Goal: Task Accomplishment & Management: Manage account settings

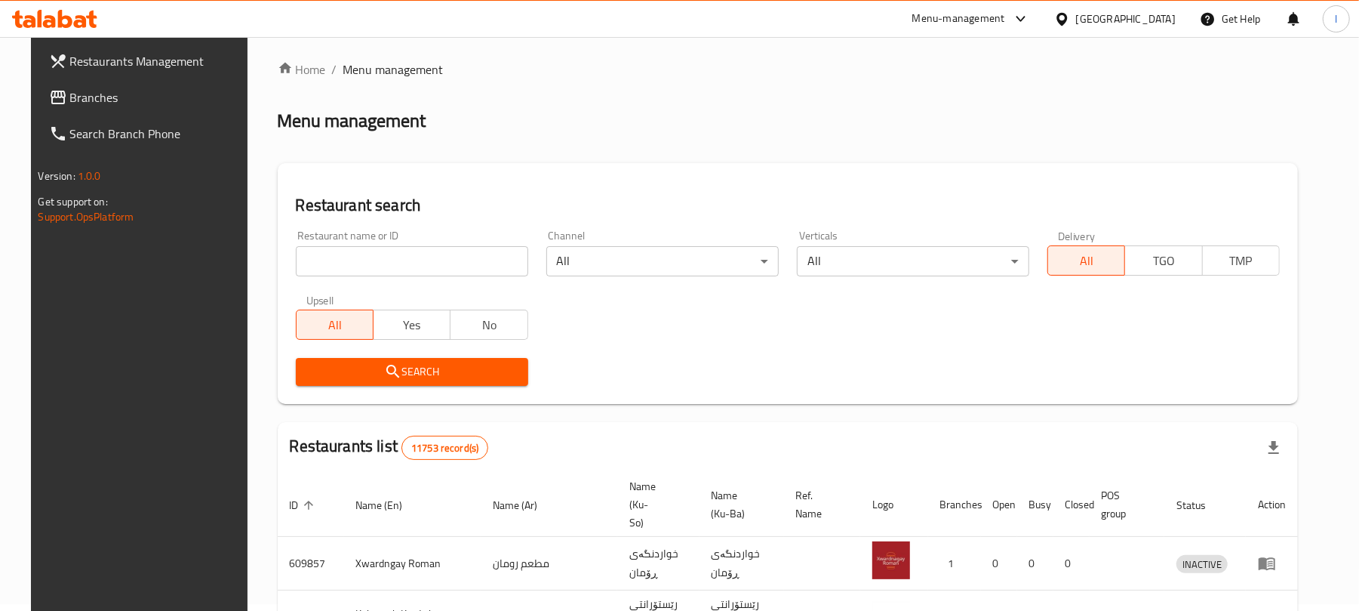
scroll to position [172, 0]
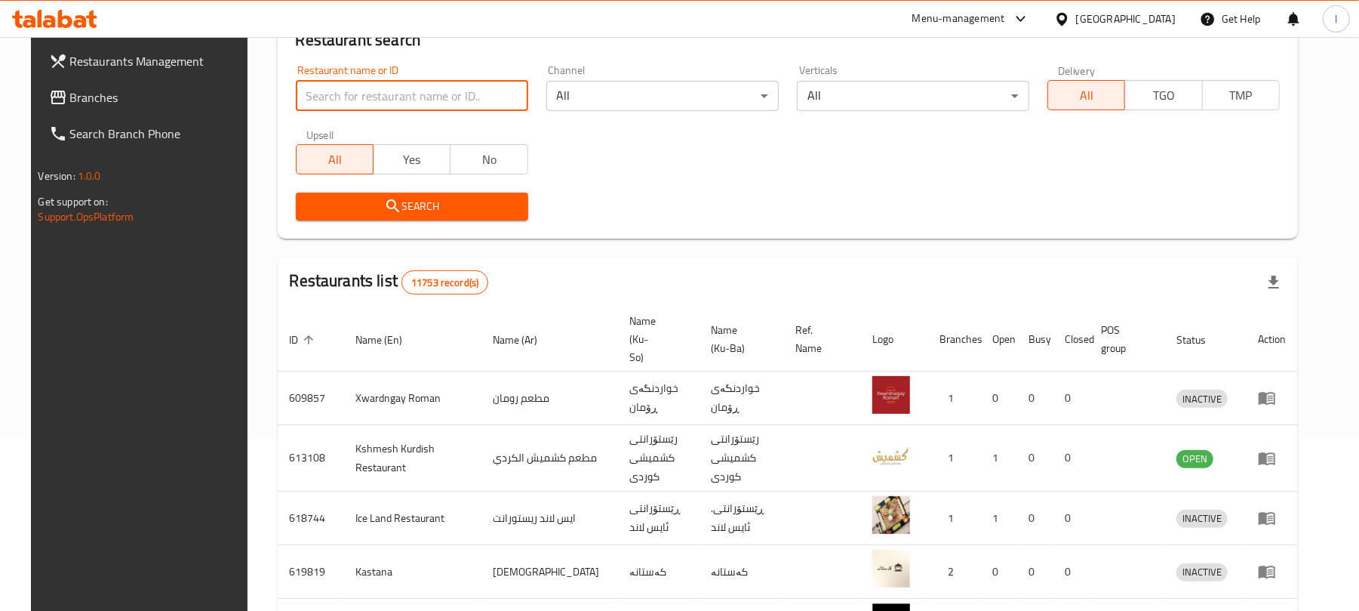
click at [356, 88] on input "search" at bounding box center [412, 96] width 232 height 30
paste input "Bonbon Chocola"
type input "Bonbon Chocola"
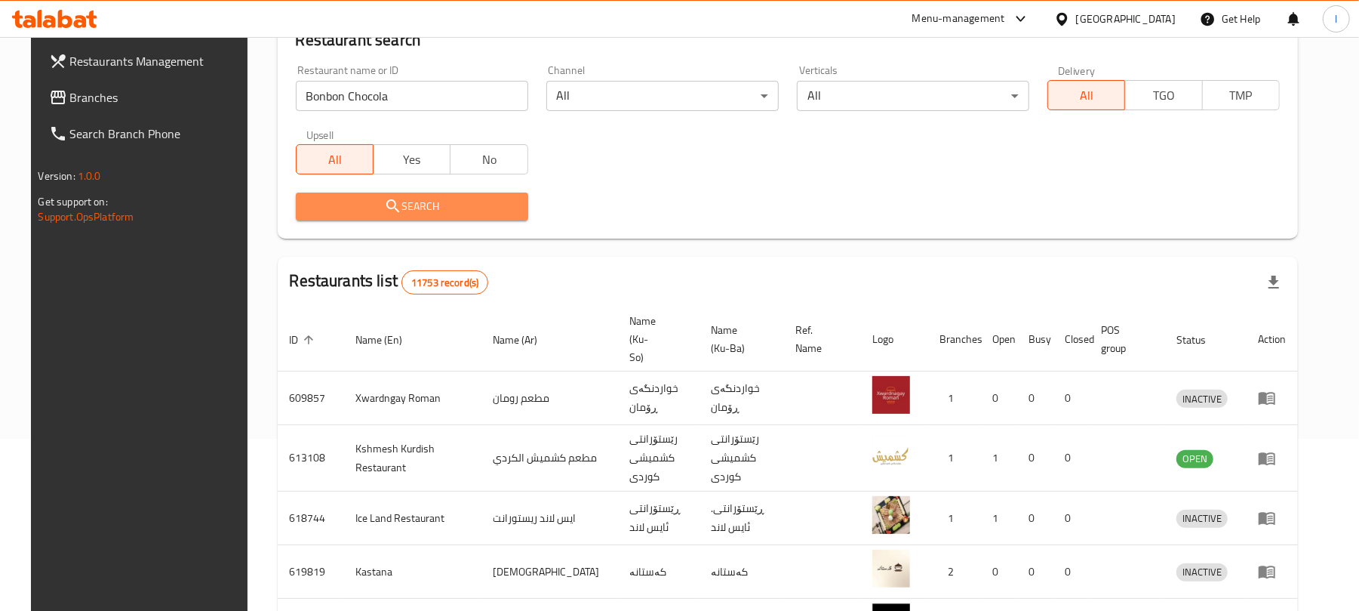
click at [400, 199] on span "Search" at bounding box center [412, 206] width 208 height 19
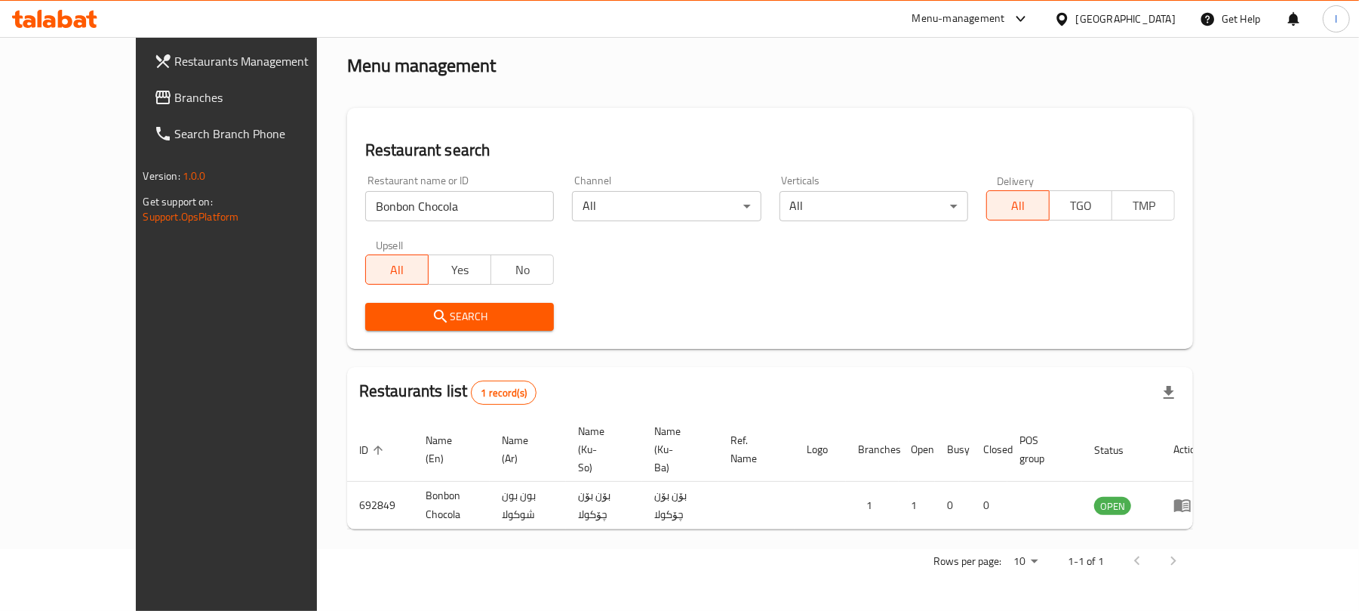
scroll to position [34, 0]
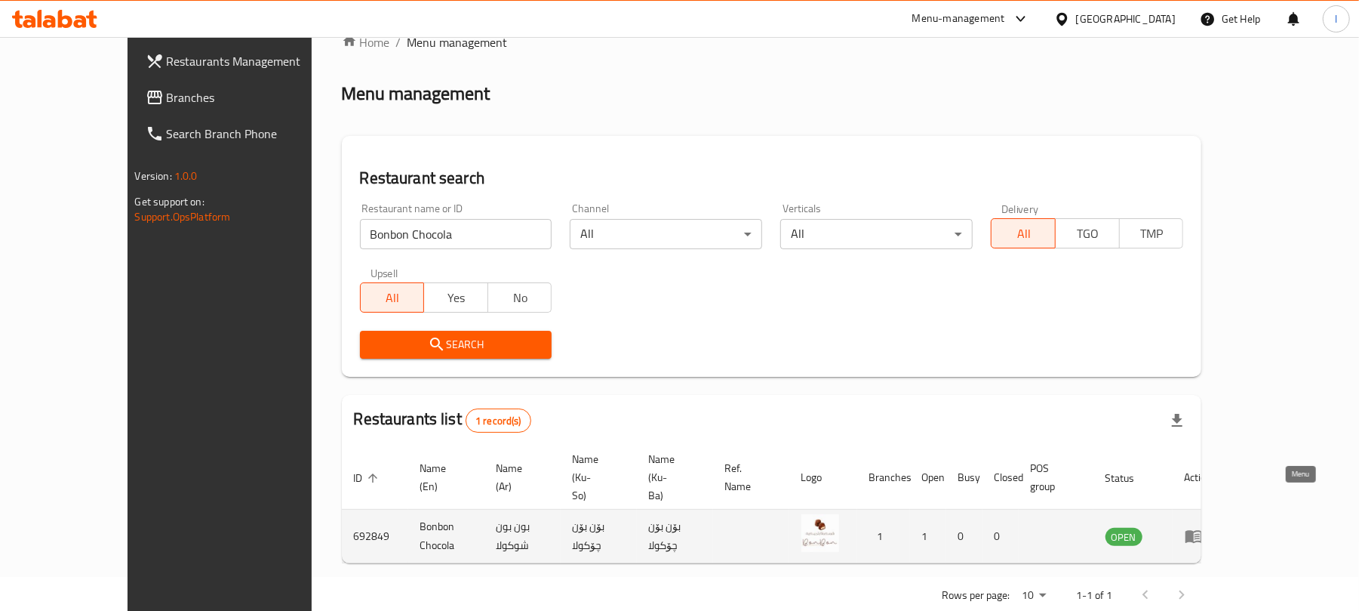
click at [1202, 531] on icon "enhanced table" at bounding box center [1194, 537] width 17 height 13
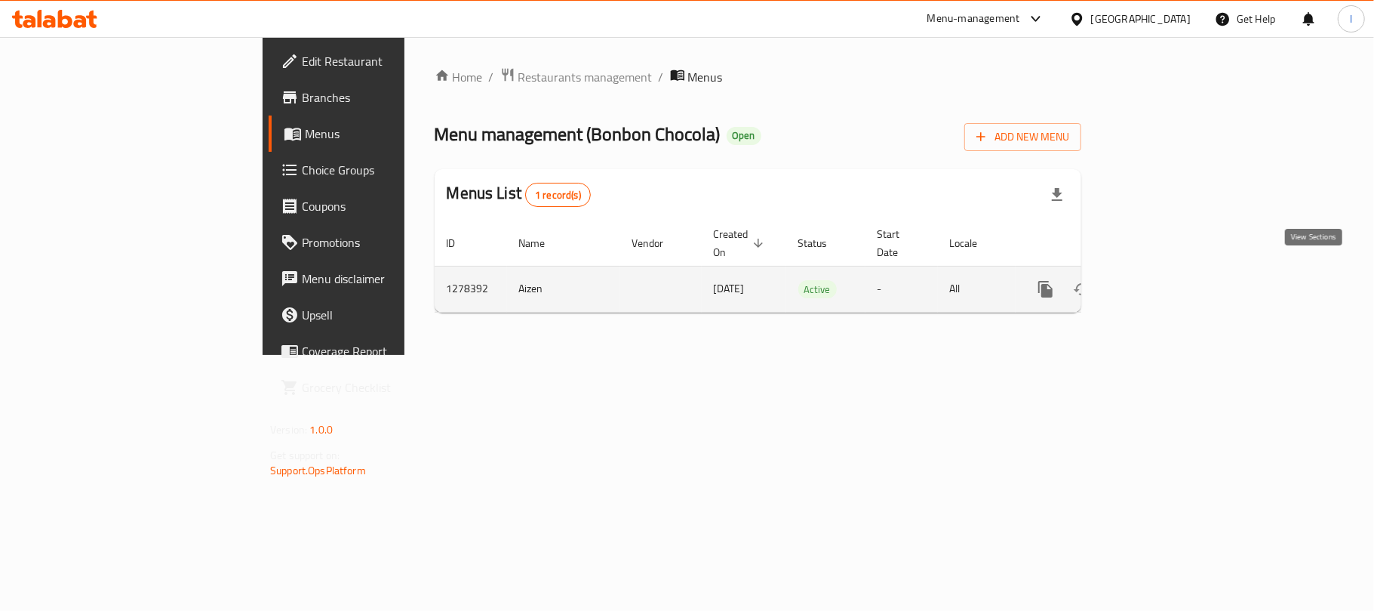
click at [1185, 266] on td "enhanced table" at bounding box center [1100, 289] width 169 height 46
click at [1164, 280] on icon "enhanced table" at bounding box center [1155, 289] width 18 height 18
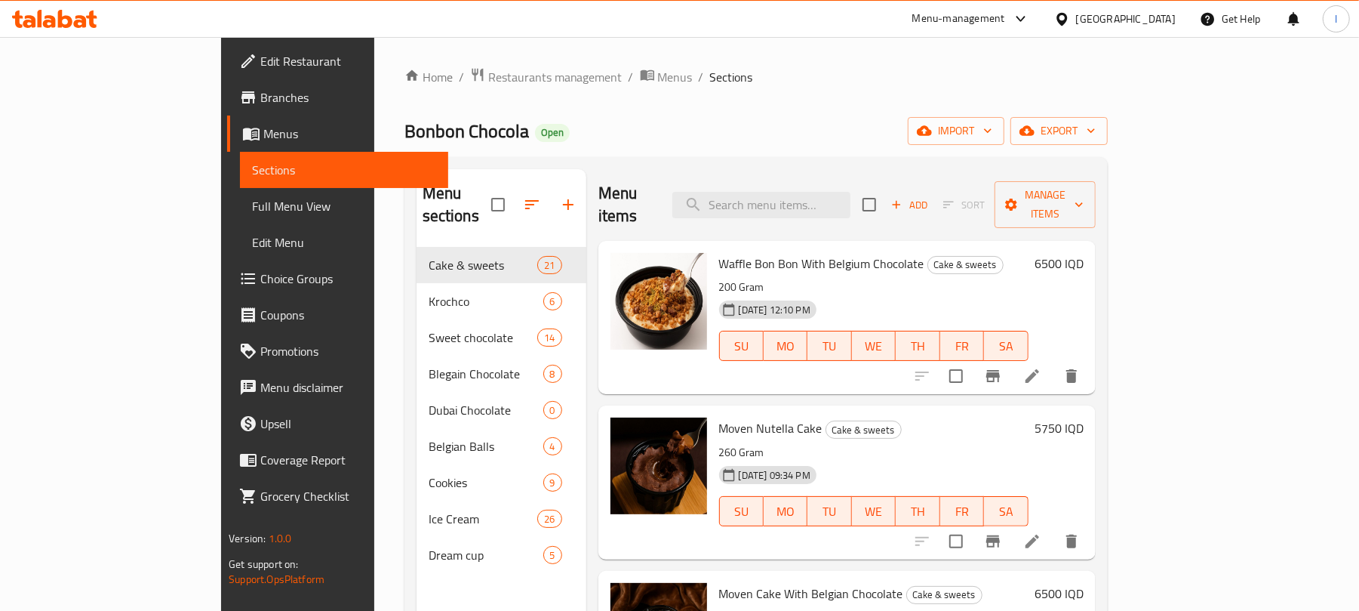
click at [252, 209] on span "Full Menu View" at bounding box center [344, 206] width 184 height 18
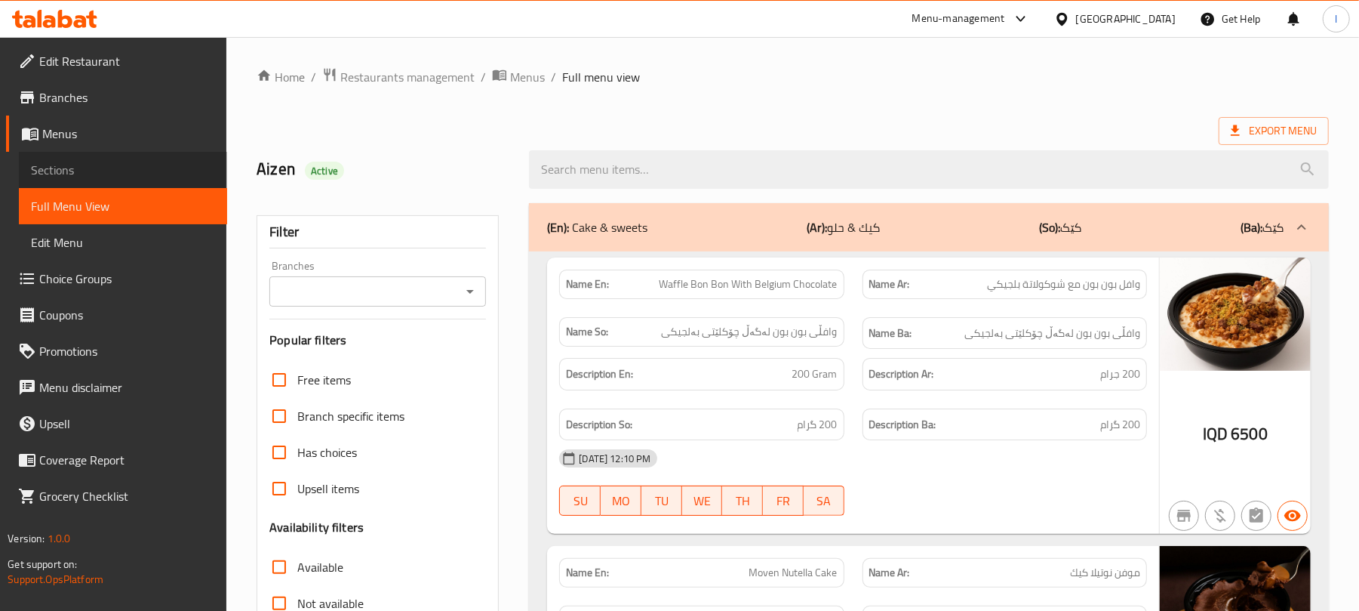
click at [62, 177] on span "Sections" at bounding box center [123, 170] width 184 height 18
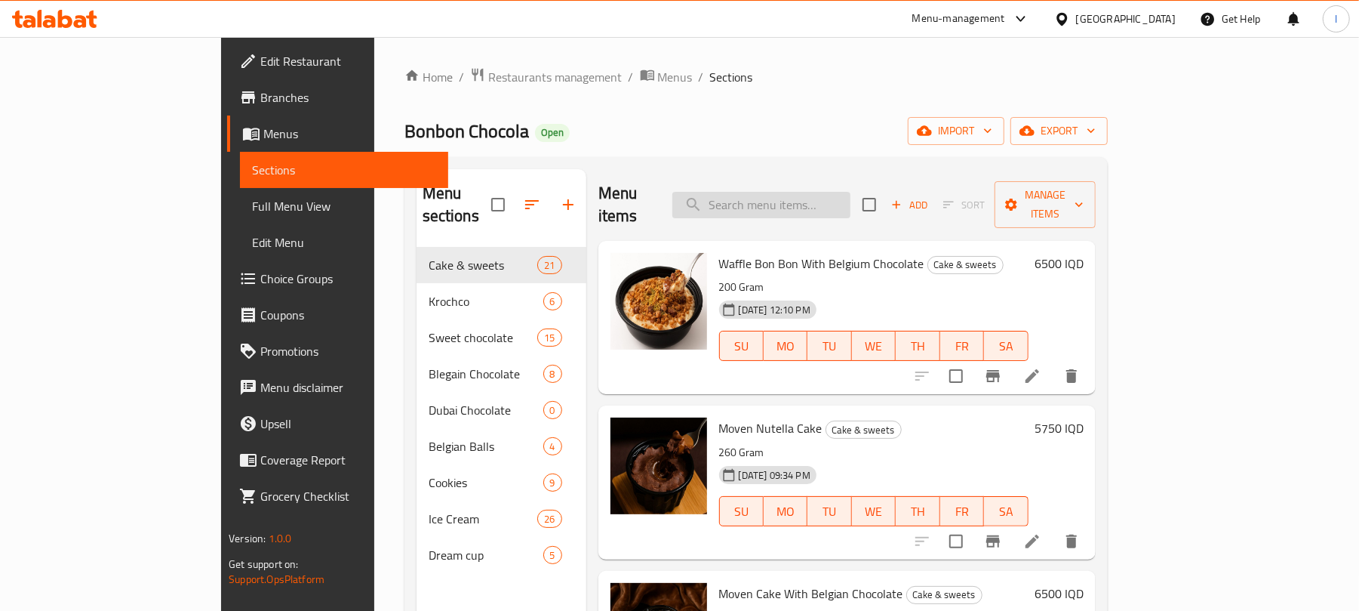
click at [795, 197] on input "search" at bounding box center [761, 205] width 178 height 26
paste input "Sweet Chocolate Metro"
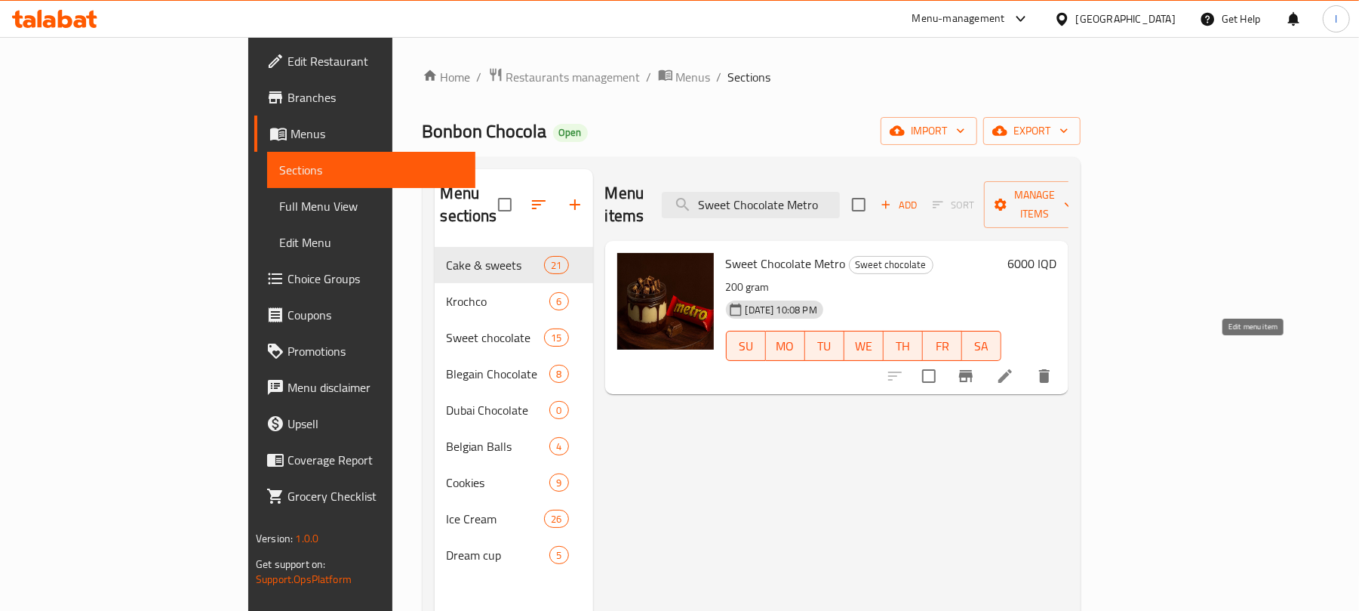
type input "Sweet Chocolate Metro"
click at [1014, 367] on icon at bounding box center [1005, 376] width 18 height 18
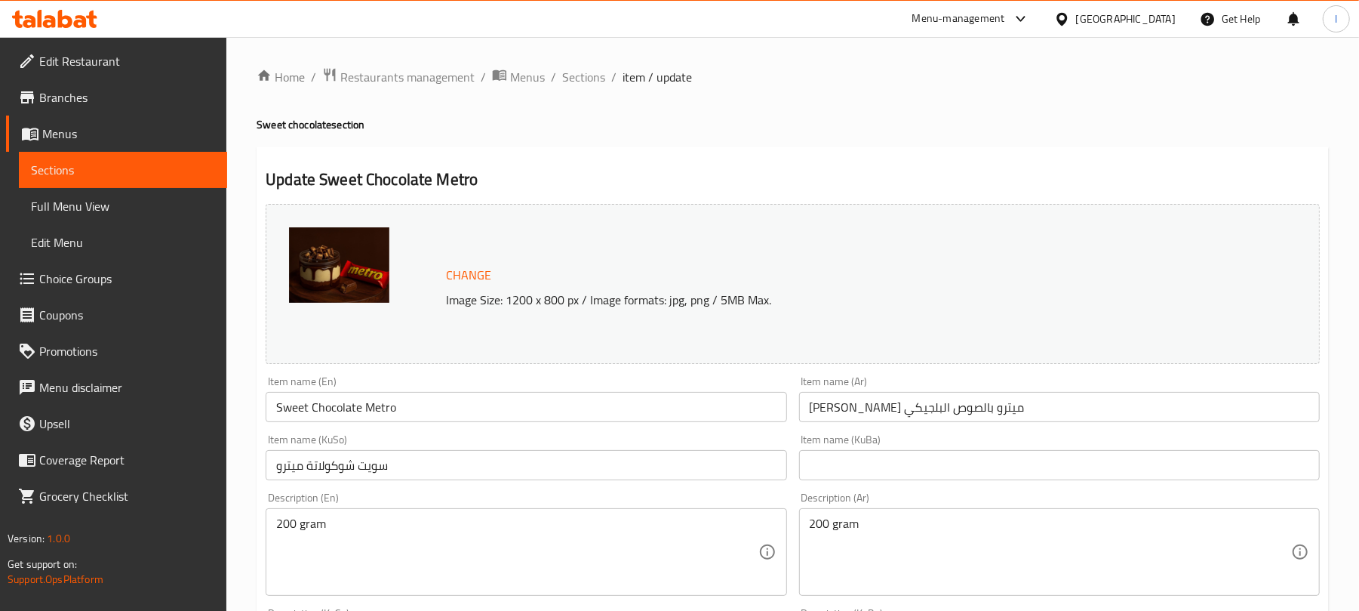
click at [303, 420] on input "Sweet Chocolate Metro" at bounding box center [526, 407] width 521 height 30
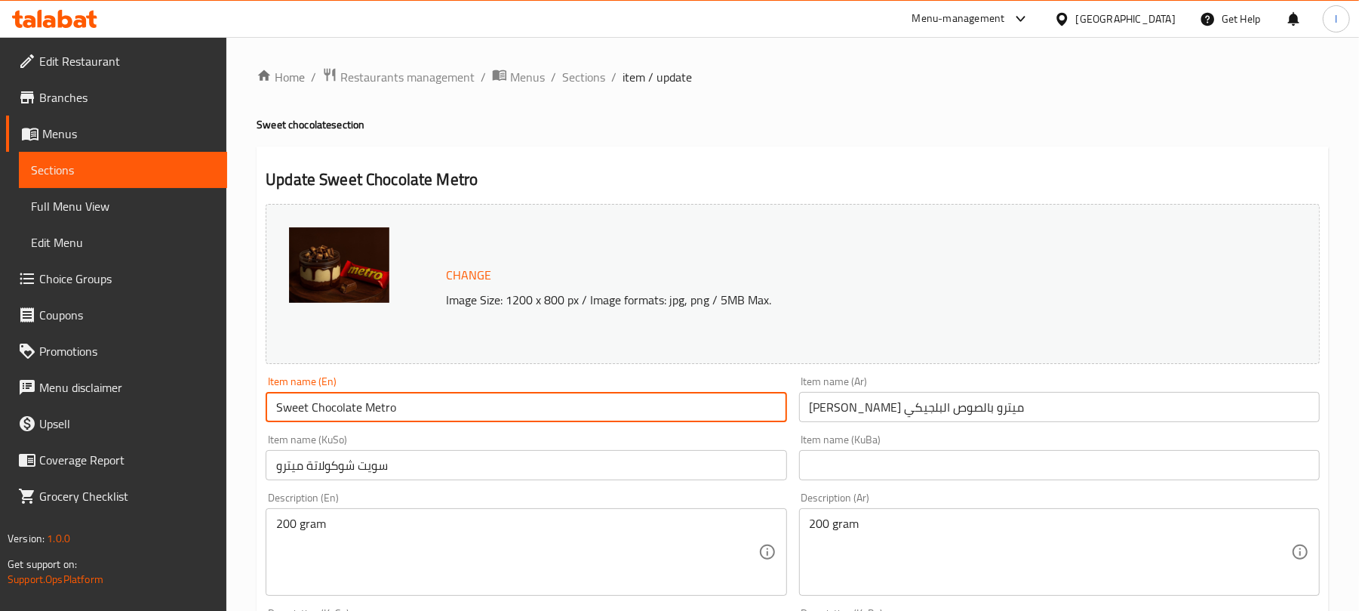
click at [303, 420] on input "Sweet Chocolate Metro" at bounding box center [526, 407] width 521 height 30
click at [1030, 412] on input "سويت شوكولا ميترو بالصوص البلجيكي" at bounding box center [1059, 407] width 521 height 30
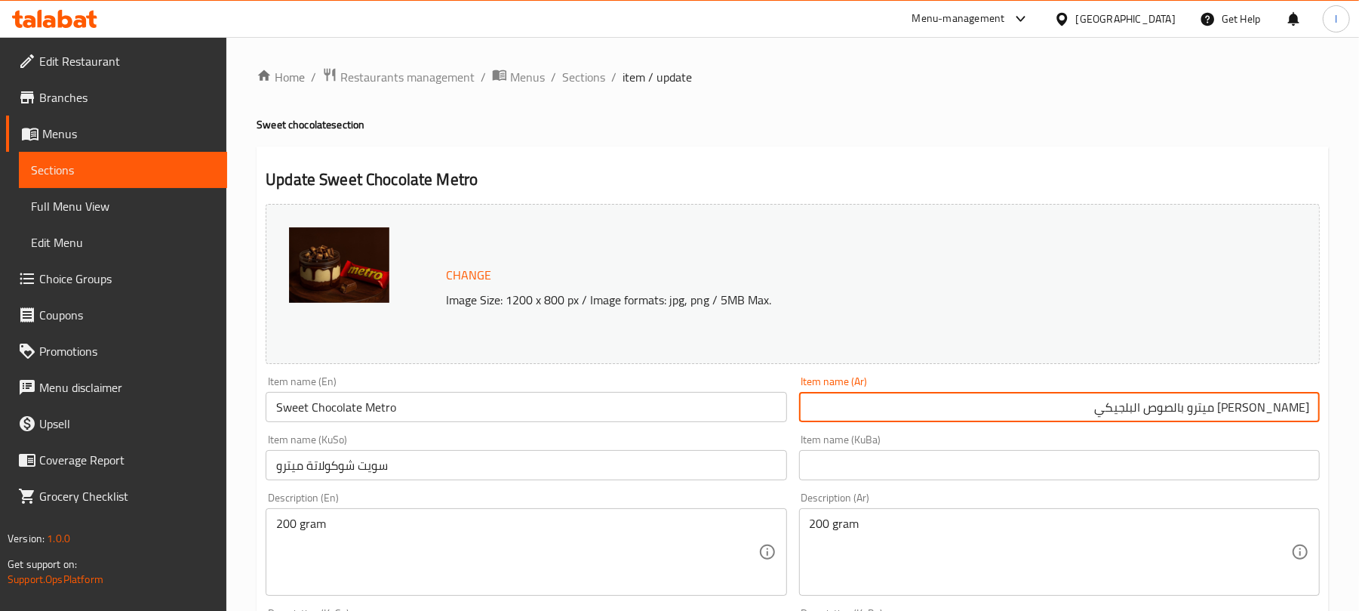
click at [1212, 406] on input "سويت شوكولا ميترو بالصوص البلجيكي" at bounding box center [1059, 407] width 521 height 30
drag, startPoint x: 1208, startPoint y: 406, endPoint x: 1054, endPoint y: 405, distance: 154.0
click at [1054, 405] on input "سويت شوكولا ميترو بالصوص البلجيكي" at bounding box center [1059, 407] width 521 height 30
type input "سويت شوكولا ميترو"
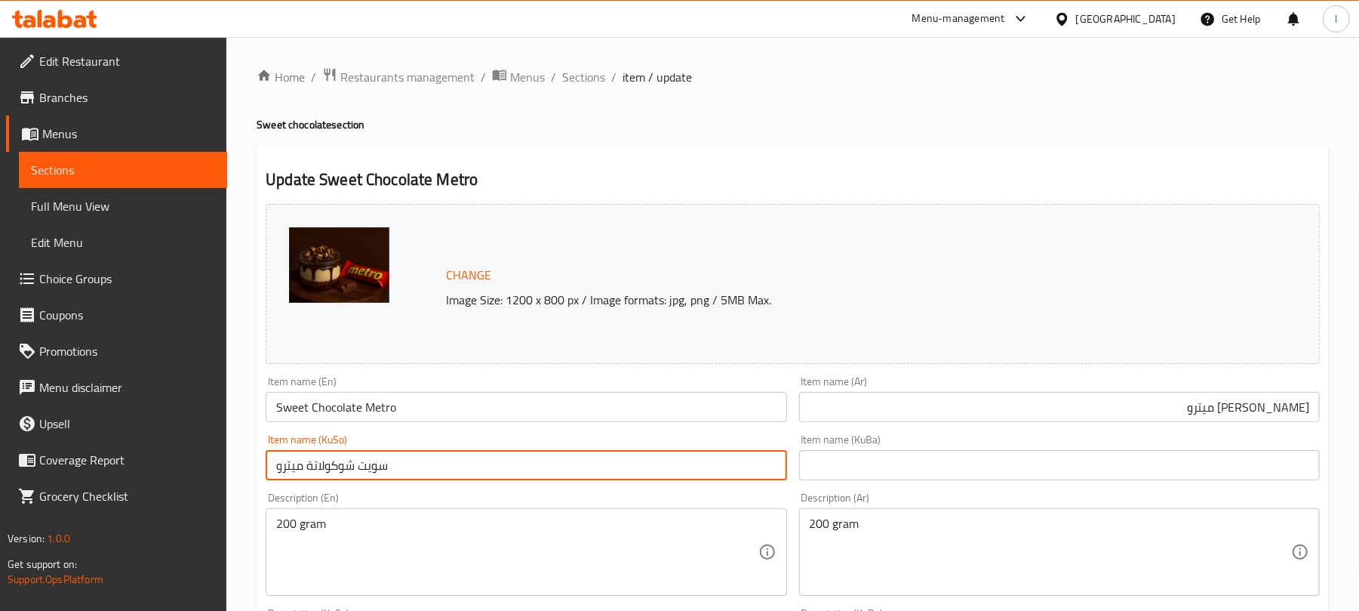
drag, startPoint x: 448, startPoint y: 466, endPoint x: 193, endPoint y: 451, distance: 254.8
click at [435, 393] on input "Sweet Chocolate Metro" at bounding box center [526, 407] width 521 height 30
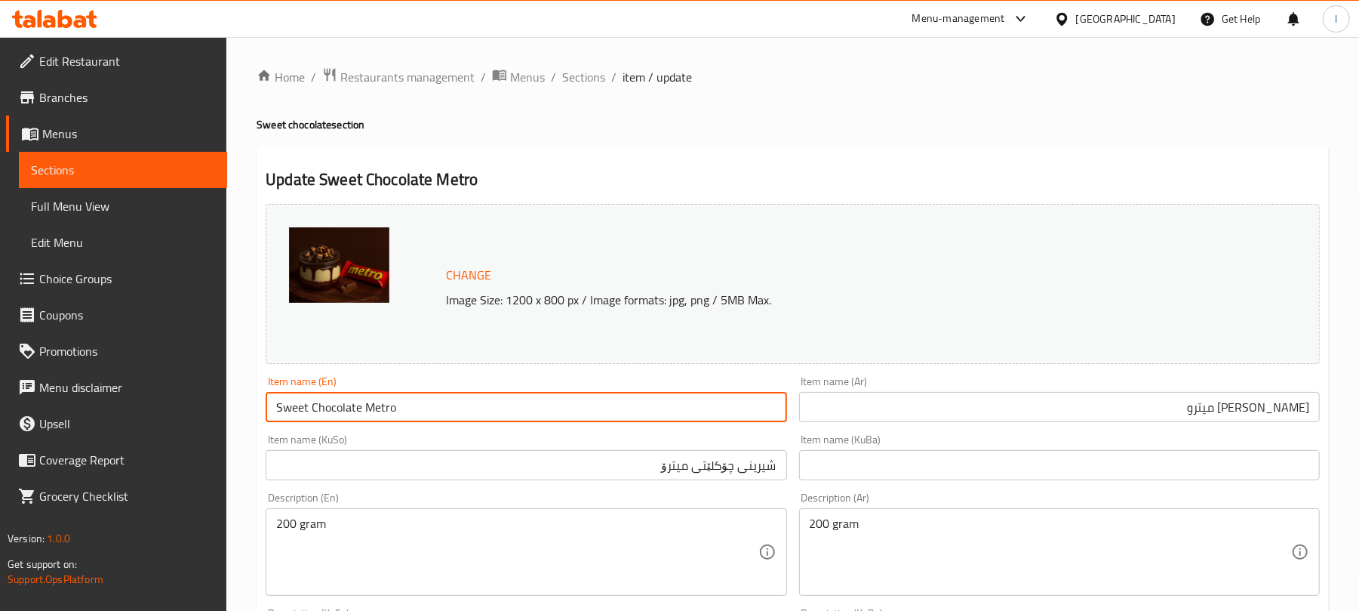
click at [435, 393] on input "Sweet Chocolate Metro" at bounding box center [526, 407] width 521 height 30
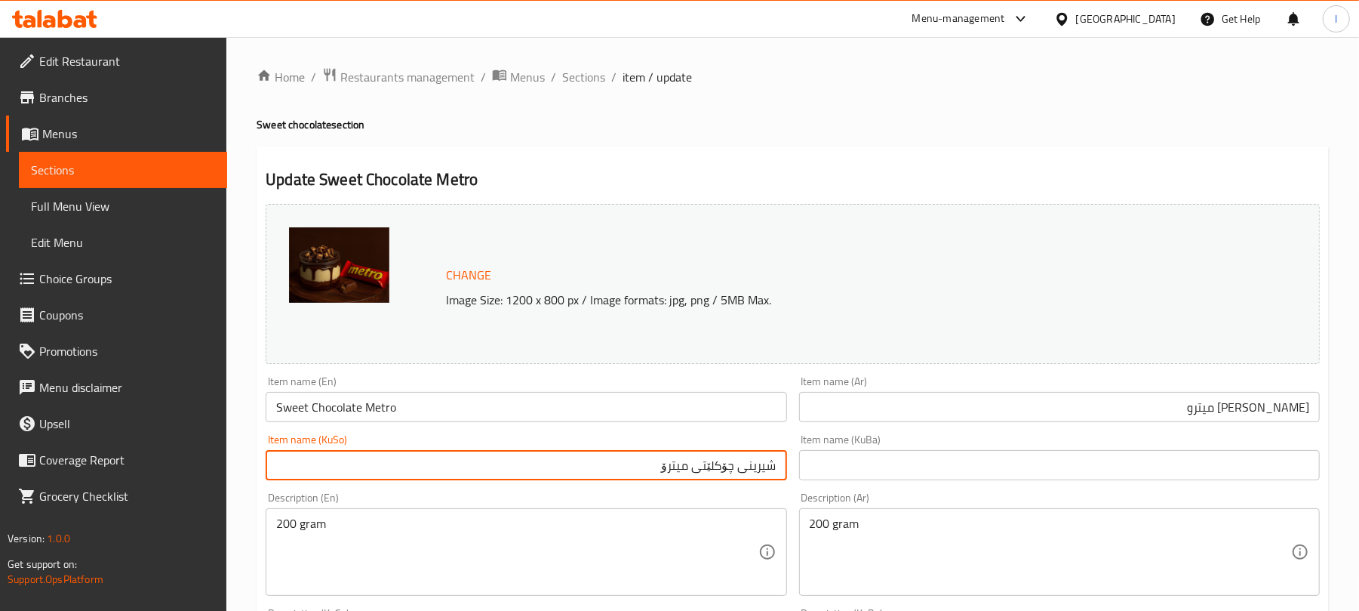
drag, startPoint x: 692, startPoint y: 468, endPoint x: 586, endPoint y: 468, distance: 105.7
click at [586, 468] on input "شیرینی چۆکلێتی میترۆ" at bounding box center [526, 465] width 521 height 30
drag, startPoint x: 735, startPoint y: 460, endPoint x: 854, endPoint y: 418, distance: 126.5
click at [854, 418] on div "Change Image Size: 1200 x 800 px / Image formats: jpg, png / 5MB Max. Item name…" at bounding box center [793, 621] width 1066 height 846
click at [675, 472] on input "میتڕۆی چۆکلێت" at bounding box center [526, 465] width 521 height 30
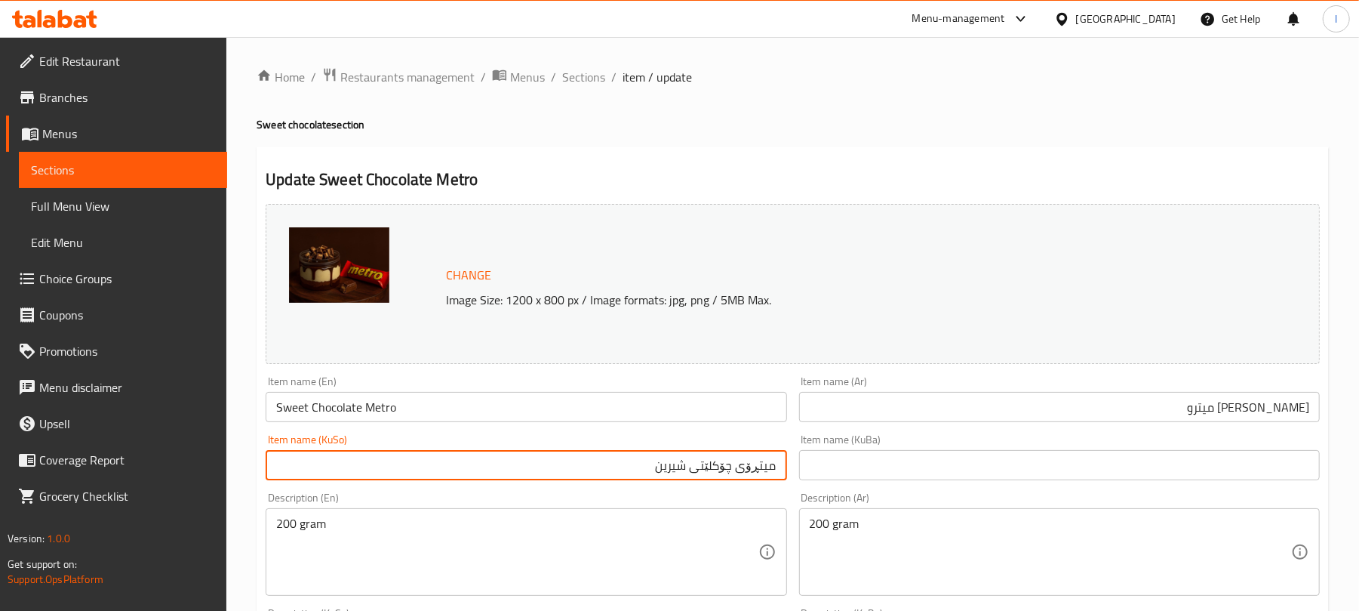
type input "میتڕۆی چۆکلێتی شیرین"
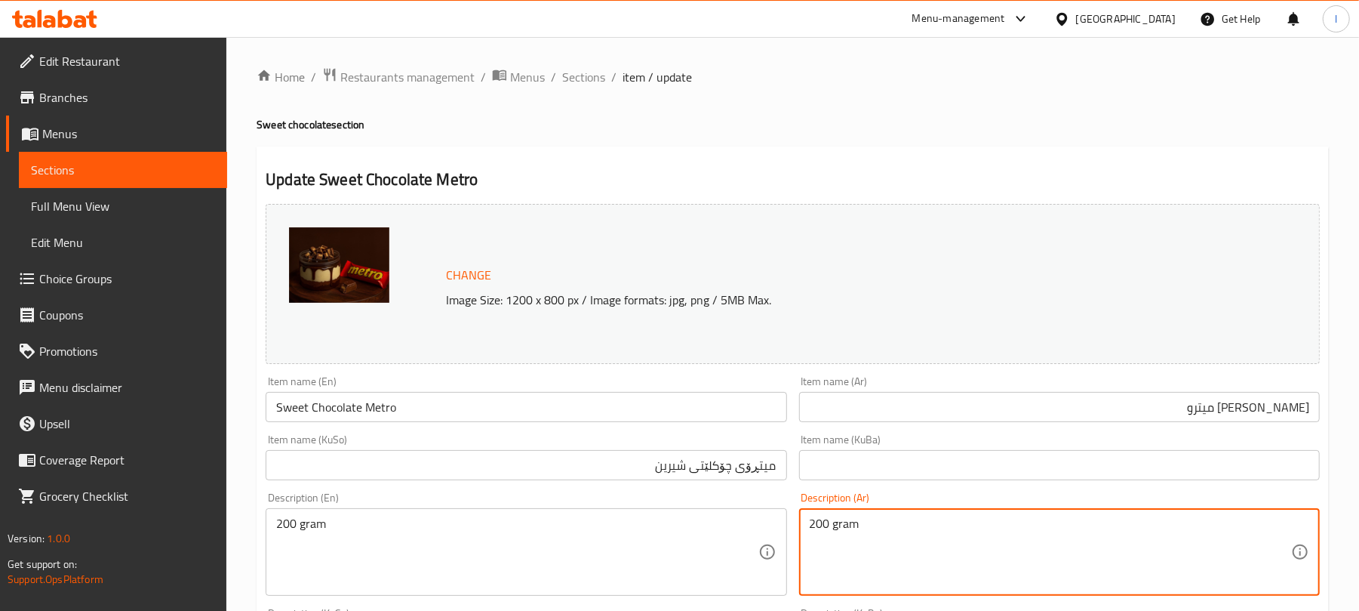
drag, startPoint x: 907, startPoint y: 527, endPoint x: 682, endPoint y: 511, distance: 225.5
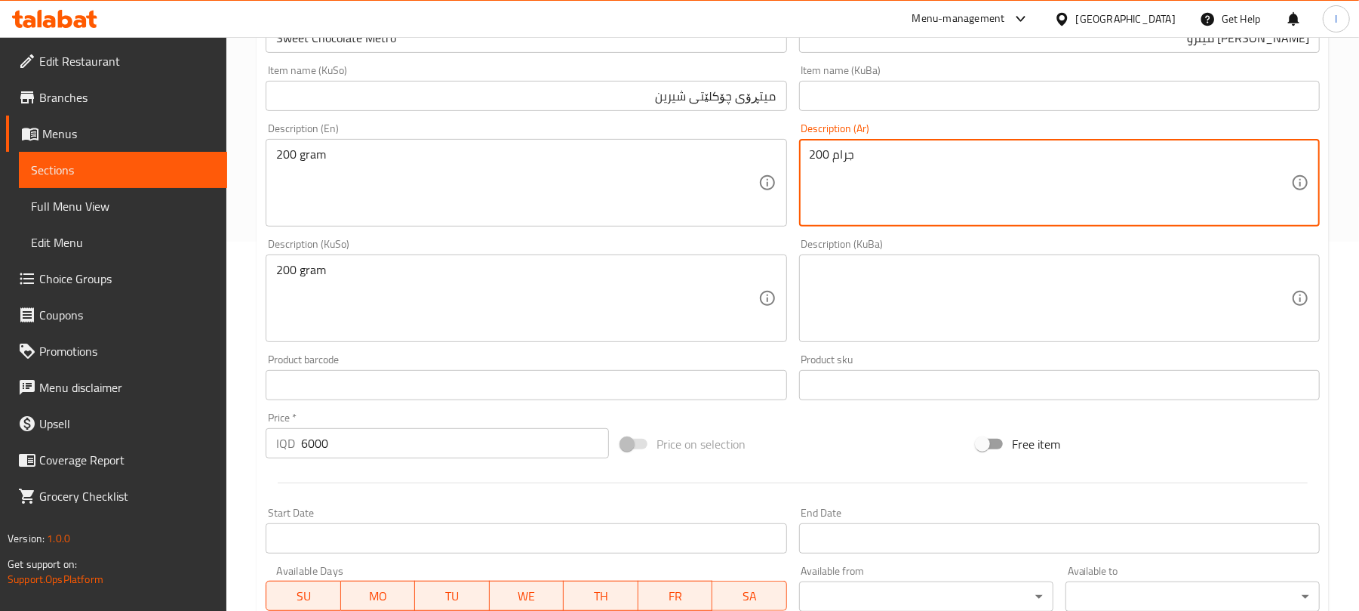
type textarea "200 جرام"
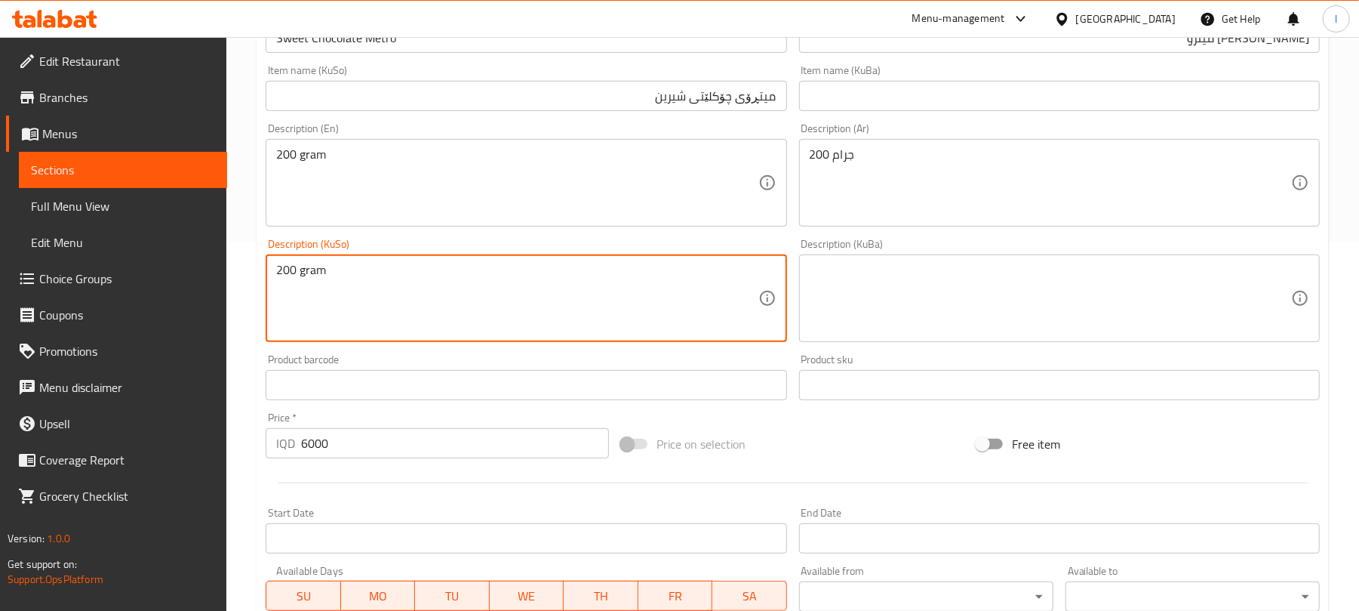
drag, startPoint x: 360, startPoint y: 270, endPoint x: 225, endPoint y: 260, distance: 135.5
type textarea "200 گرام"
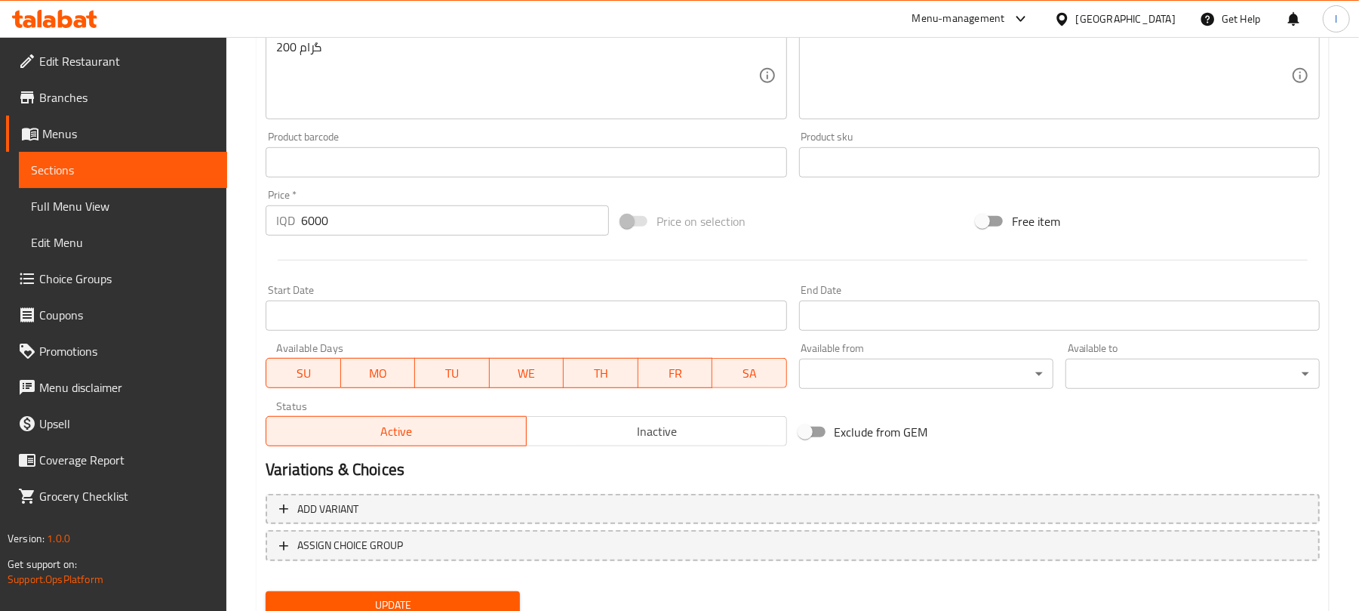
scroll to position [650, 0]
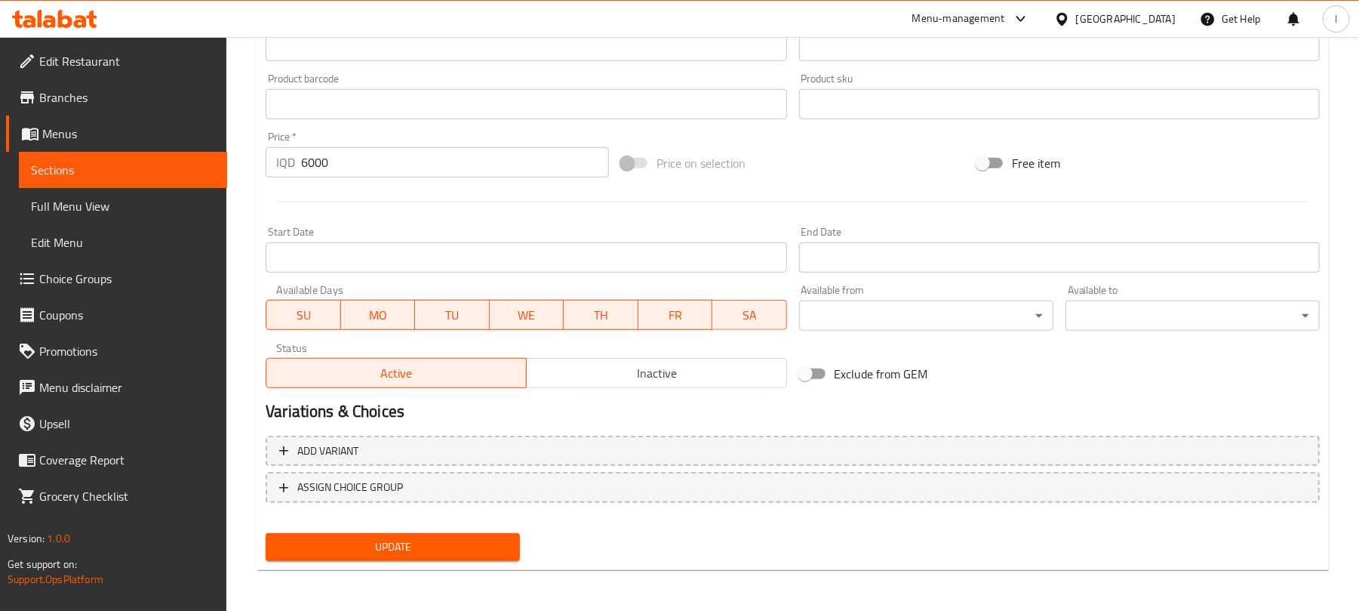
type textarea "200 Gram"
click at [421, 540] on span "Update" at bounding box center [393, 546] width 230 height 19
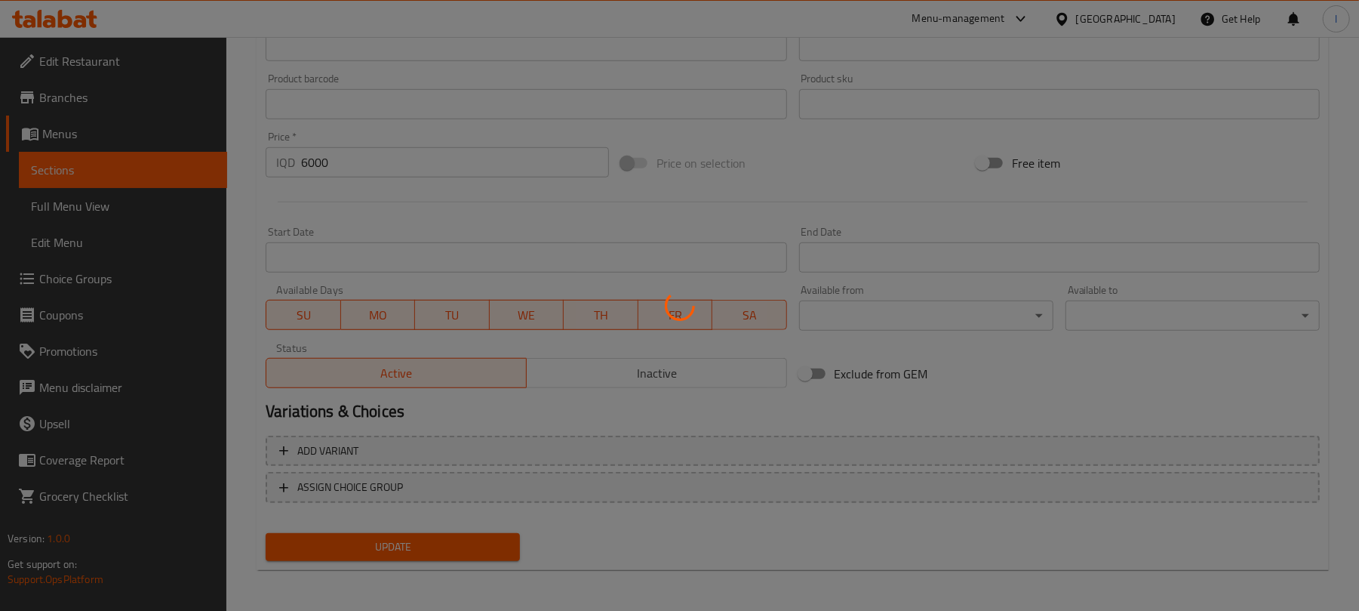
scroll to position [0, 0]
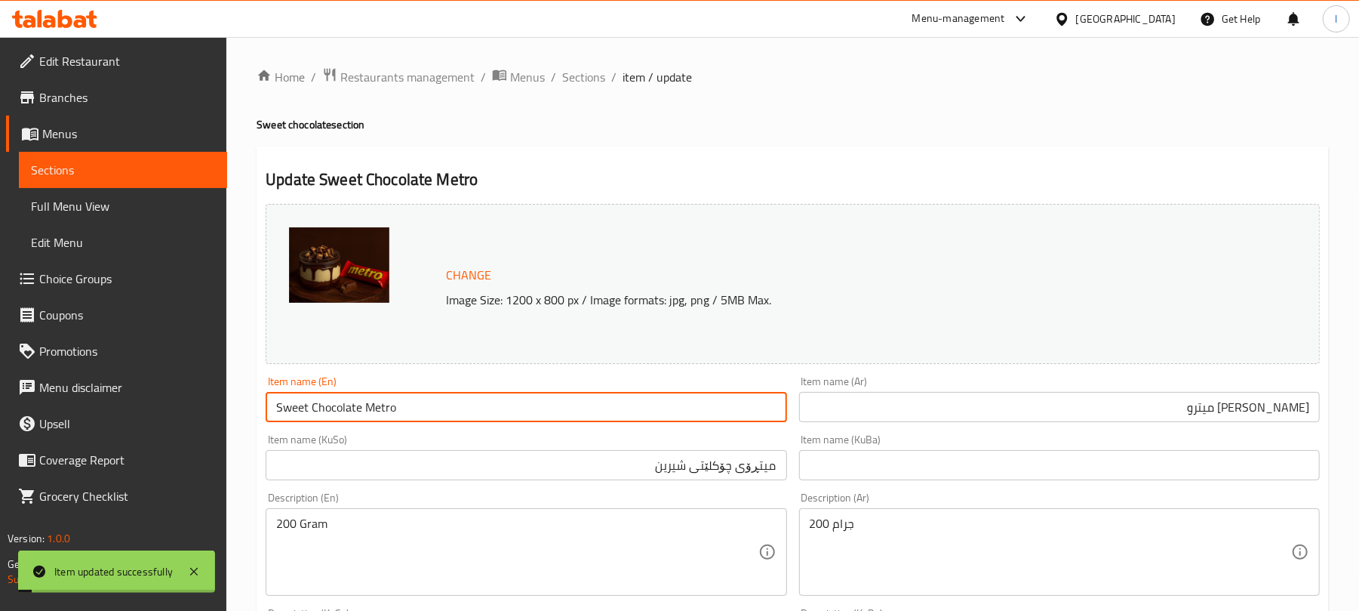
click at [405, 405] on input "Sweet Chocolate Metro" at bounding box center [526, 407] width 521 height 30
click at [82, 200] on span "Full Menu View" at bounding box center [123, 206] width 184 height 18
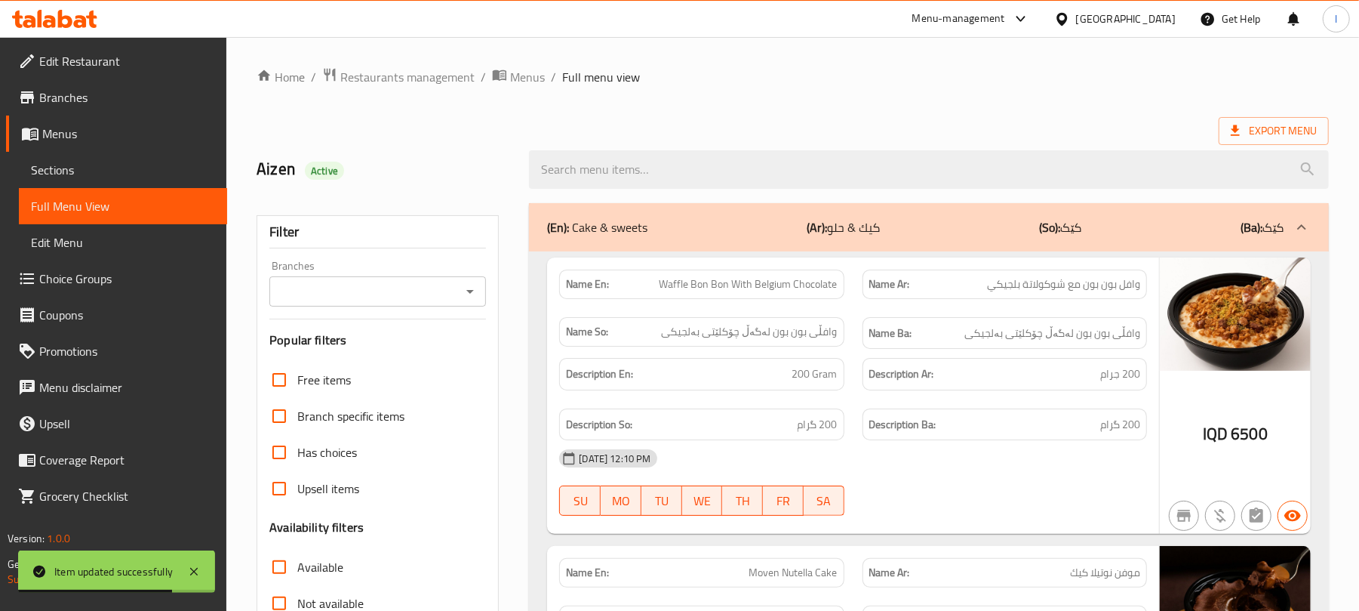
click at [466, 288] on icon "Open" at bounding box center [470, 291] width 18 height 18
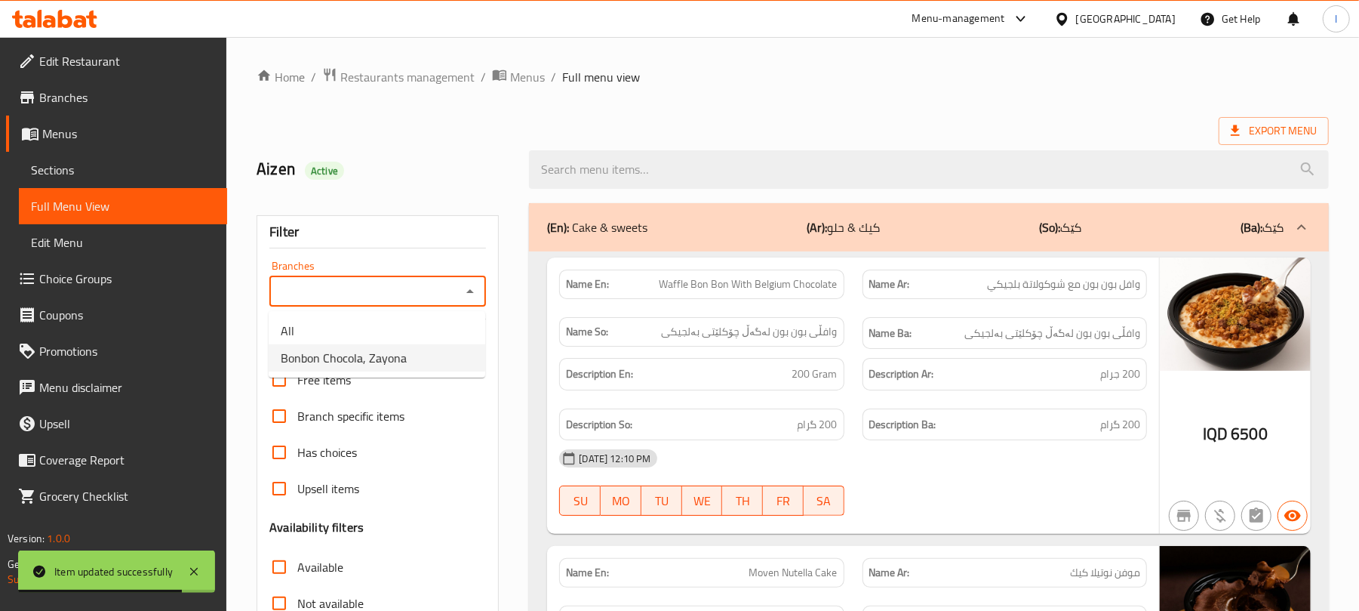
click at [405, 359] on li "Bonbon Chocola, Zayona" at bounding box center [377, 357] width 217 height 27
type input "Bonbon Chocola, Zayona"
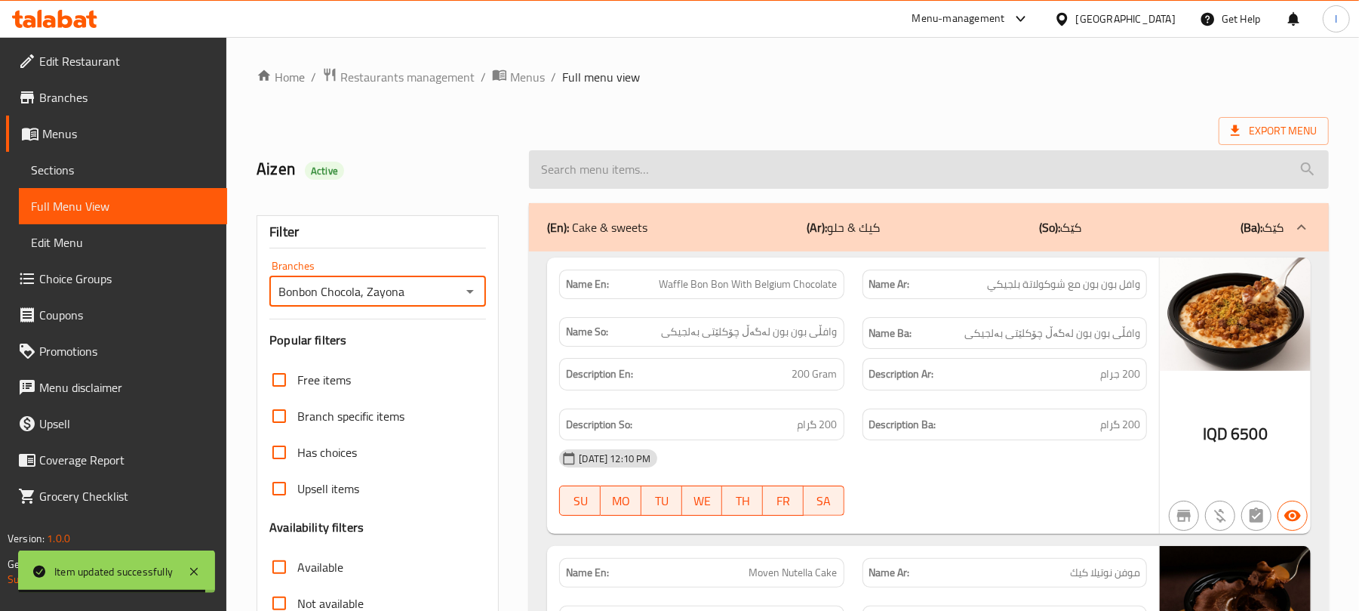
click at [589, 167] on input "search" at bounding box center [929, 169] width 800 height 38
paste input "Sweet Chocolate Metro"
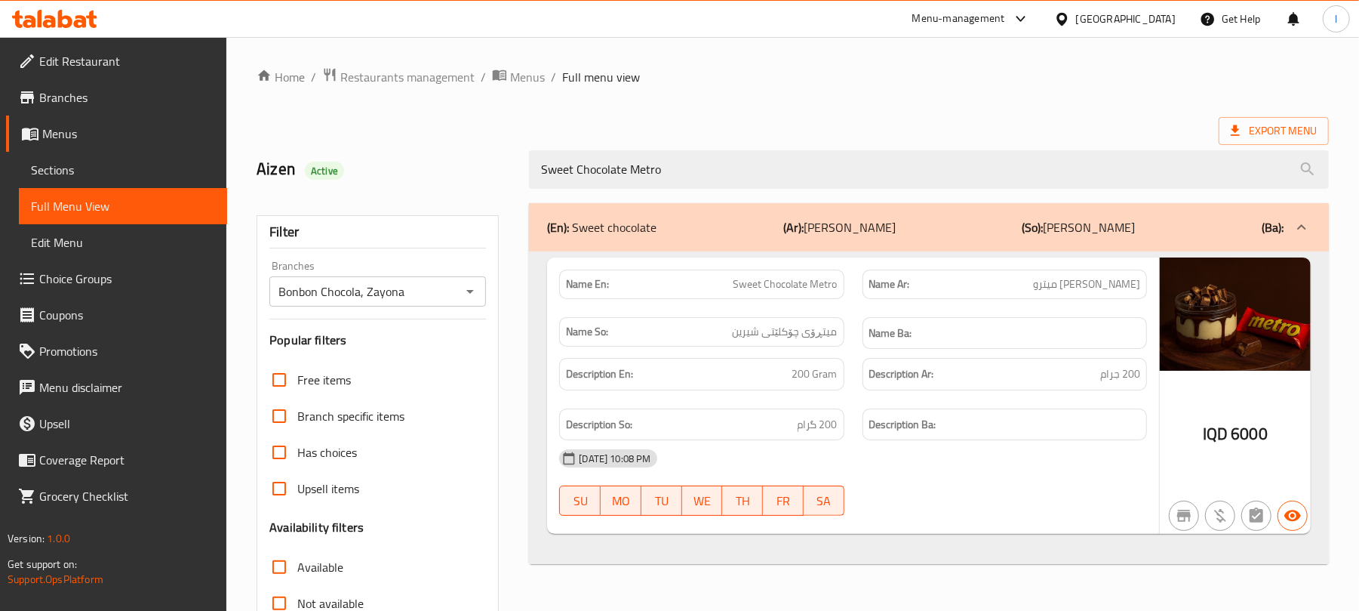
type input "Sweet Chocolate Metro"
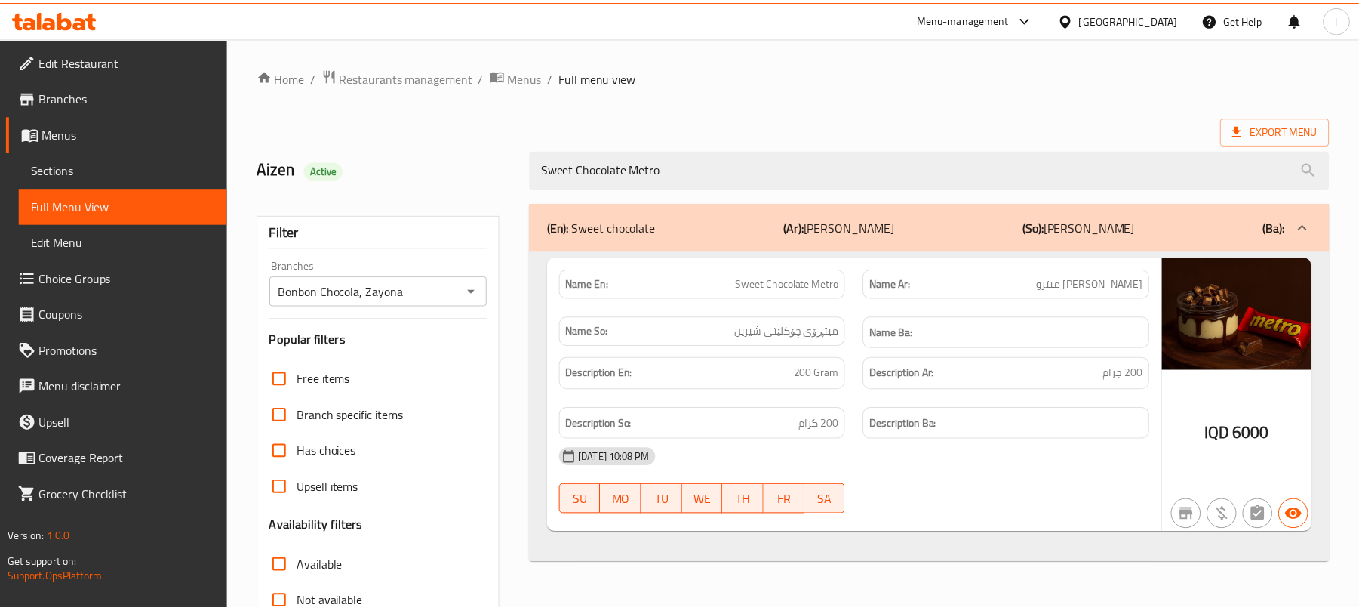
scroll to position [194, 0]
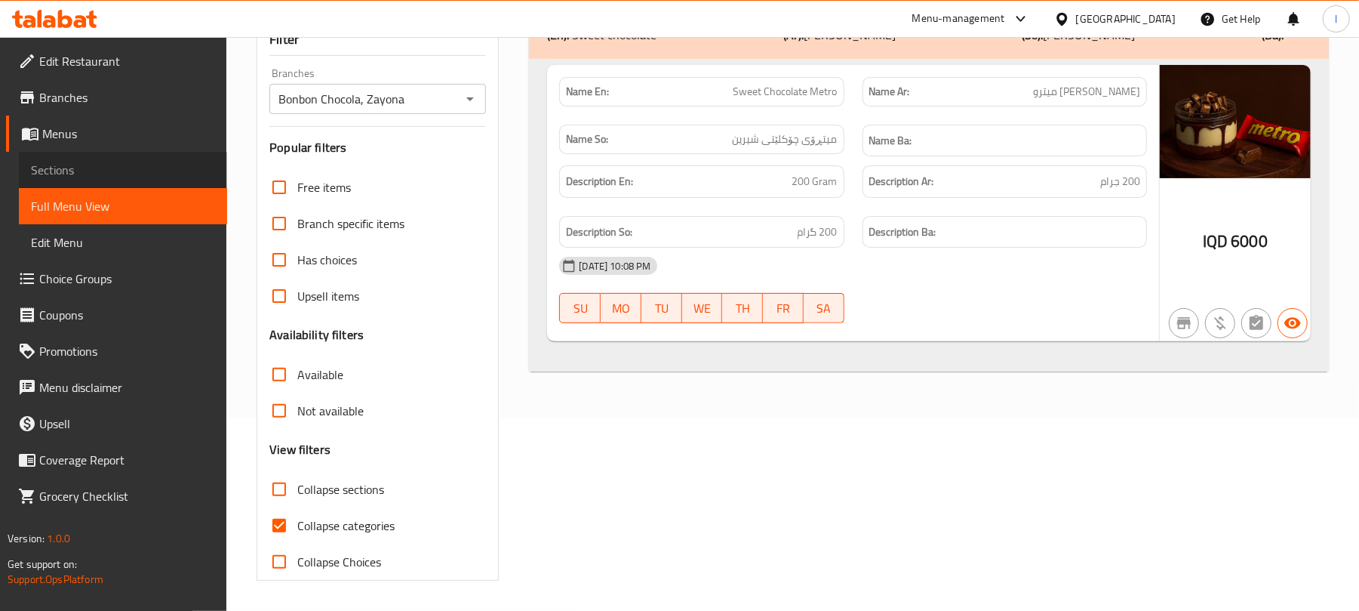
click at [57, 162] on span "Sections" at bounding box center [123, 170] width 184 height 18
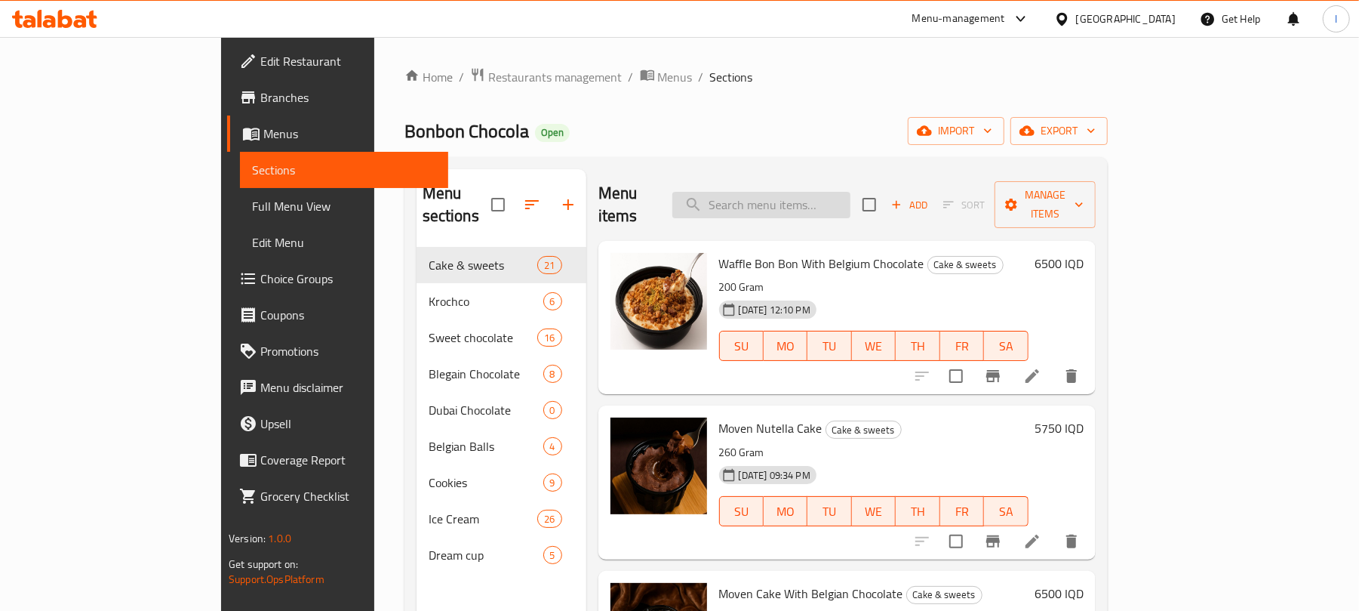
click at [806, 195] on input "search" at bounding box center [761, 205] width 178 height 26
paste input "Sweet Kitkat Chocolate"
type input "Sweet Kitkat Chocolate"
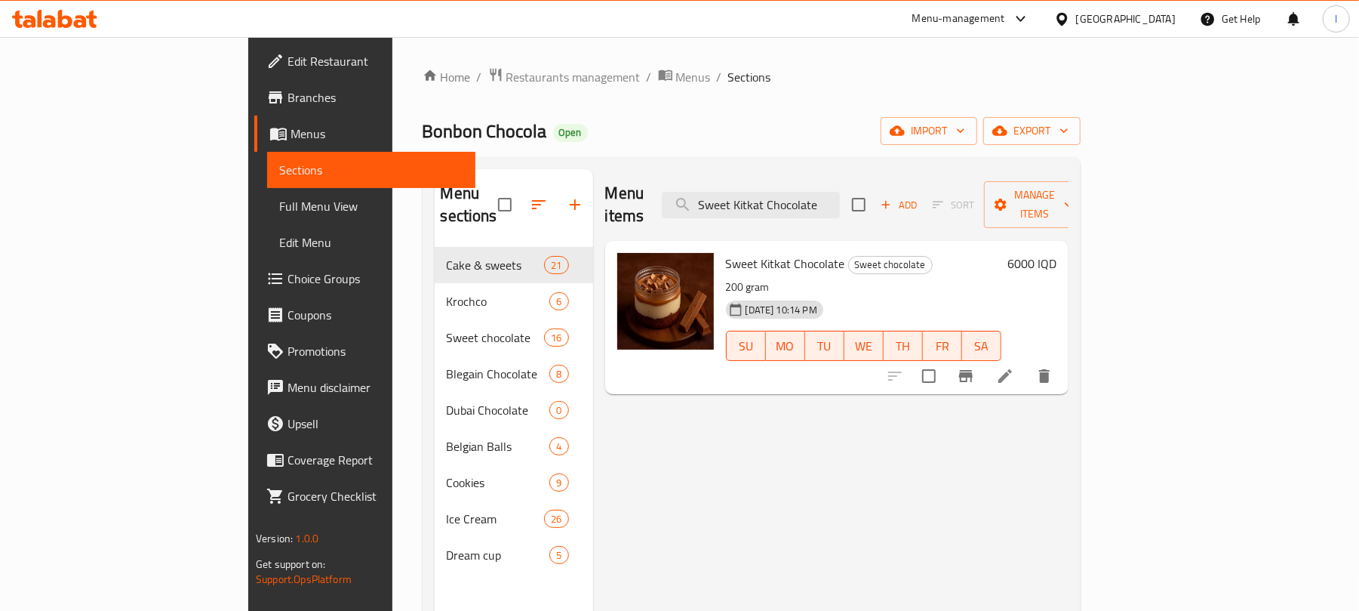
drag, startPoint x: 913, startPoint y: 204, endPoint x: 750, endPoint y: 185, distance: 164.1
click at [750, 185] on div "Menu items Sweet Kitkat Chocolate Add Sort Manage items" at bounding box center [836, 205] width 463 height 72
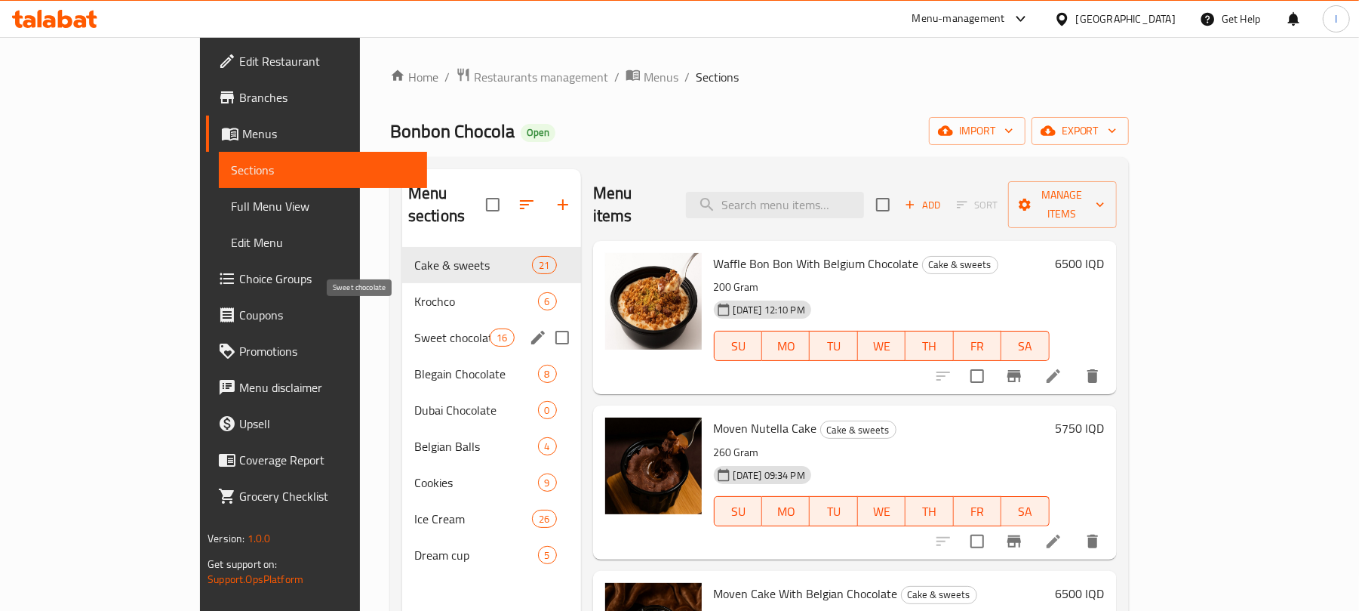
click at [414, 328] on span "Sweet chocolate" at bounding box center [451, 337] width 75 height 18
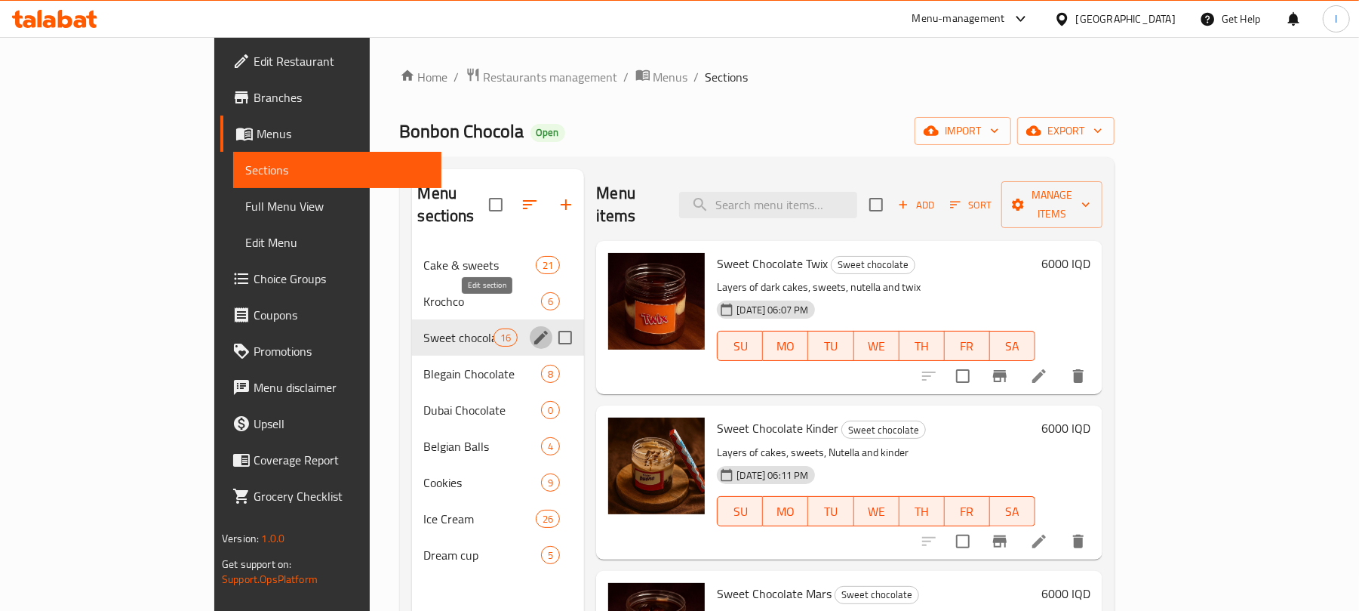
click at [532, 328] on icon "edit" at bounding box center [541, 337] width 18 height 18
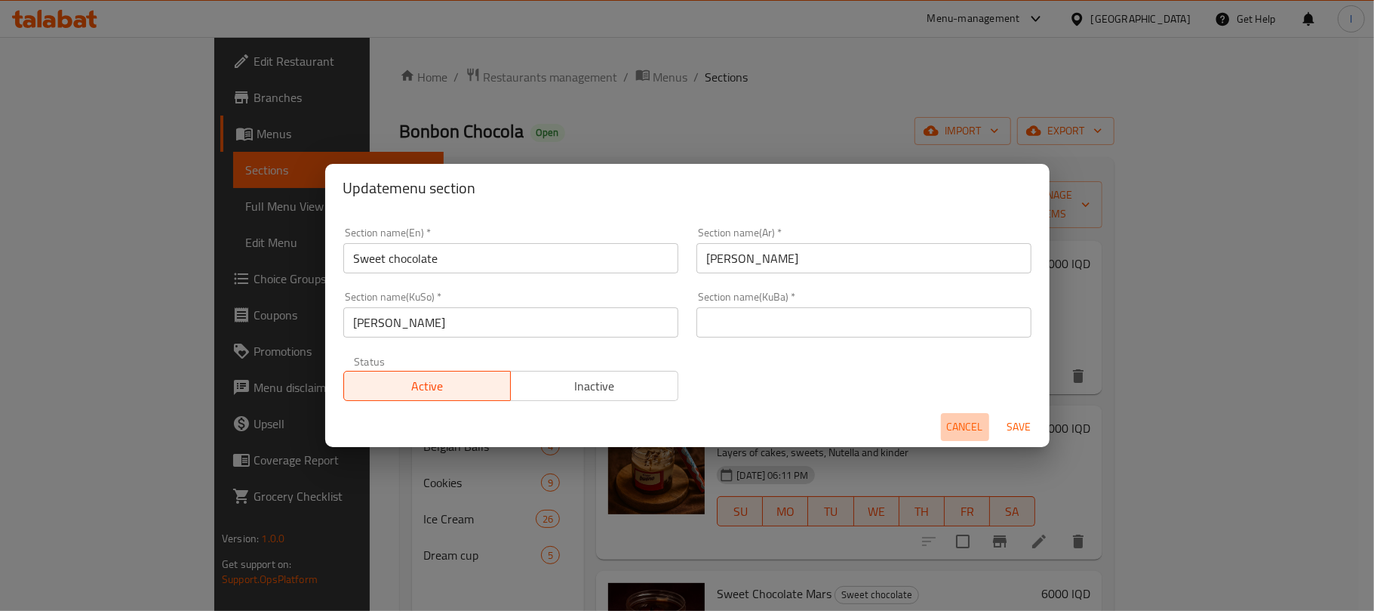
click at [951, 426] on span "Cancel" at bounding box center [965, 426] width 36 height 19
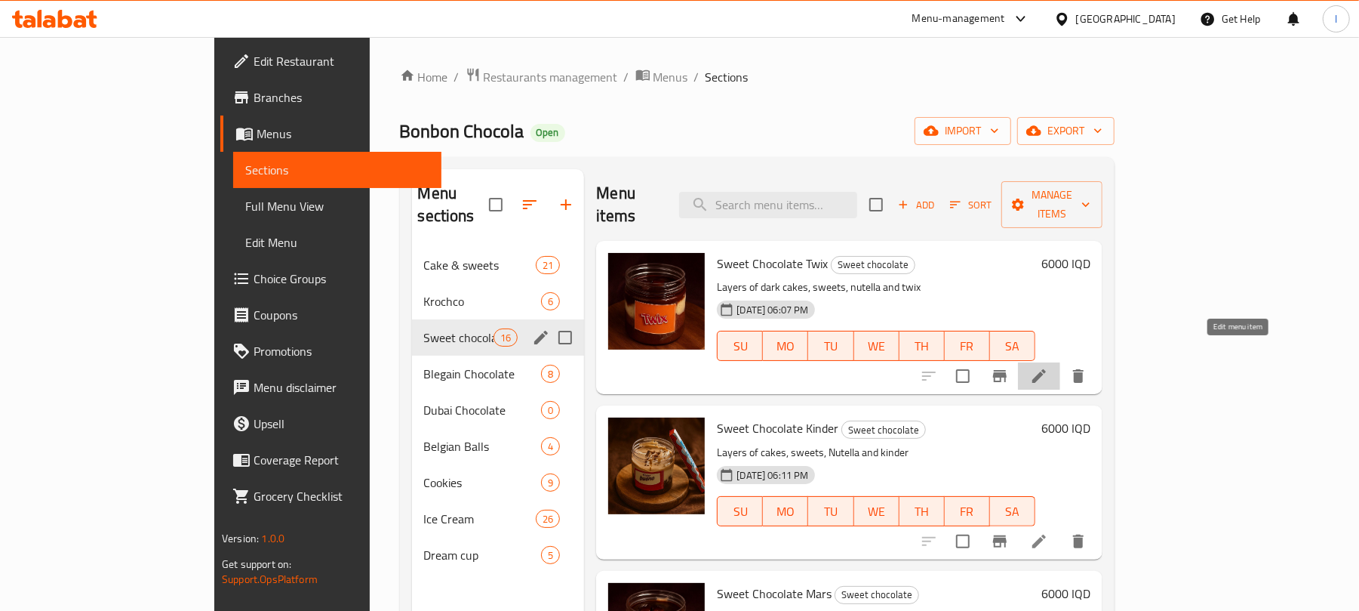
click at [1048, 367] on icon at bounding box center [1039, 376] width 18 height 18
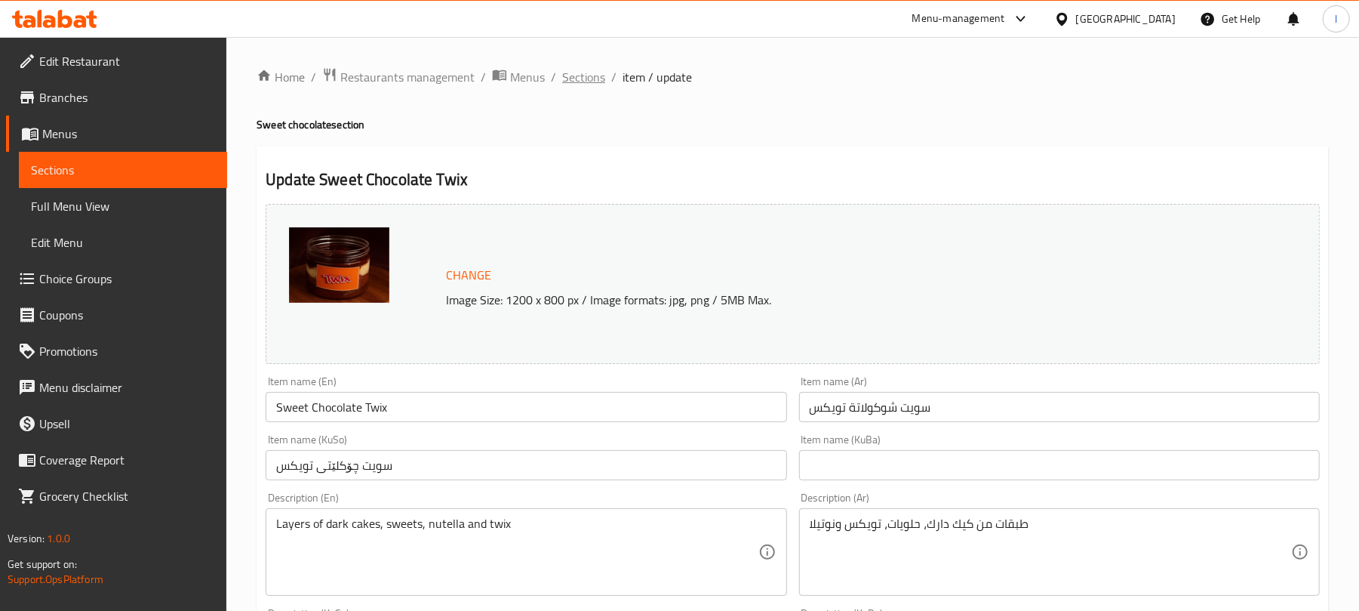
click at [595, 76] on span "Sections" at bounding box center [583, 77] width 43 height 18
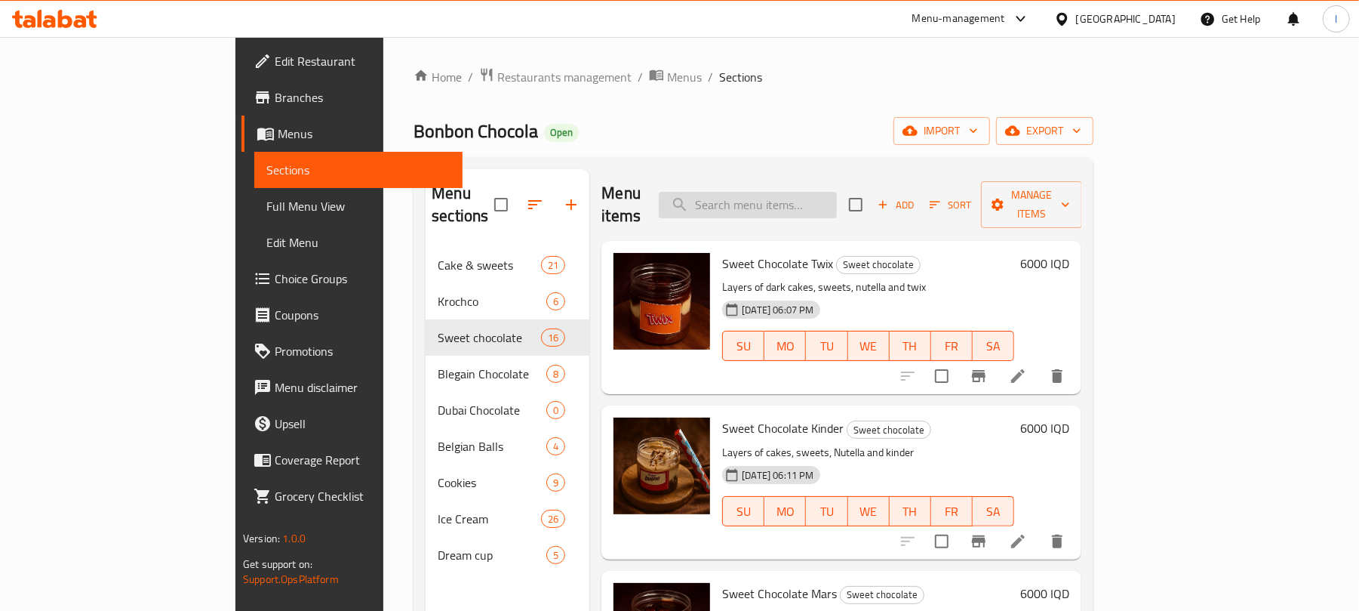
click at [823, 195] on input "search" at bounding box center [748, 205] width 178 height 26
paste input "Sweet Kitkat Chocolate"
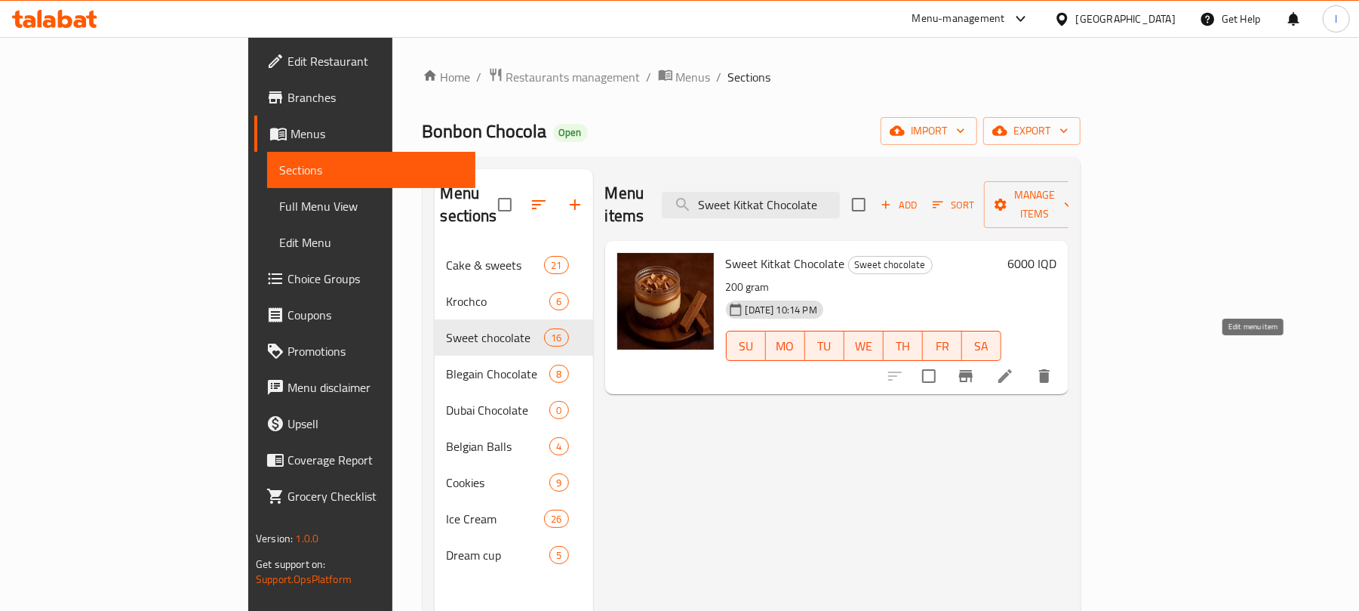
type input "Sweet Kitkat Chocolate"
click at [1014, 367] on icon at bounding box center [1005, 376] width 18 height 18
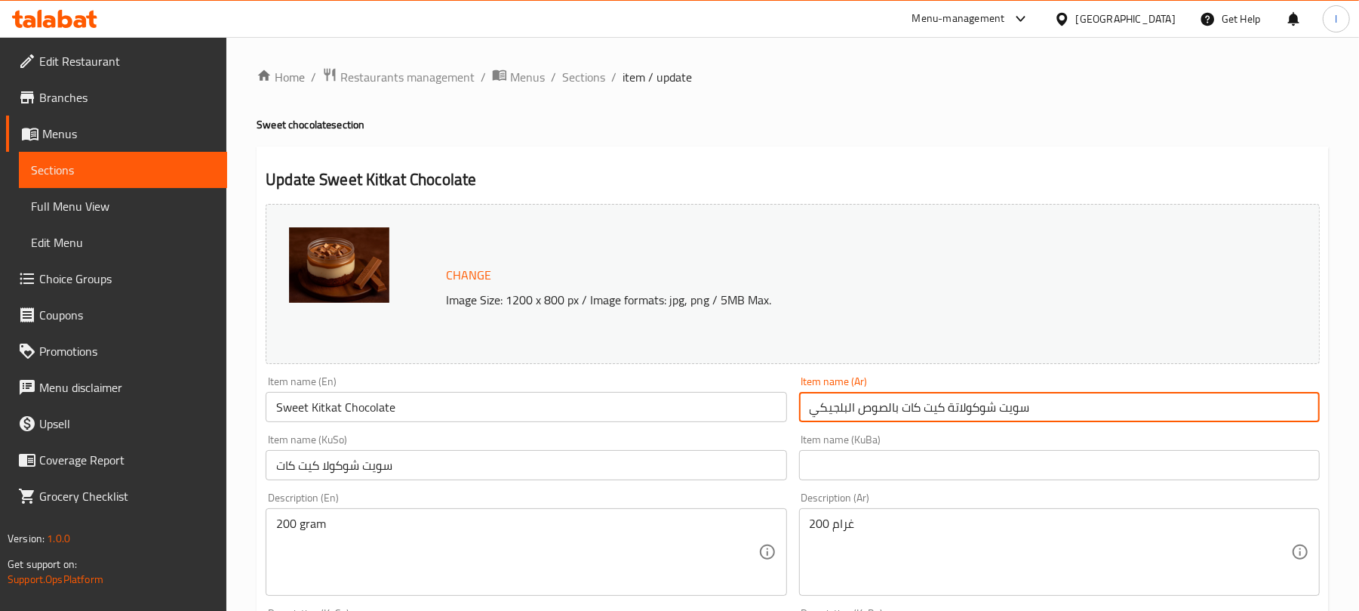
click at [1069, 408] on input "سويت شوكولاتة كيت كات بالصوص البلجيكي" at bounding box center [1059, 407] width 521 height 30
drag, startPoint x: 1183, startPoint y: 409, endPoint x: 925, endPoint y: 406, distance: 258.1
click at [925, 406] on input "سويت شوكولاتة كيت كات بالصوص البلجيكي" at bounding box center [1059, 407] width 521 height 30
type input "سويت شوكولاتة كيت كات"
click at [423, 463] on input "سويت شوكولا كيت كات" at bounding box center [526, 465] width 521 height 30
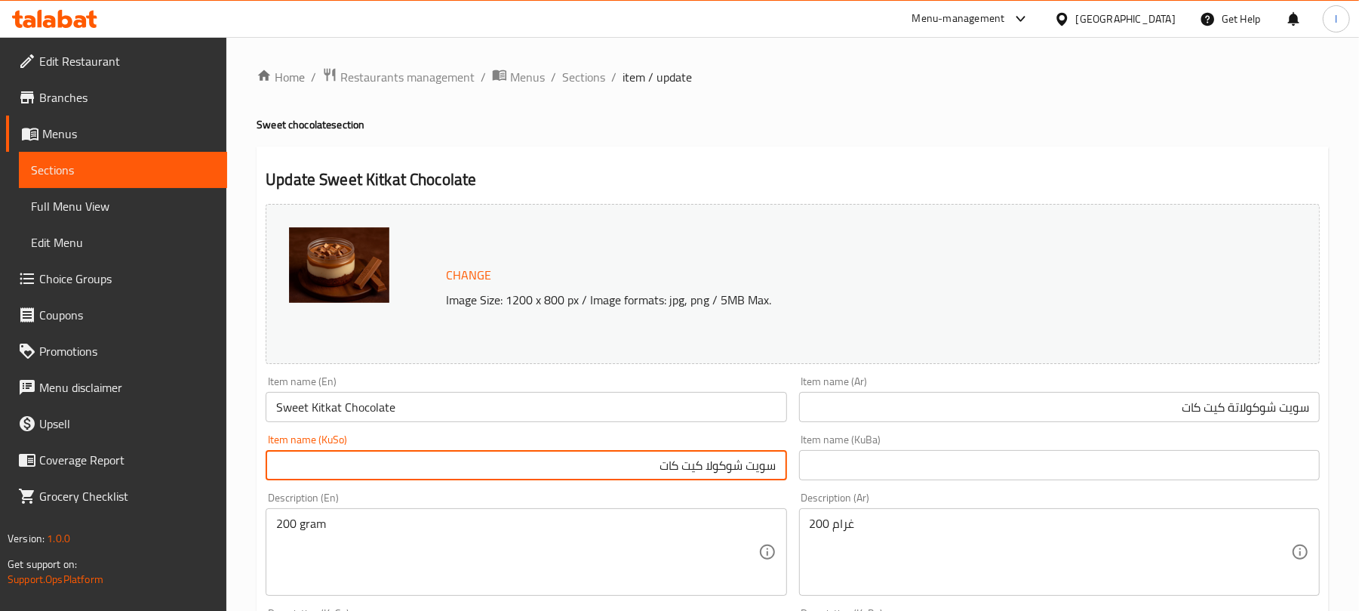
drag, startPoint x: 743, startPoint y: 466, endPoint x: 706, endPoint y: 472, distance: 36.9
click at [706, 472] on input "سويت شوكولا كيت كات" at bounding box center [526, 465] width 521 height 30
type input "سويت چۆکلێتی كيت كات"
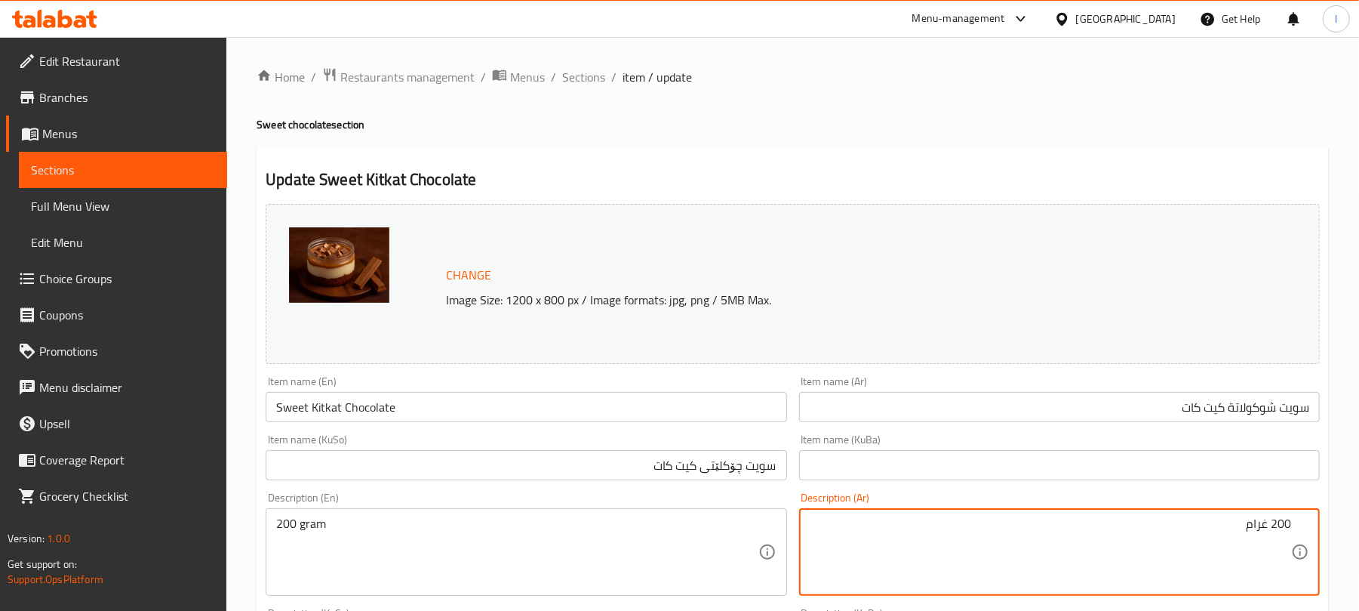
click at [1263, 525] on textarea "200 غرام" at bounding box center [1050, 552] width 481 height 72
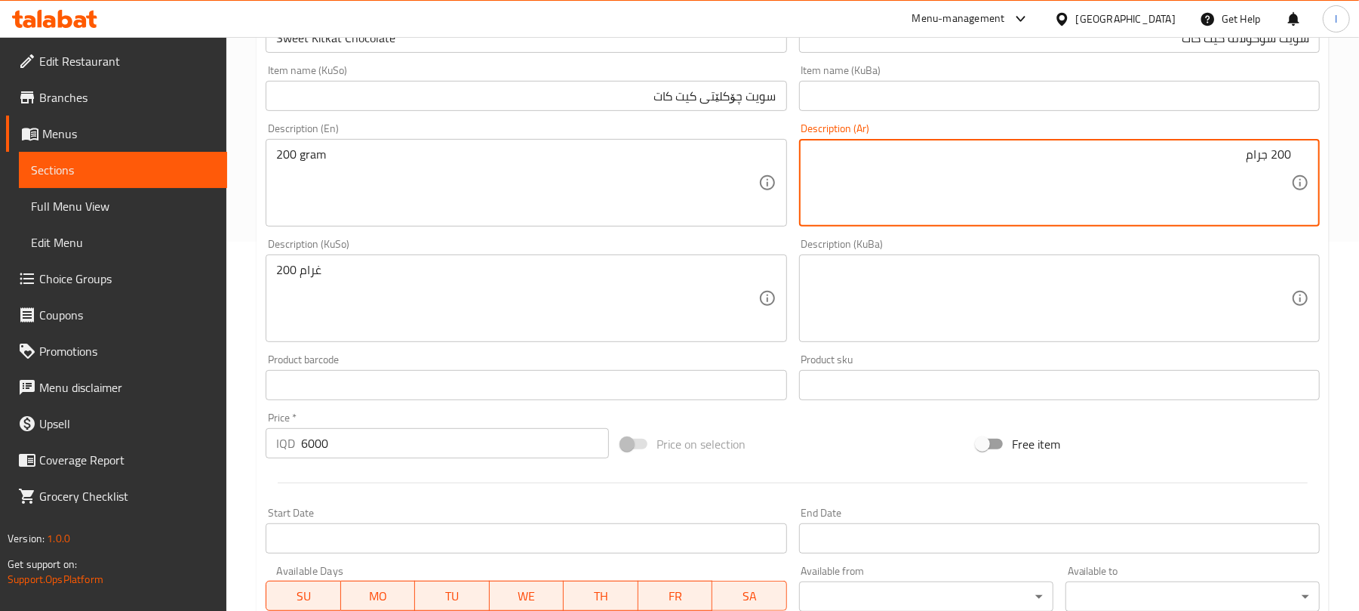
type textarea "200 جرام"
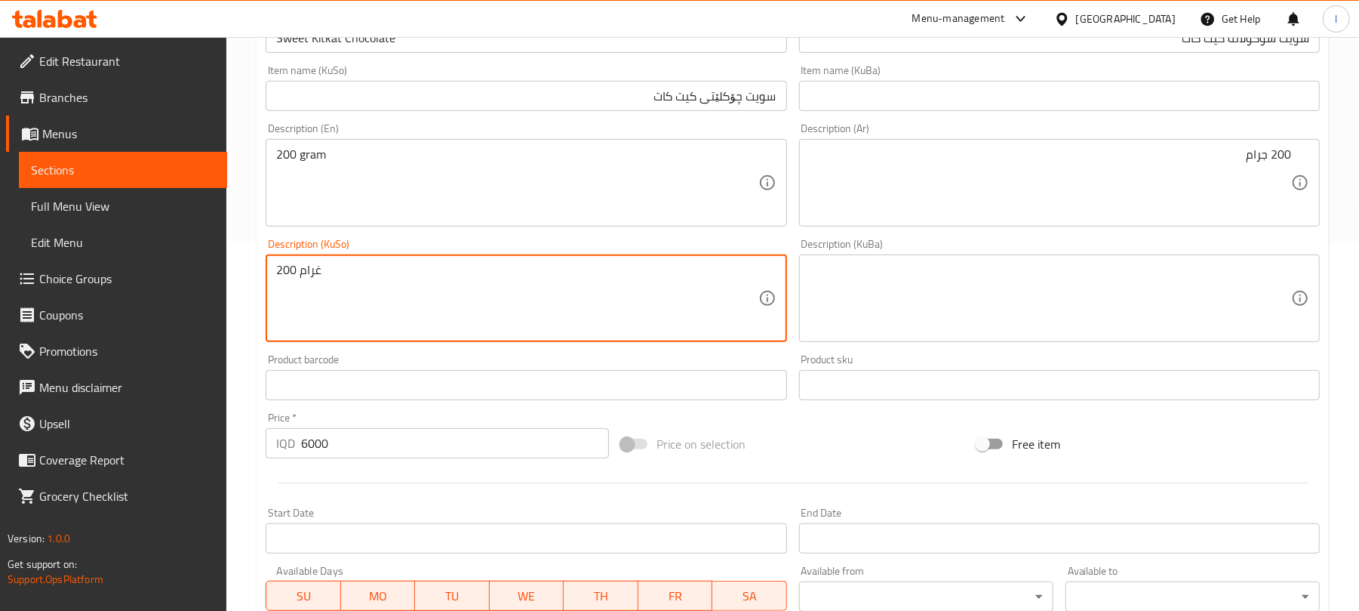
drag, startPoint x: 465, startPoint y: 278, endPoint x: 220, endPoint y: 260, distance: 245.2
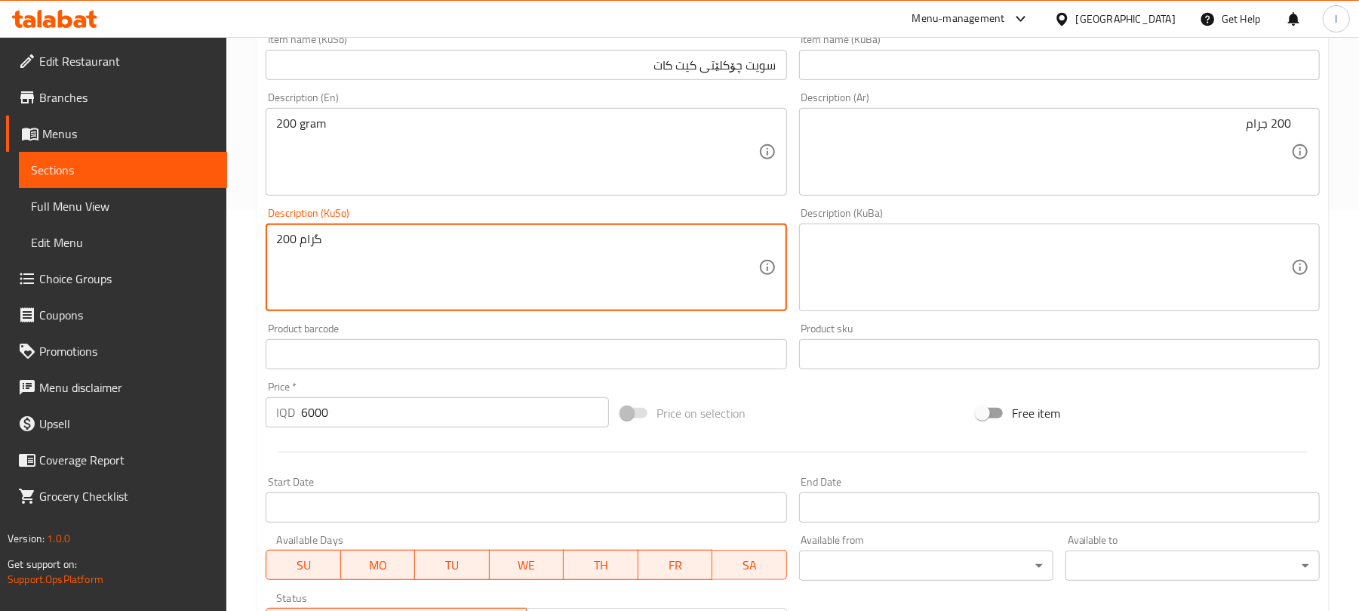
scroll to position [650, 0]
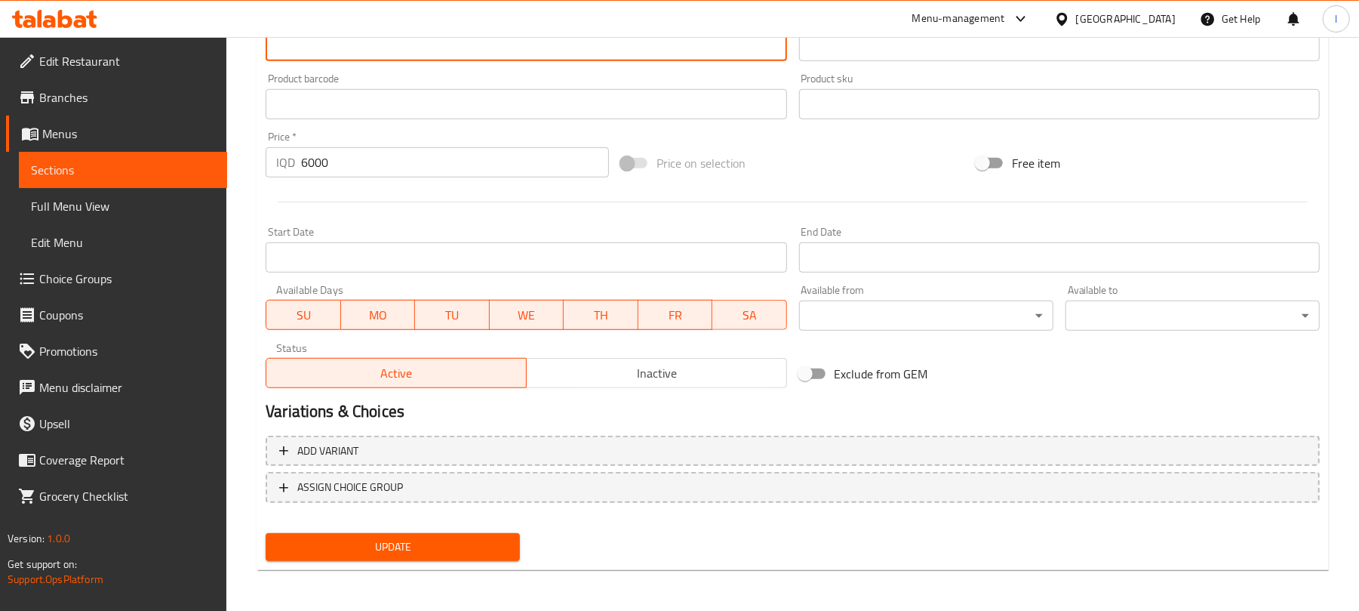
type textarea "200 گرام"
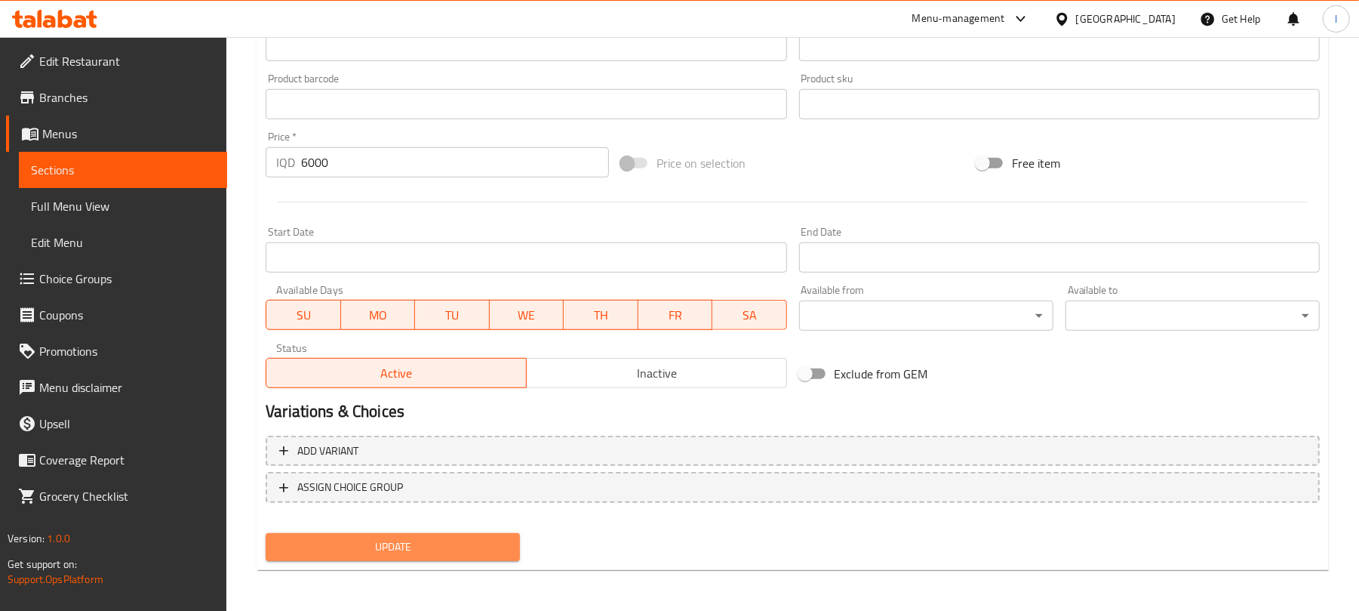
click at [372, 537] on span "Update" at bounding box center [393, 546] width 230 height 19
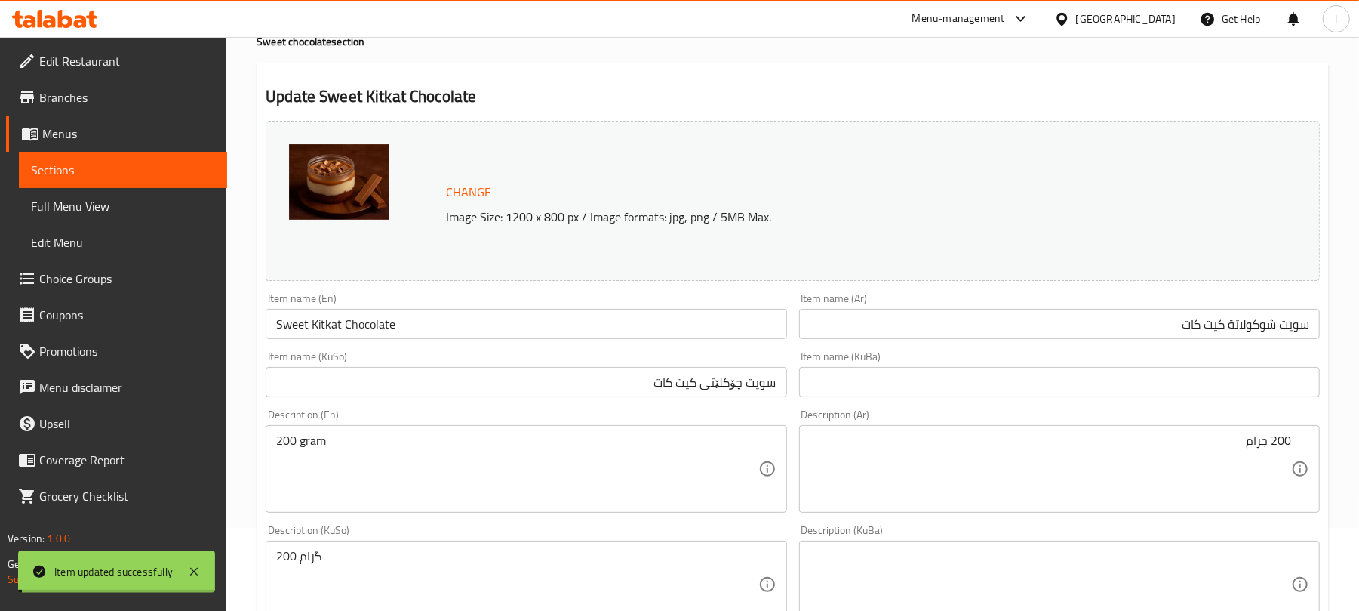
scroll to position [0, 0]
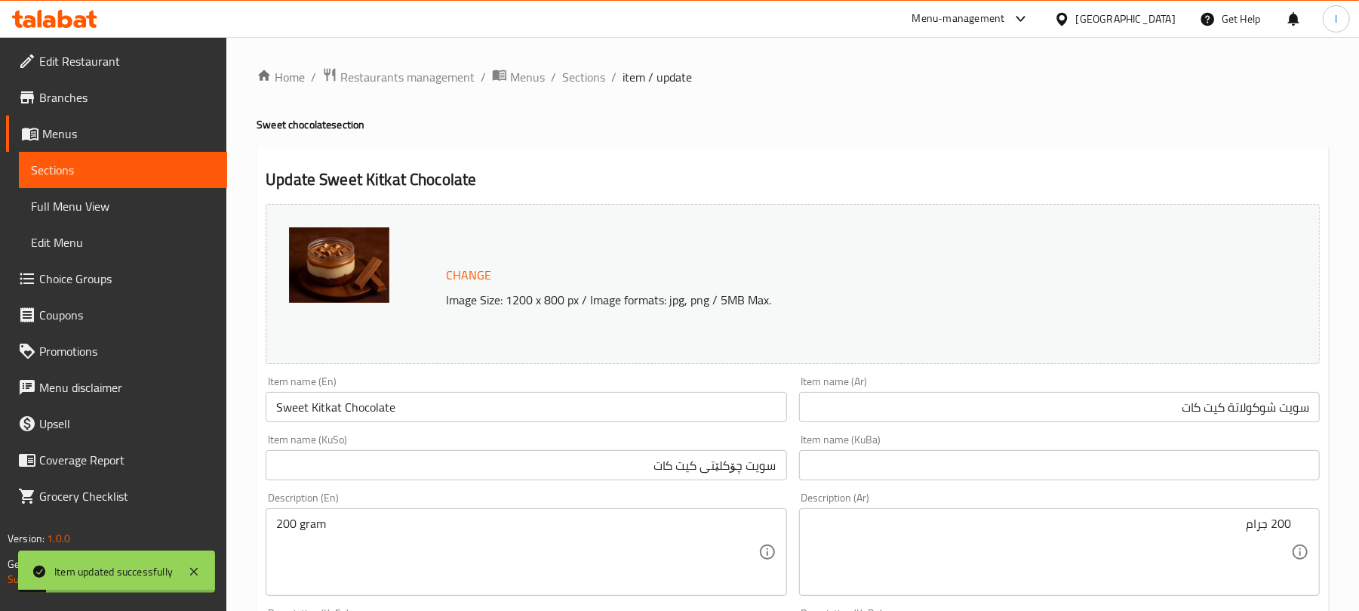
click at [406, 415] on input "Sweet Kitkat Chocolate" at bounding box center [526, 407] width 521 height 30
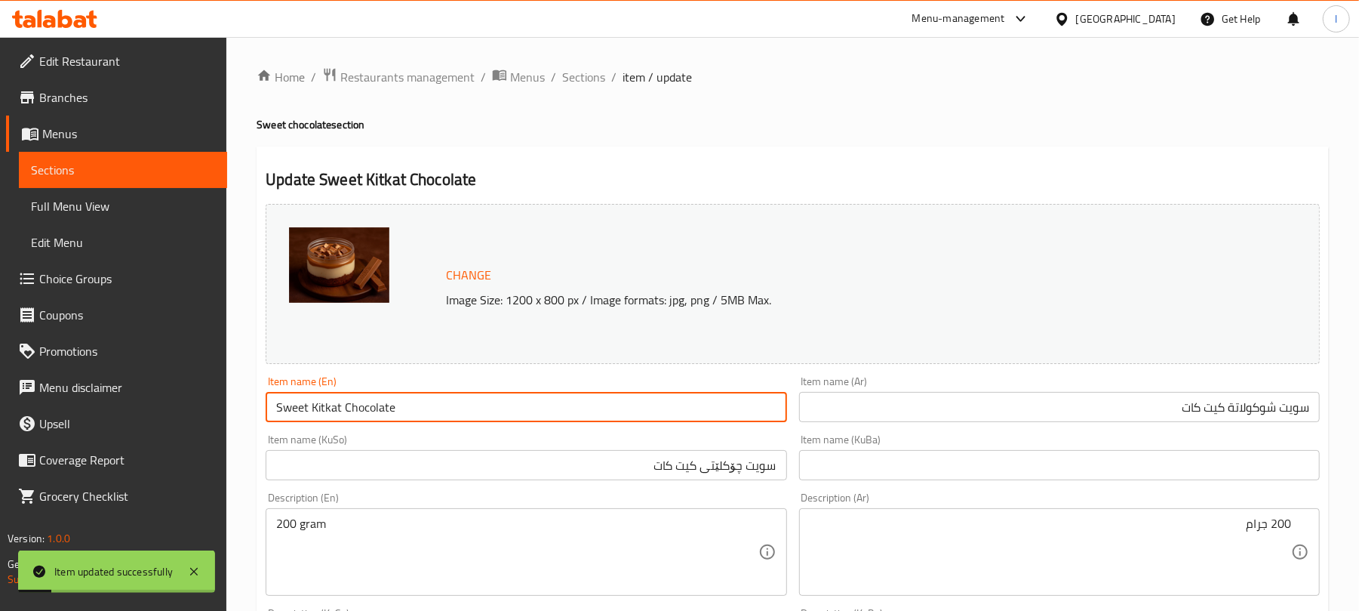
click at [406, 415] on input "Sweet Kitkat Chocolate" at bounding box center [526, 407] width 521 height 30
click at [78, 197] on span "Full Menu View" at bounding box center [123, 206] width 184 height 18
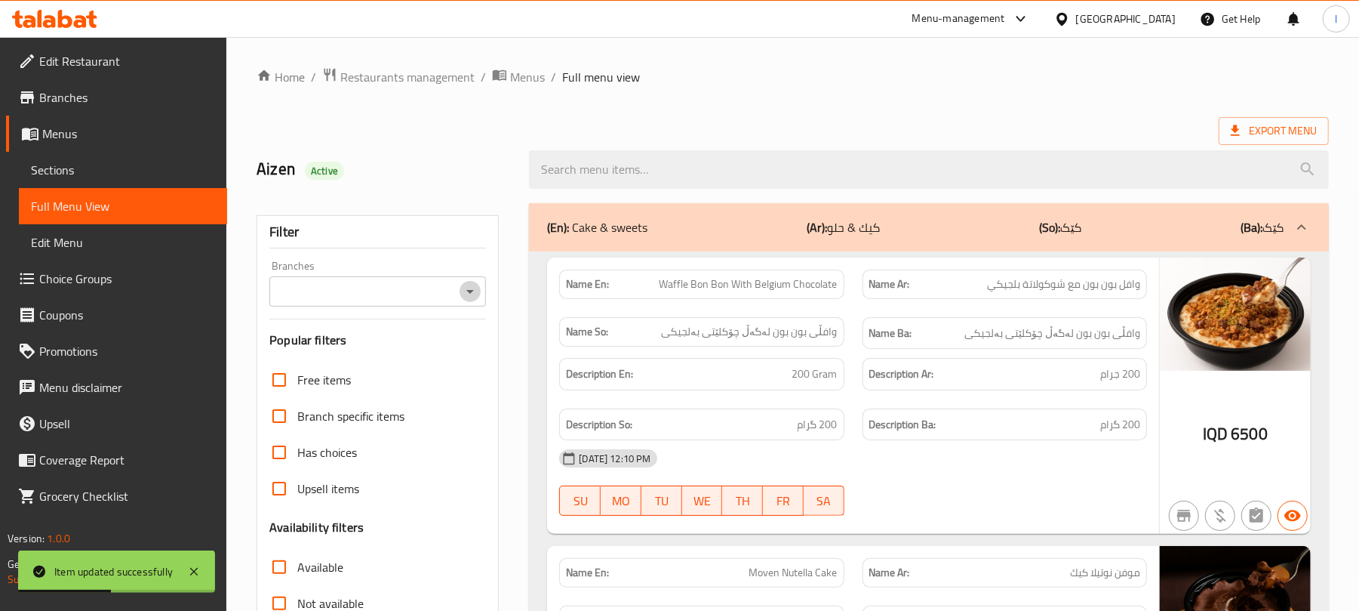
click at [474, 284] on icon "Open" at bounding box center [470, 291] width 18 height 18
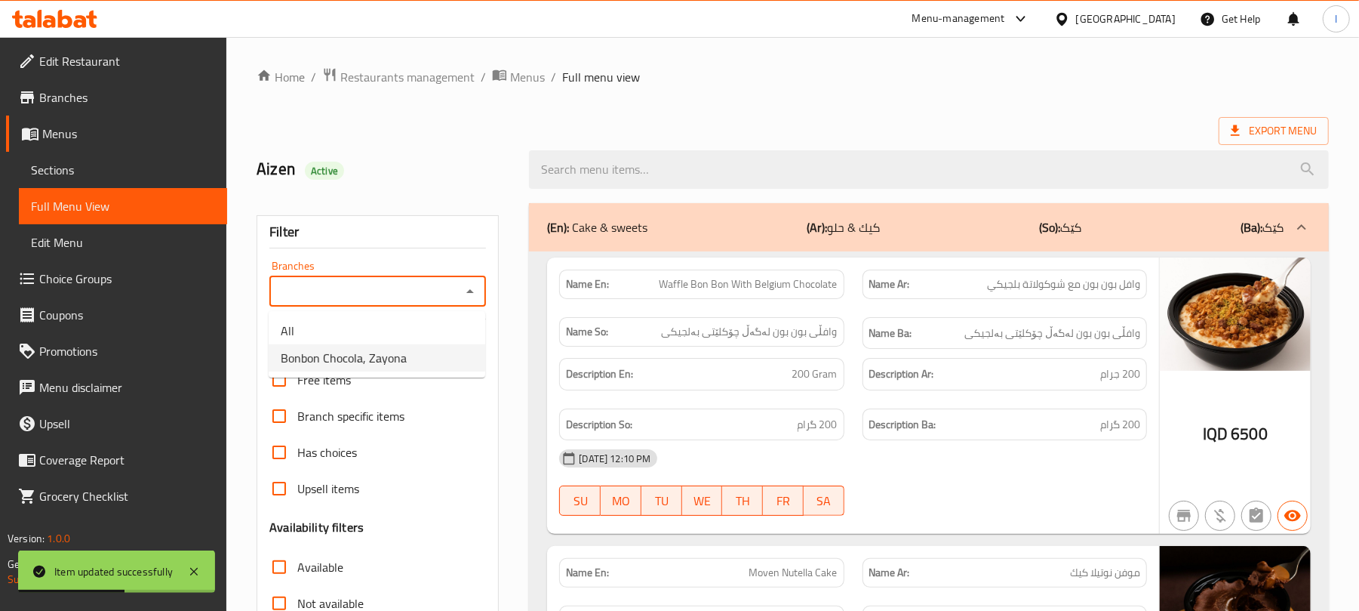
click at [378, 353] on span "Bonbon Chocola, Zayona" at bounding box center [344, 358] width 126 height 18
type input "Bonbon Chocola, Zayona"
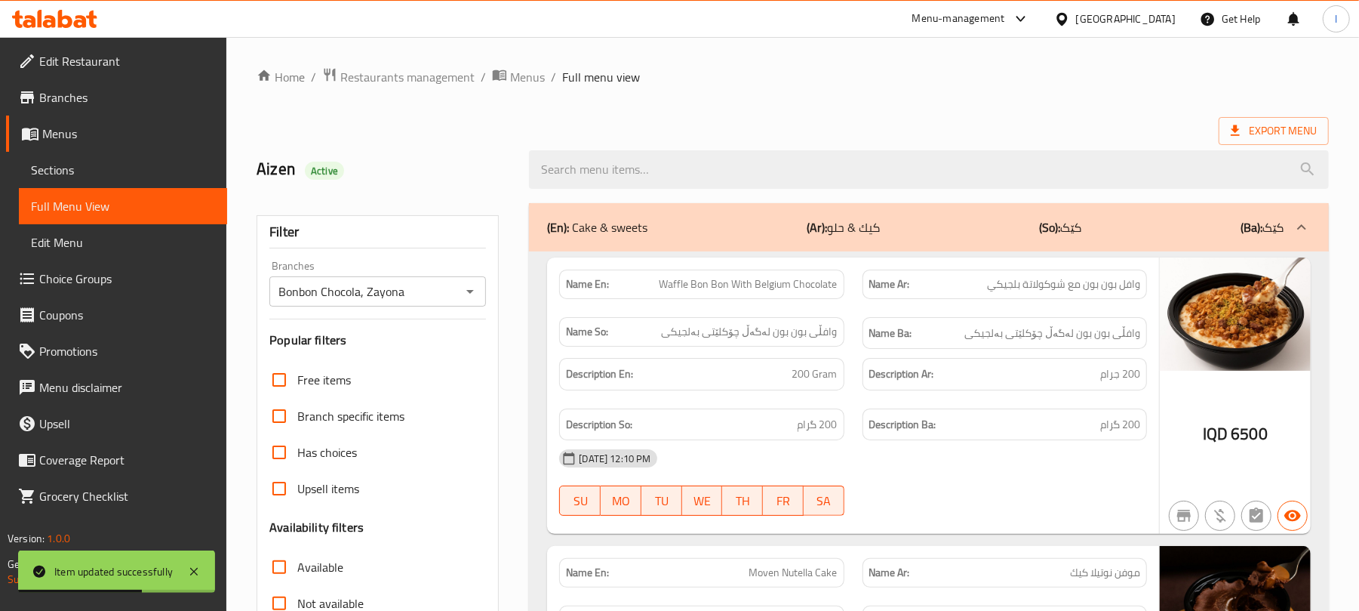
click at [669, 143] on div at bounding box center [929, 169] width 818 height 57
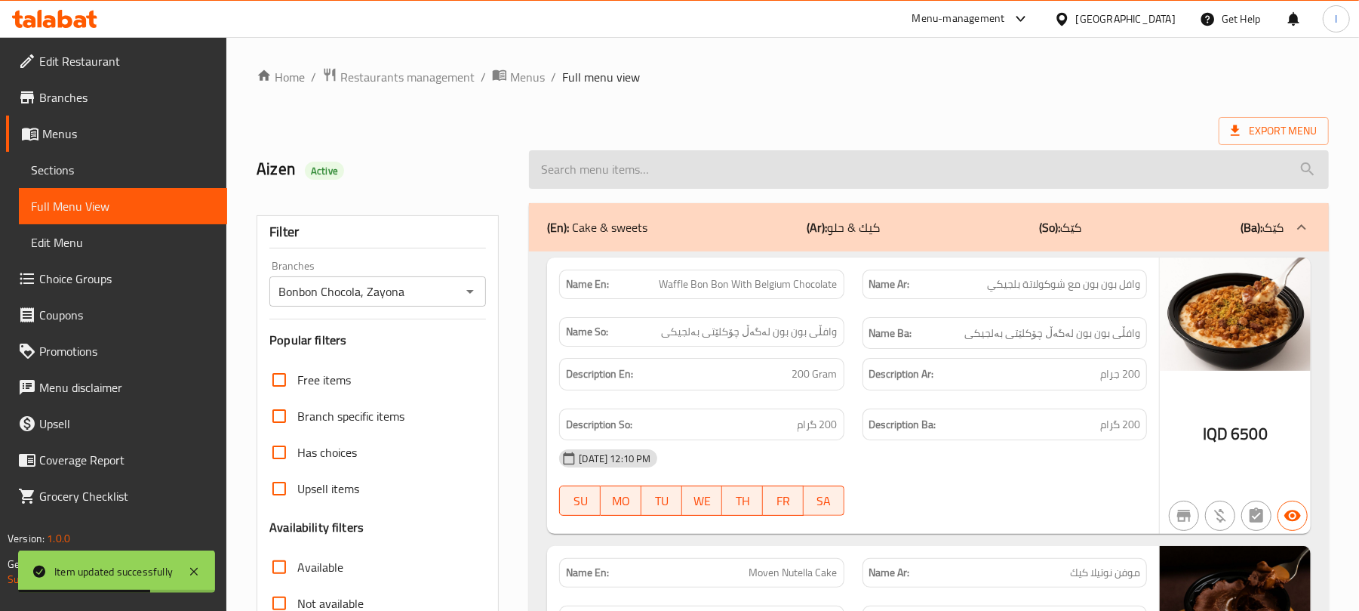
click at [669, 151] on input "search" at bounding box center [929, 169] width 800 height 38
paste input "Sweet Kitkat Chocolate"
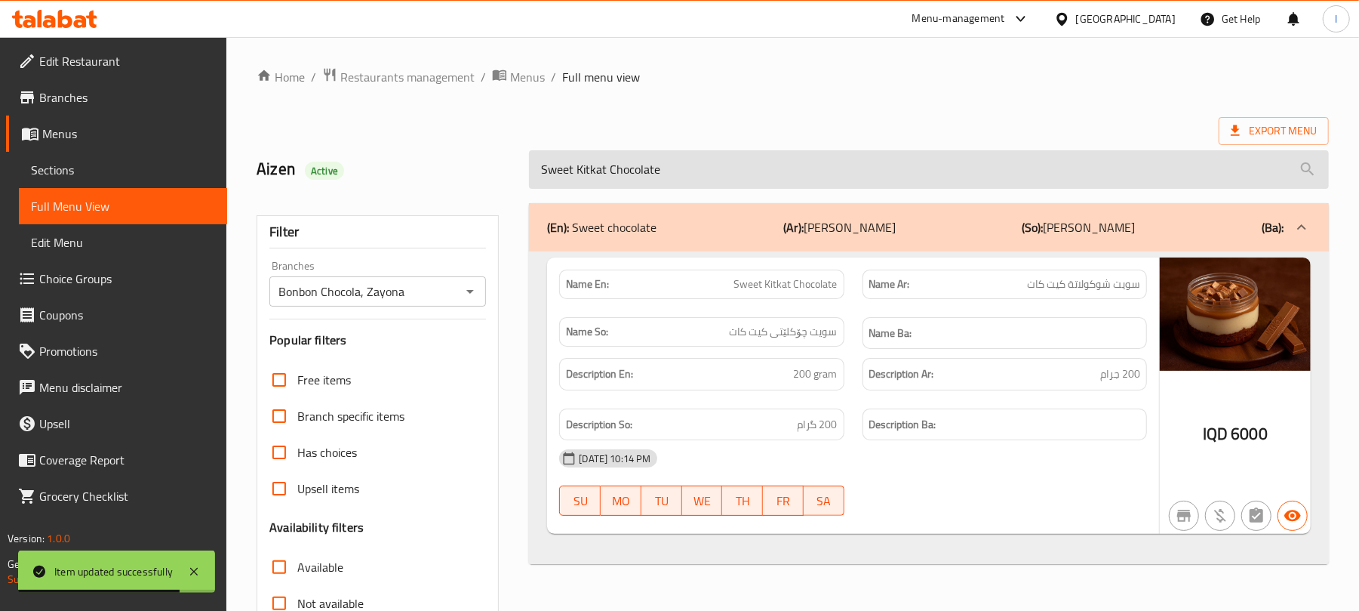
scroll to position [194, 0]
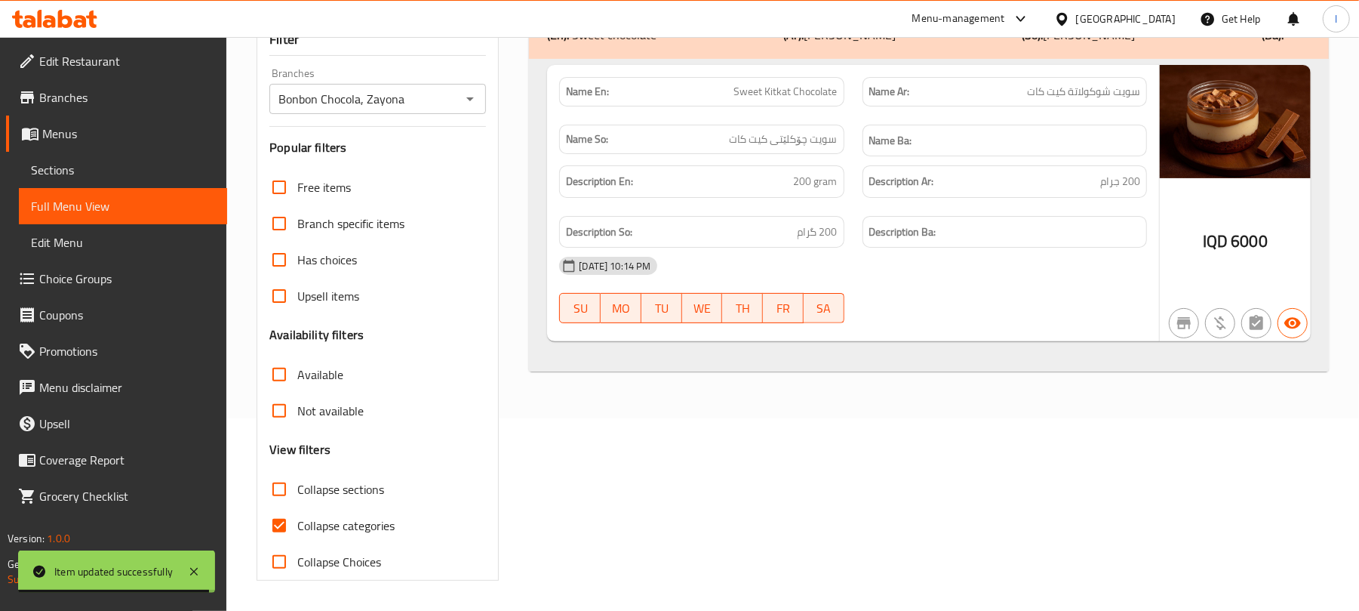
type input "Sweet Kitkat Chocolate"
click at [288, 522] on input "Collapse categories" at bounding box center [279, 525] width 36 height 36
checkbox input "false"
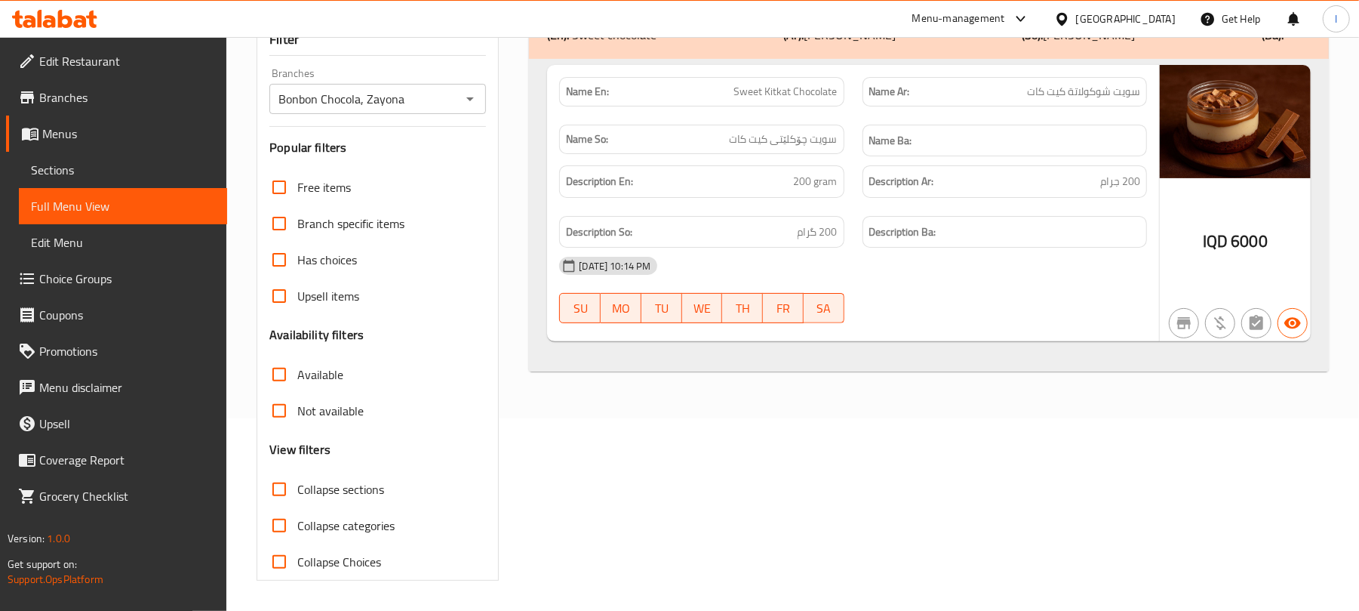
click at [97, 30] on div at bounding box center [54, 19] width 109 height 30
click at [85, 20] on icon at bounding box center [80, 21] width 13 height 13
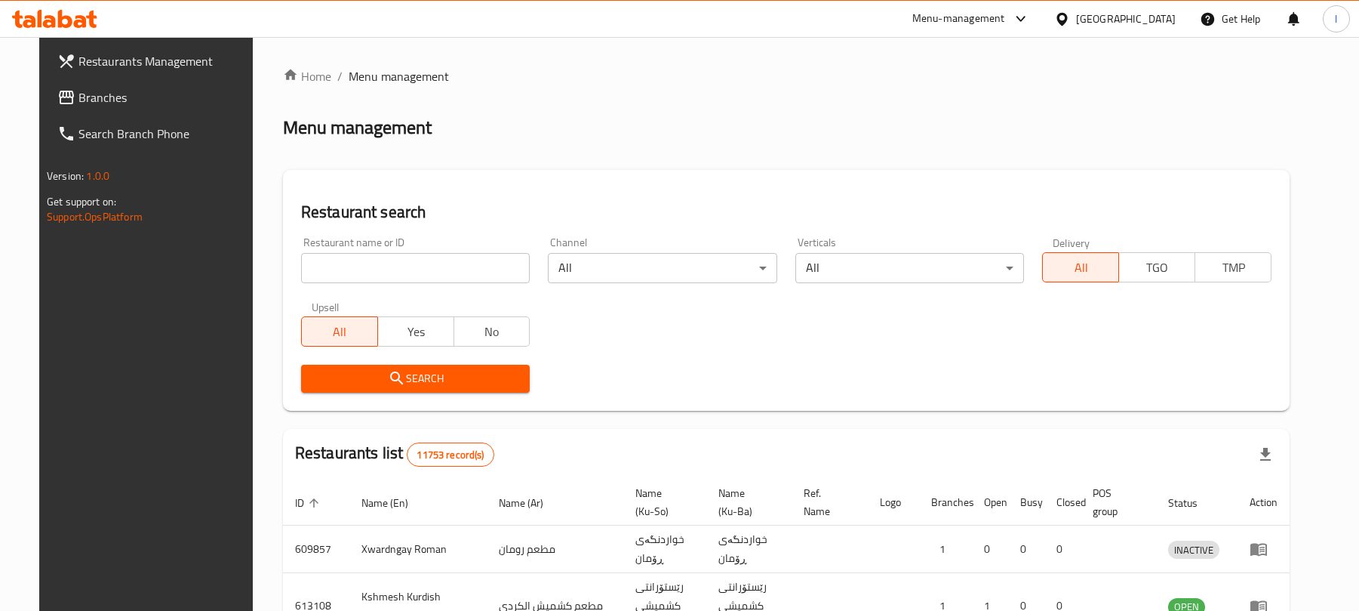
scroll to position [172, 0]
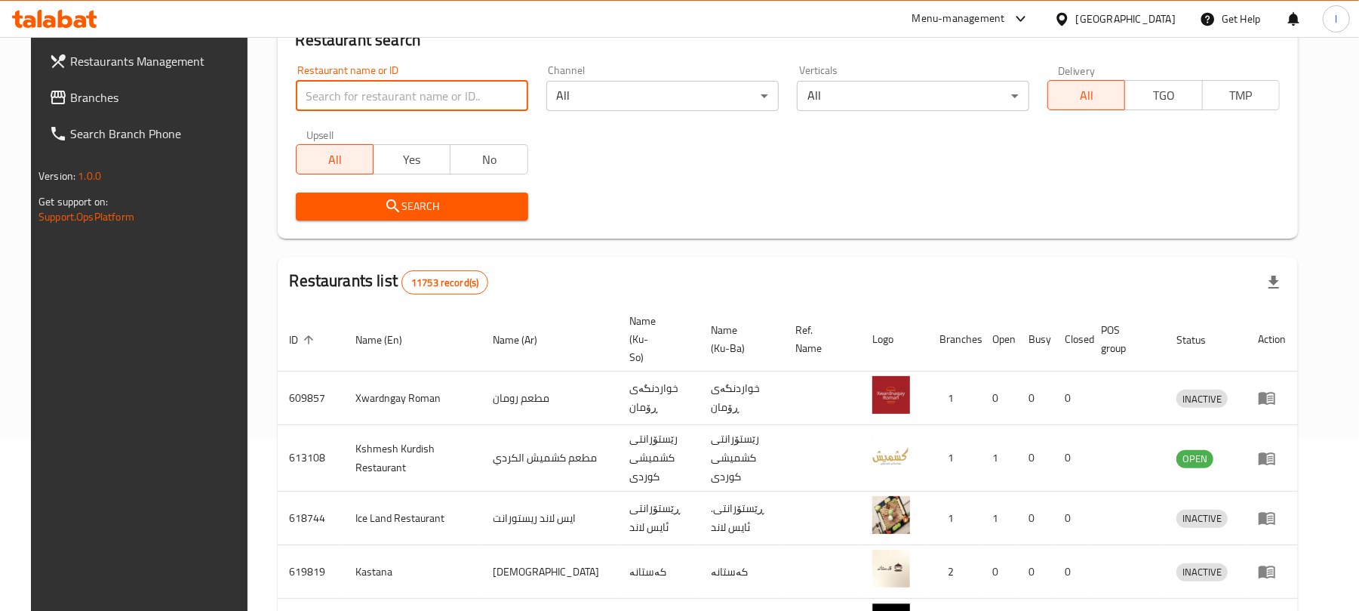
click at [335, 91] on input "search" at bounding box center [412, 96] width 232 height 30
paste input "[PERSON_NAME]"
type input "[PERSON_NAME]"
click button "Search" at bounding box center [412, 206] width 232 height 28
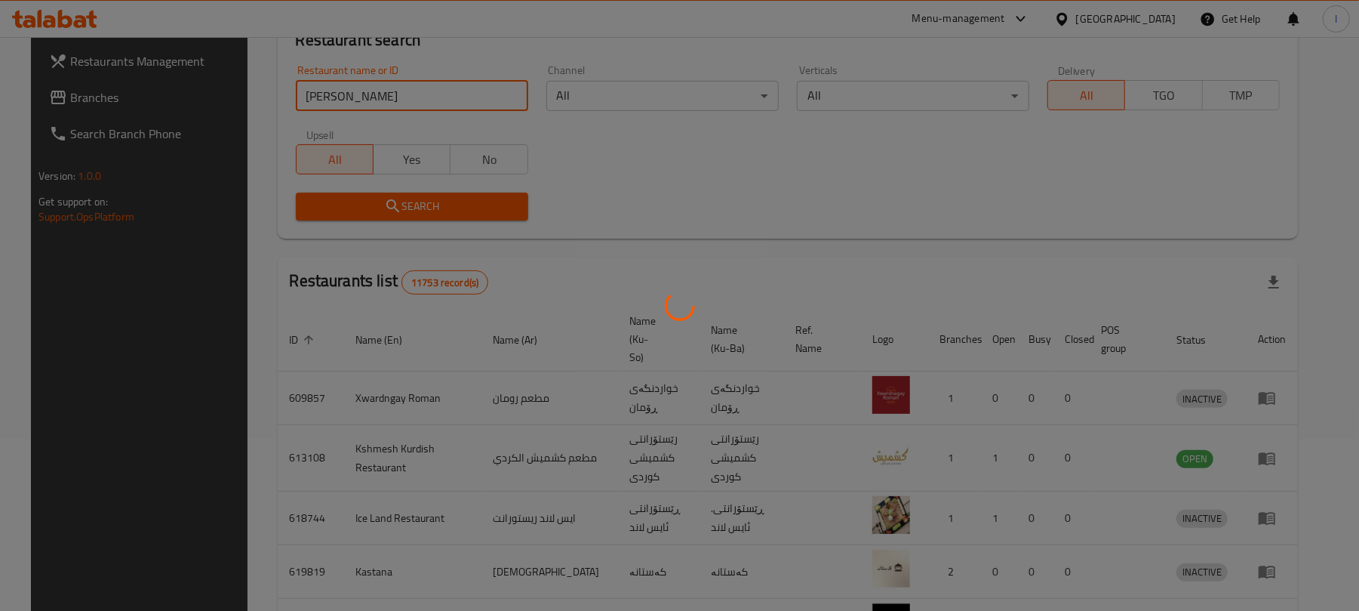
scroll to position [34, 0]
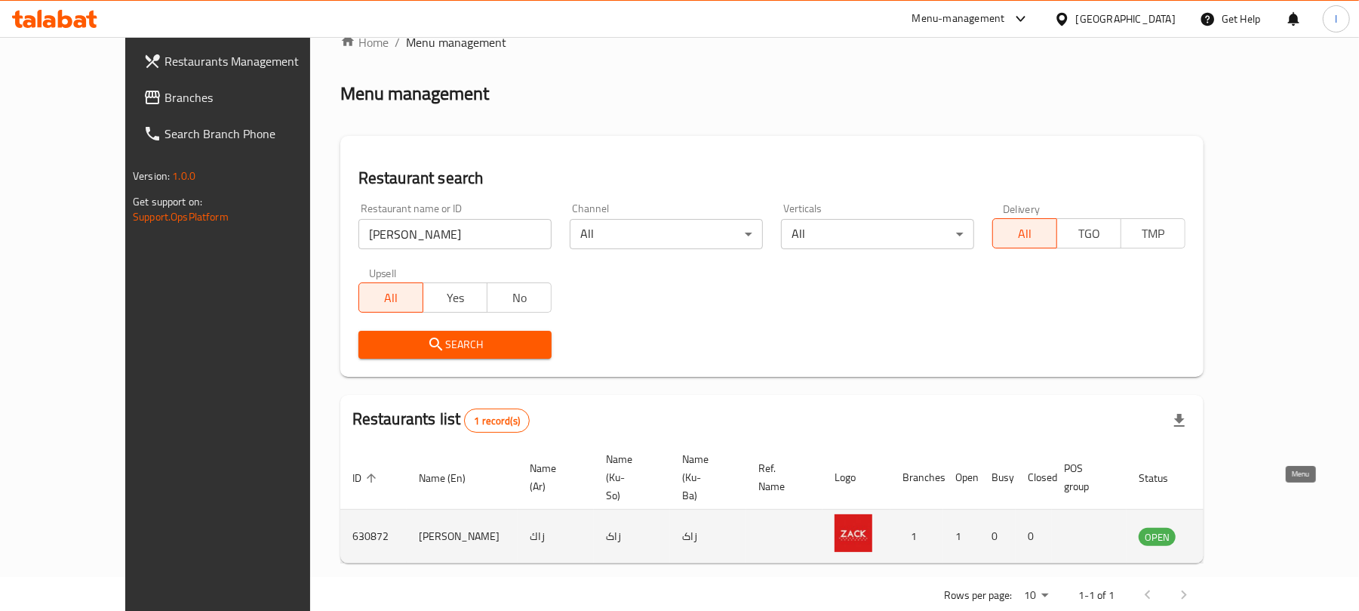
click at [1235, 531] on icon "enhanced table" at bounding box center [1227, 537] width 17 height 13
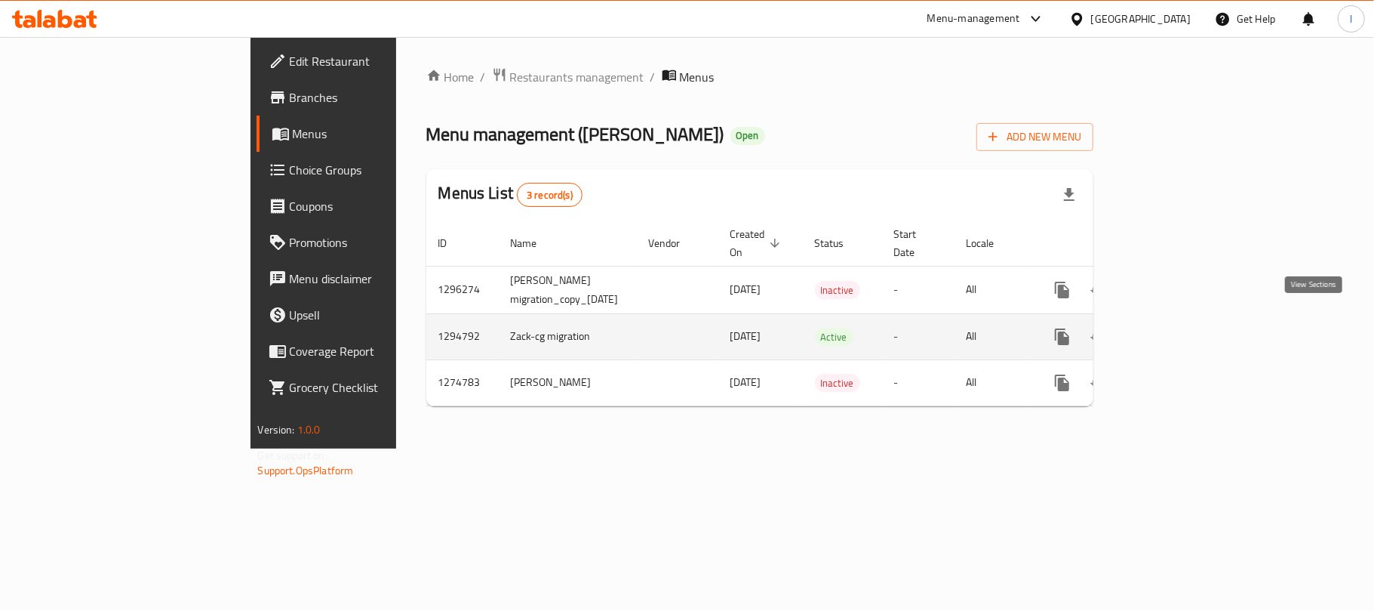
click at [1189, 318] on link "enhanced table" at bounding box center [1171, 336] width 36 height 36
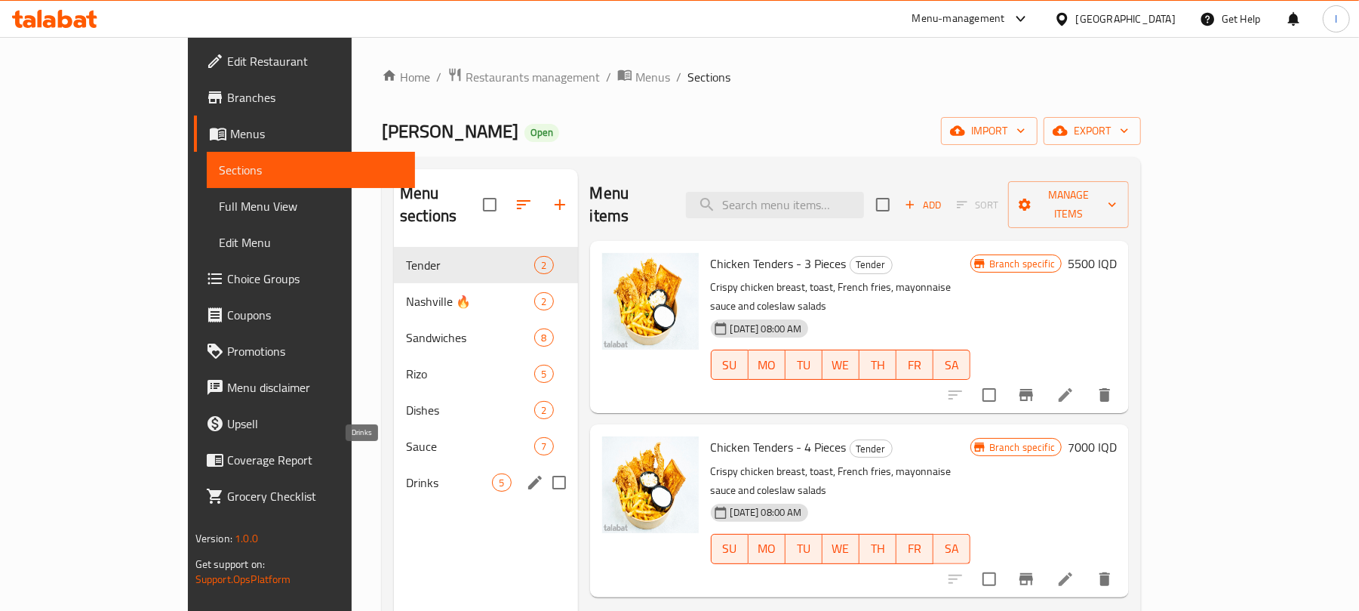
click at [415, 473] on span "Drinks" at bounding box center [449, 482] width 86 height 18
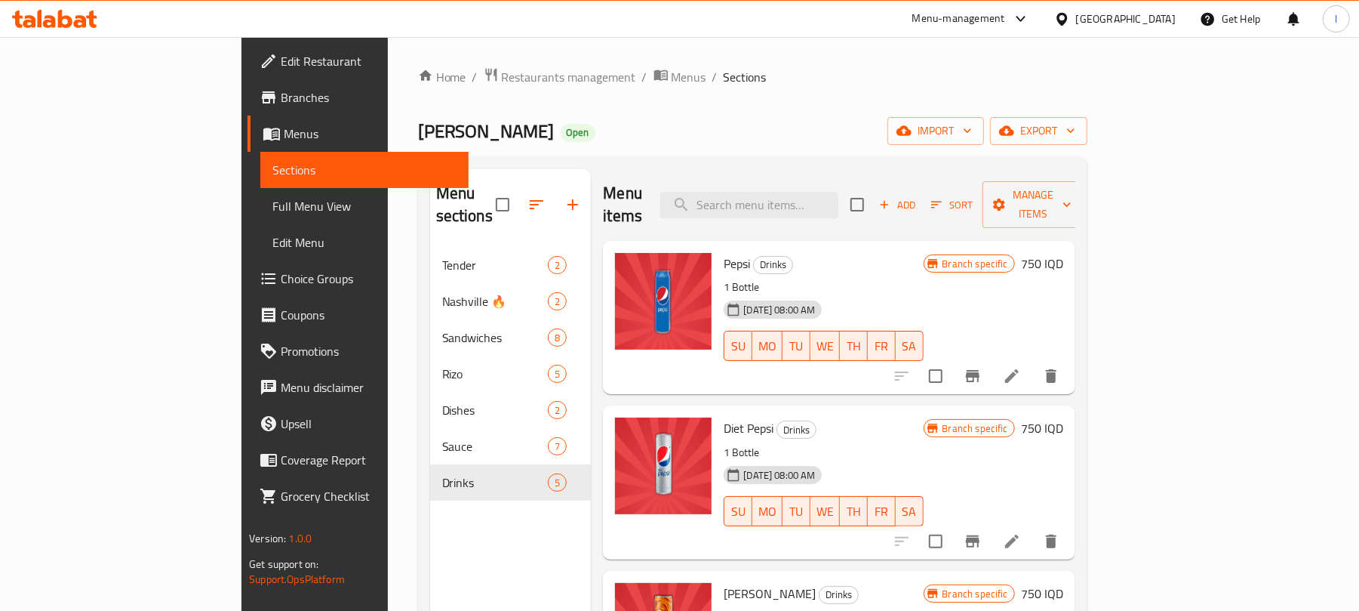
click at [819, 165] on div "Menu sections Tender 2 Nashville 🔥 2 Sandwiches 8 Rizo 5 Dishes 2 Sauce 7 Drink…" at bounding box center [752, 474] width 669 height 635
click at [833, 192] on input "search" at bounding box center [749, 205] width 178 height 26
paste input "Pepsi Zero Suger"
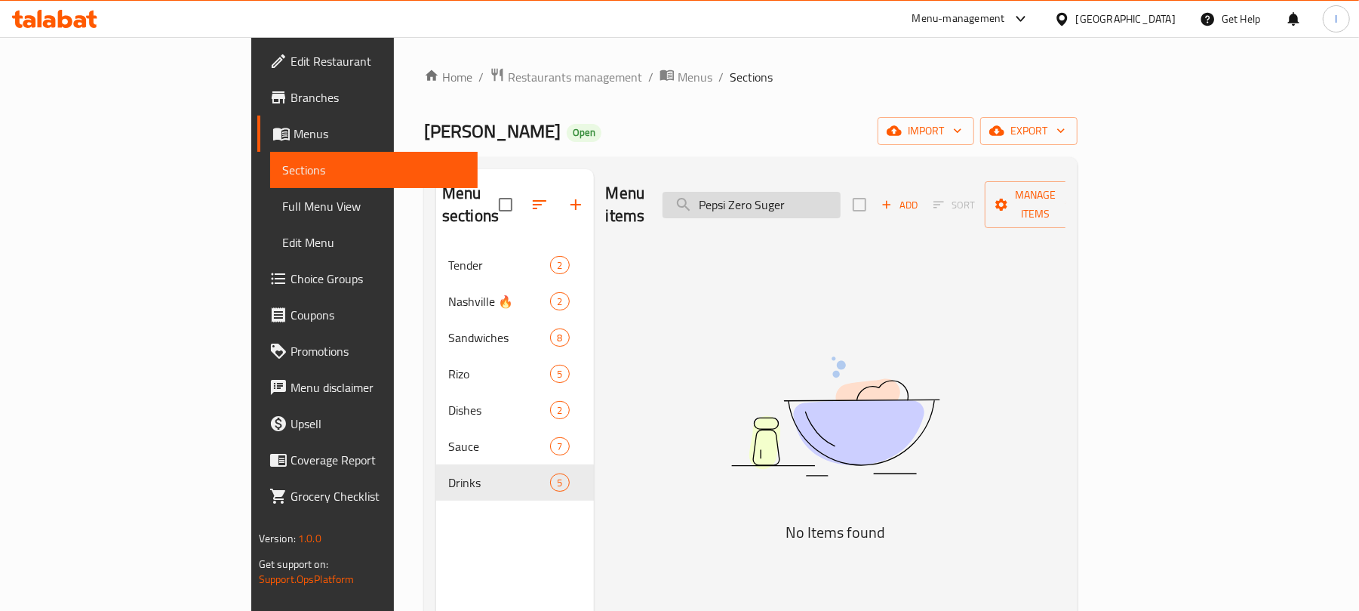
click at [841, 195] on input "Pepsi Zero Suger" at bounding box center [752, 205] width 178 height 26
type input "Pepsi Zero Sugar"
drag, startPoint x: 897, startPoint y: 206, endPoint x: 734, endPoint y: 176, distance: 165.0
click at [734, 176] on div "Menu items Pepsi Zero Sugar Add Sort Manage items" at bounding box center [836, 205] width 460 height 72
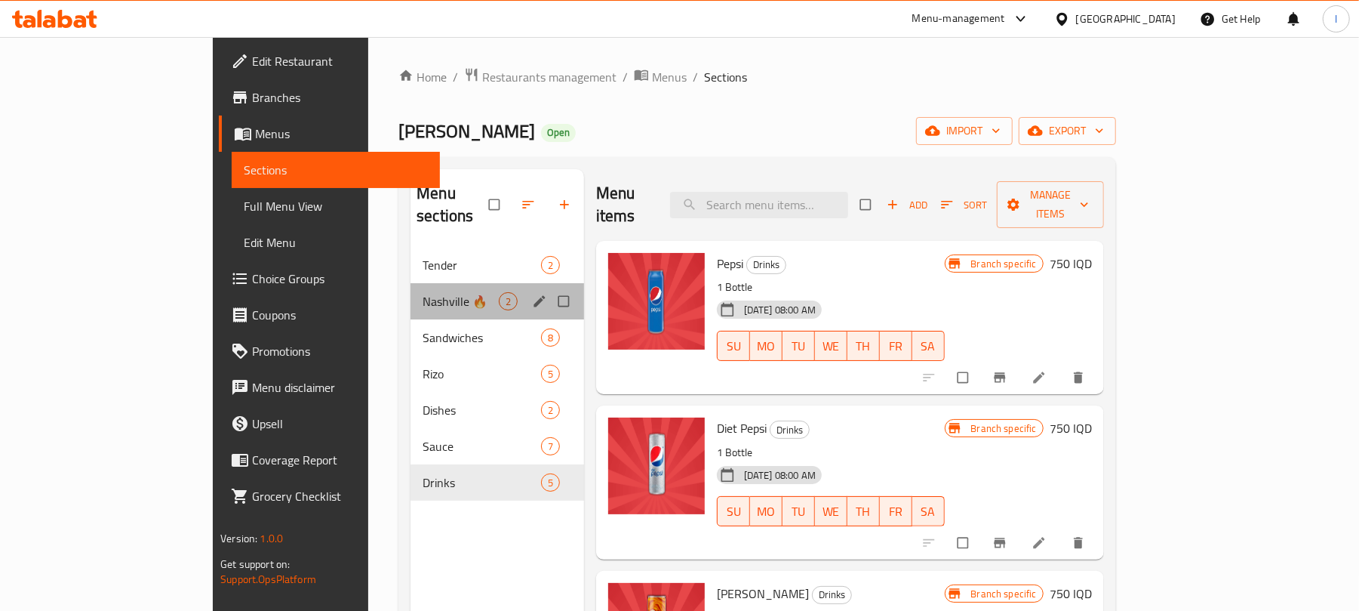
click at [411, 283] on div "Nashville 🔥 2" at bounding box center [498, 301] width 174 height 36
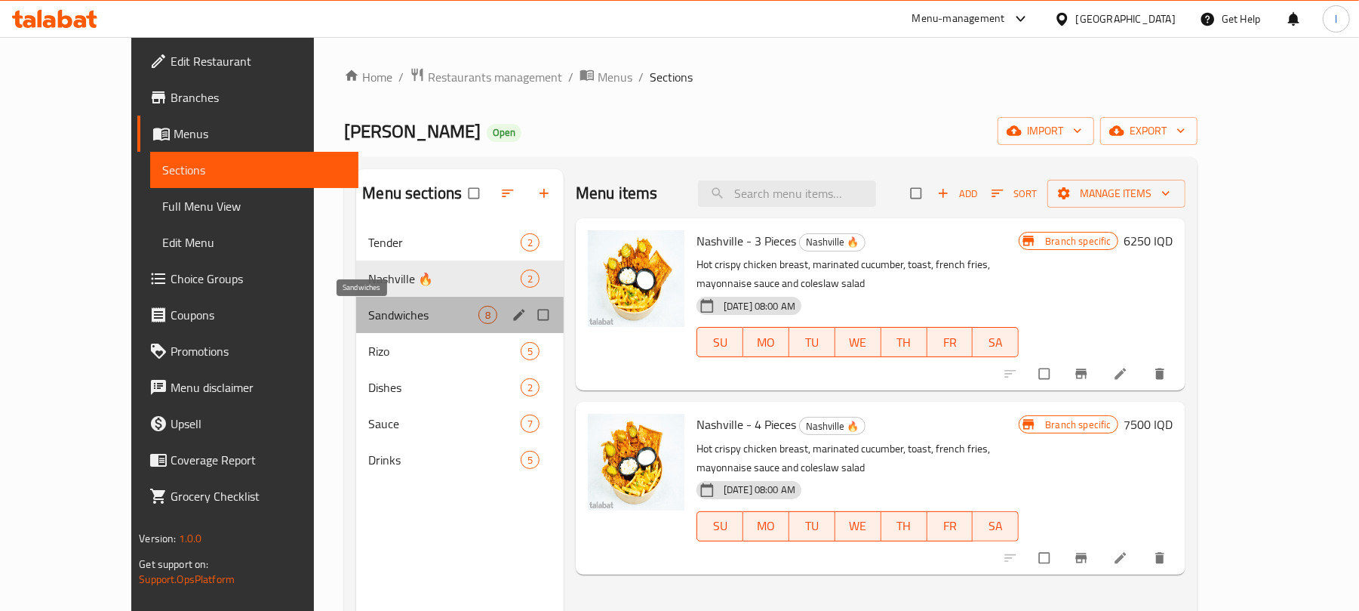
click at [368, 309] on span "Sandwiches" at bounding box center [422, 315] width 109 height 18
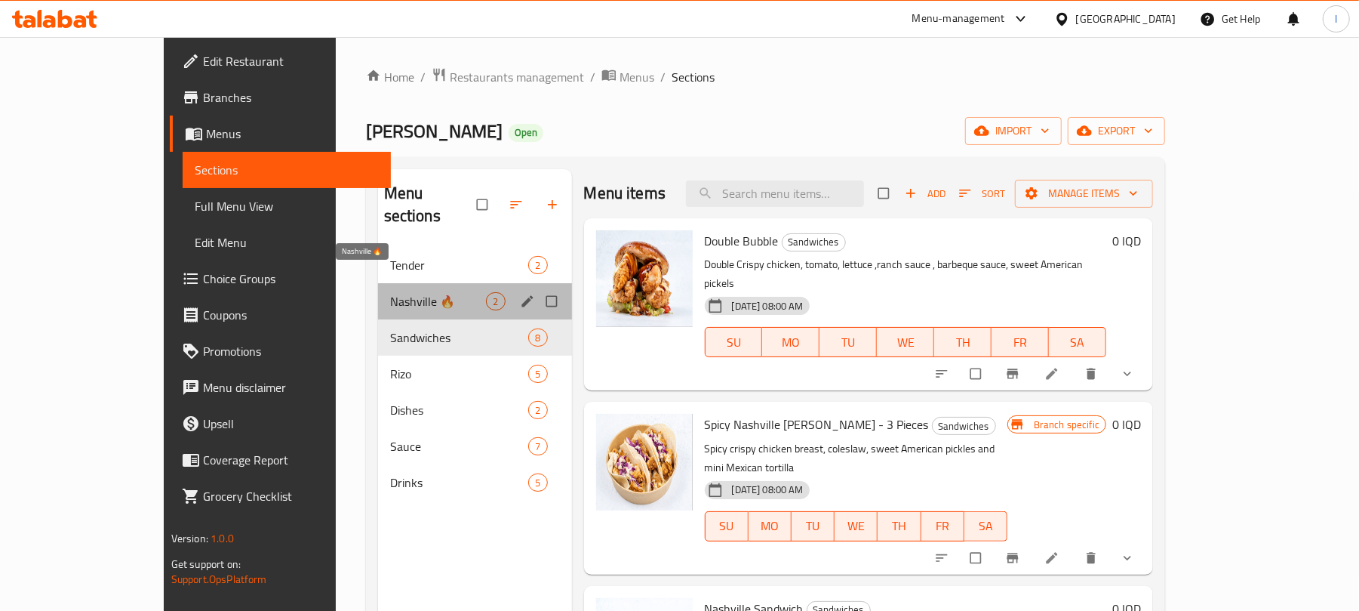
click at [390, 292] on span "Nashville 🔥" at bounding box center [438, 301] width 97 height 18
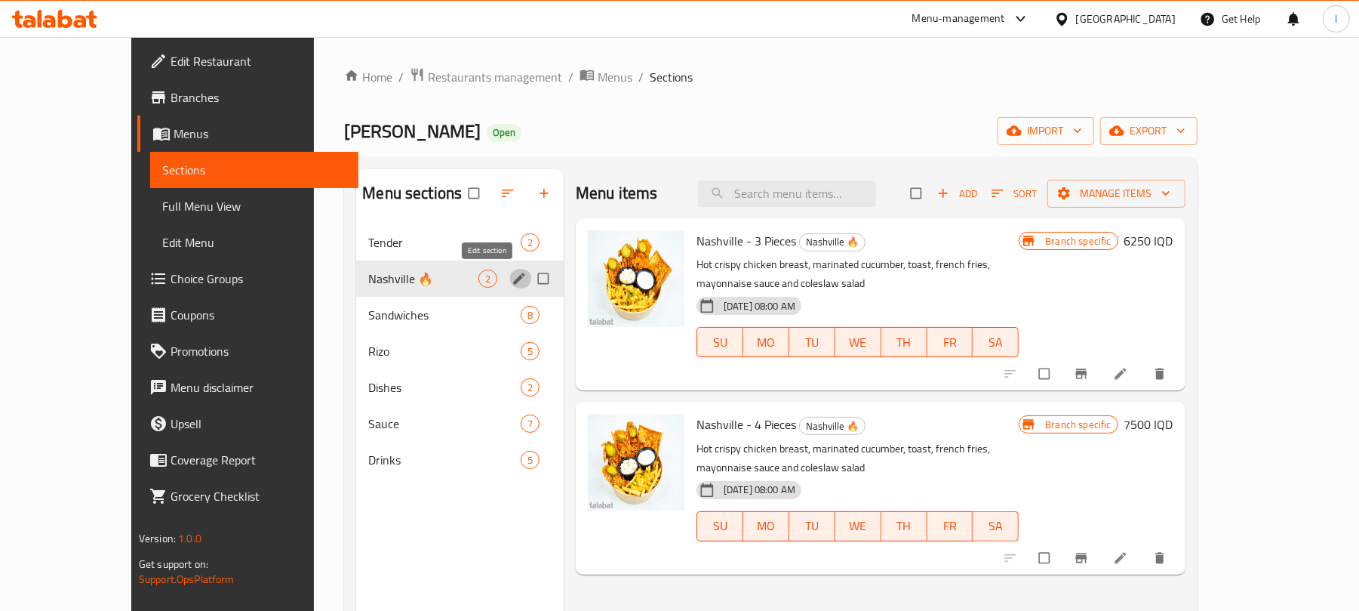
click at [512, 278] on icon "edit" at bounding box center [519, 278] width 15 height 15
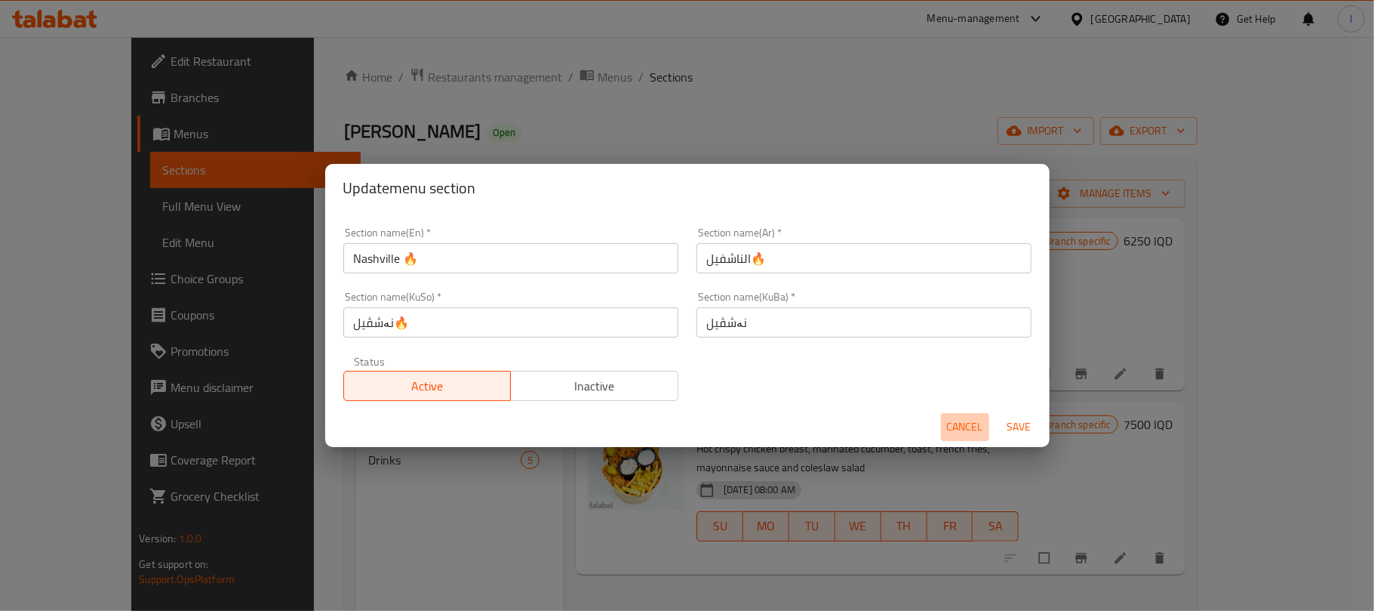
click at [964, 429] on span "Cancel" at bounding box center [965, 426] width 36 height 19
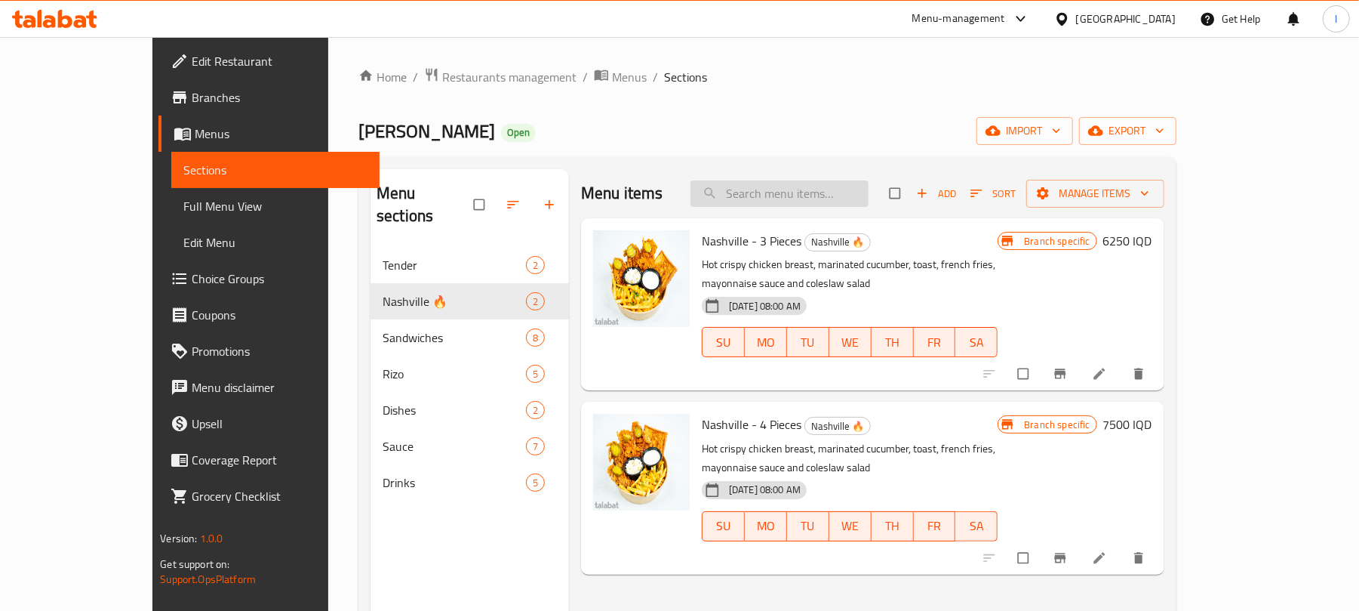
click at [805, 199] on input "search" at bounding box center [780, 193] width 178 height 26
paste input "Waffle Cut Fries"
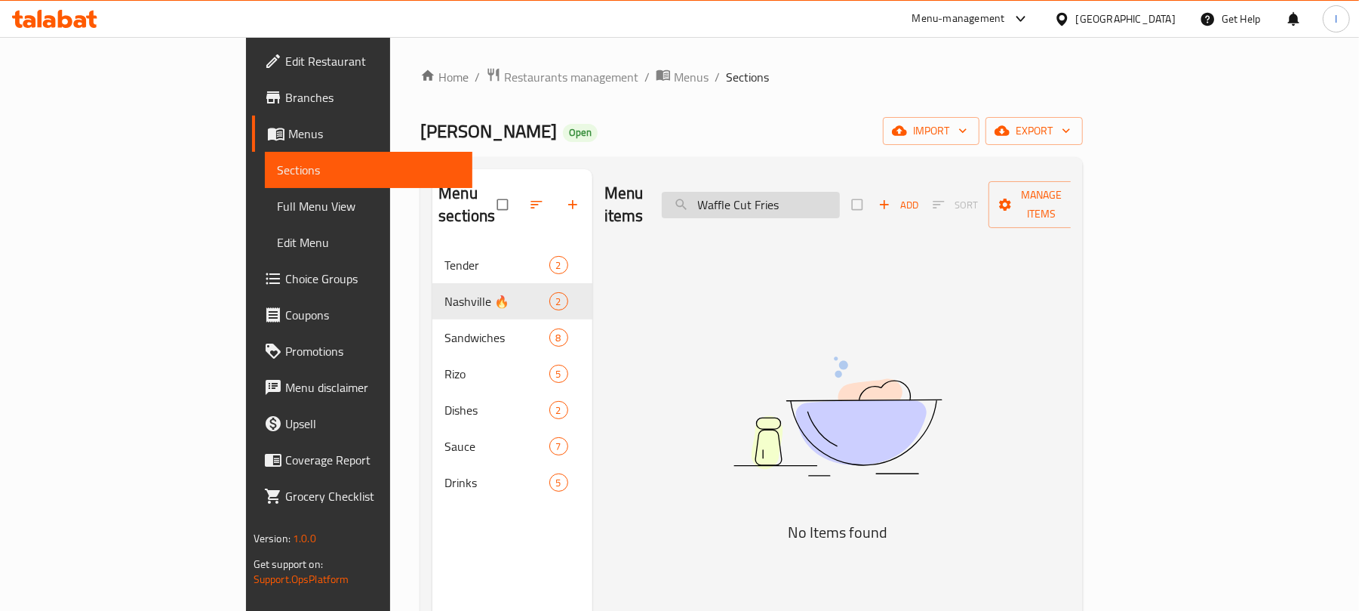
click at [783, 194] on input "Waffle Cut Fries" at bounding box center [751, 205] width 178 height 26
type input "Waffle Cut Fries"
click at [867, 172] on div "Menu items Waffle Cut Fries Add Sort Manage items" at bounding box center [838, 205] width 467 height 72
click at [828, 176] on div "Menu items Waffle Cut Fries Add Sort Manage items" at bounding box center [838, 205] width 467 height 72
click at [829, 203] on input "Waffle Cut Fries" at bounding box center [751, 205] width 178 height 26
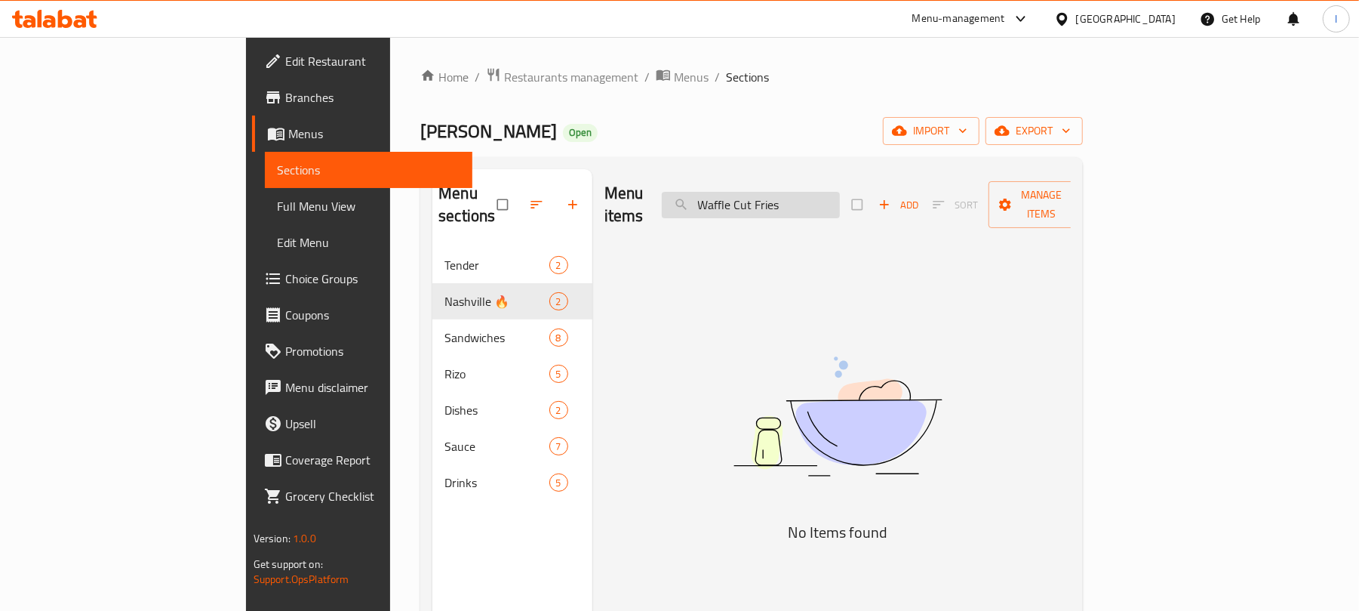
click at [829, 203] on input "Waffle Cut Fries" at bounding box center [751, 205] width 178 height 26
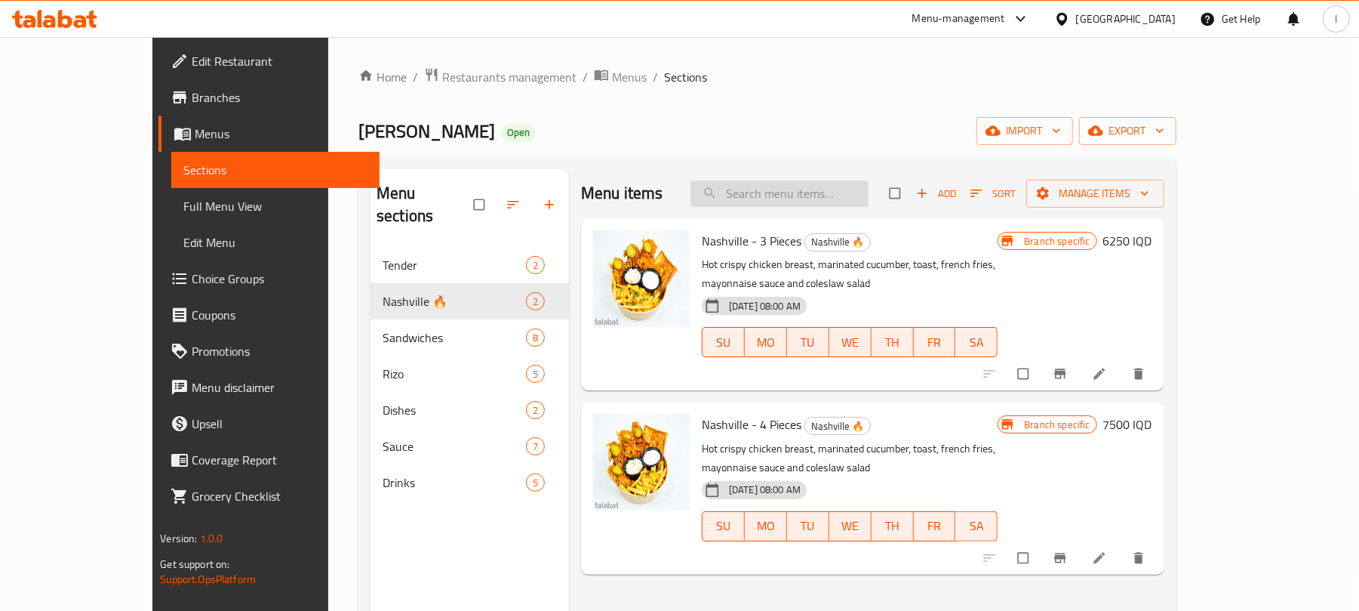
paste input "Waffle Cut Fries"
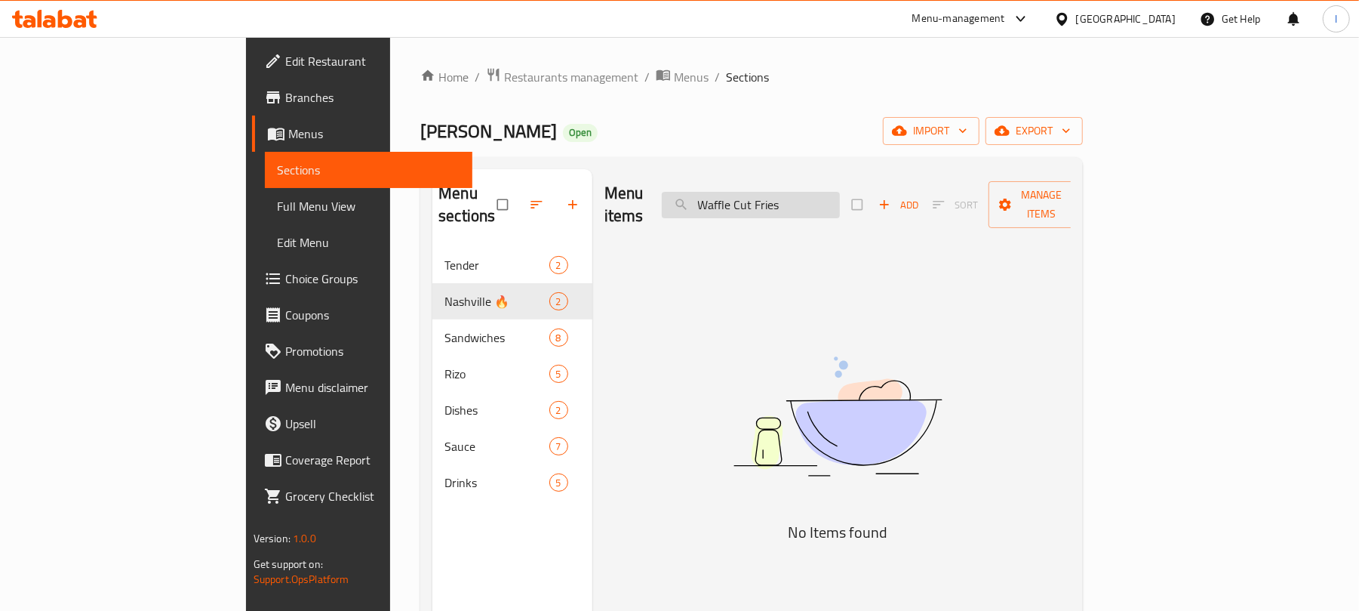
click at [780, 196] on input "Waffle Cut Fries" at bounding box center [751, 205] width 178 height 26
drag, startPoint x: 836, startPoint y: 190, endPoint x: 925, endPoint y: 187, distance: 89.1
click at [925, 187] on div "Menu items Waffle Cut Fries Add Sort Manage items" at bounding box center [838, 205] width 467 height 72
type input "Waffle Cut"
drag, startPoint x: 888, startPoint y: 185, endPoint x: 683, endPoint y: 185, distance: 205.3
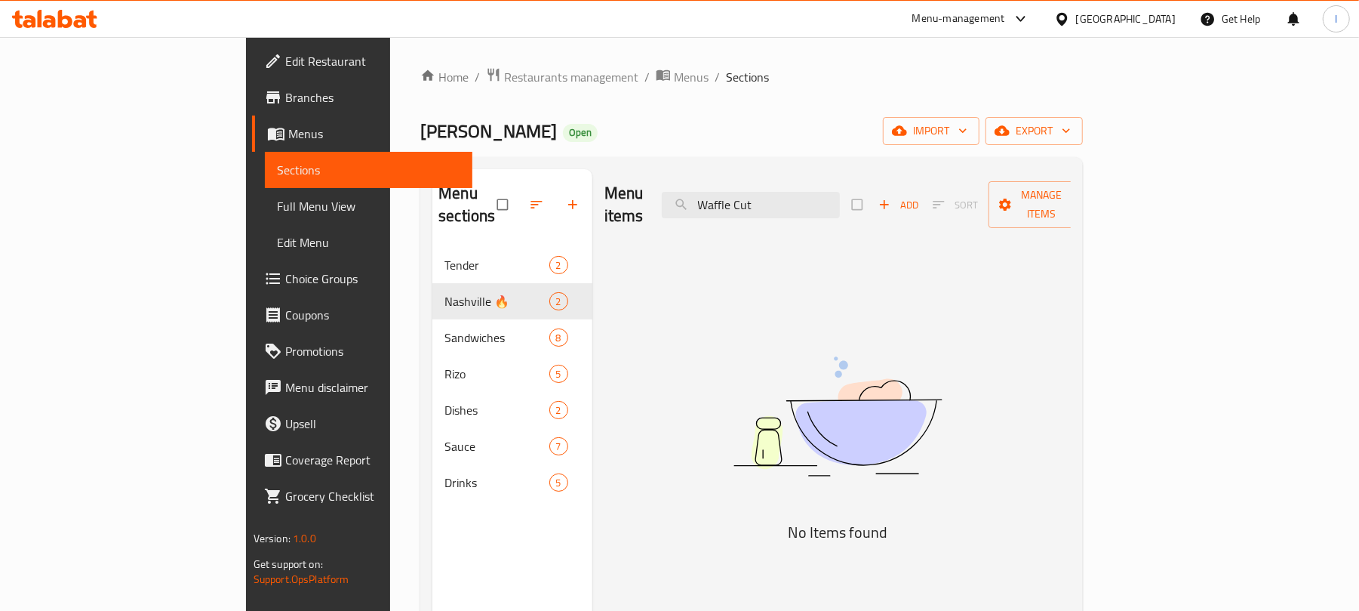
click at [683, 185] on div "Menu items Waffle Cut Add Sort Manage items" at bounding box center [838, 205] width 467 height 72
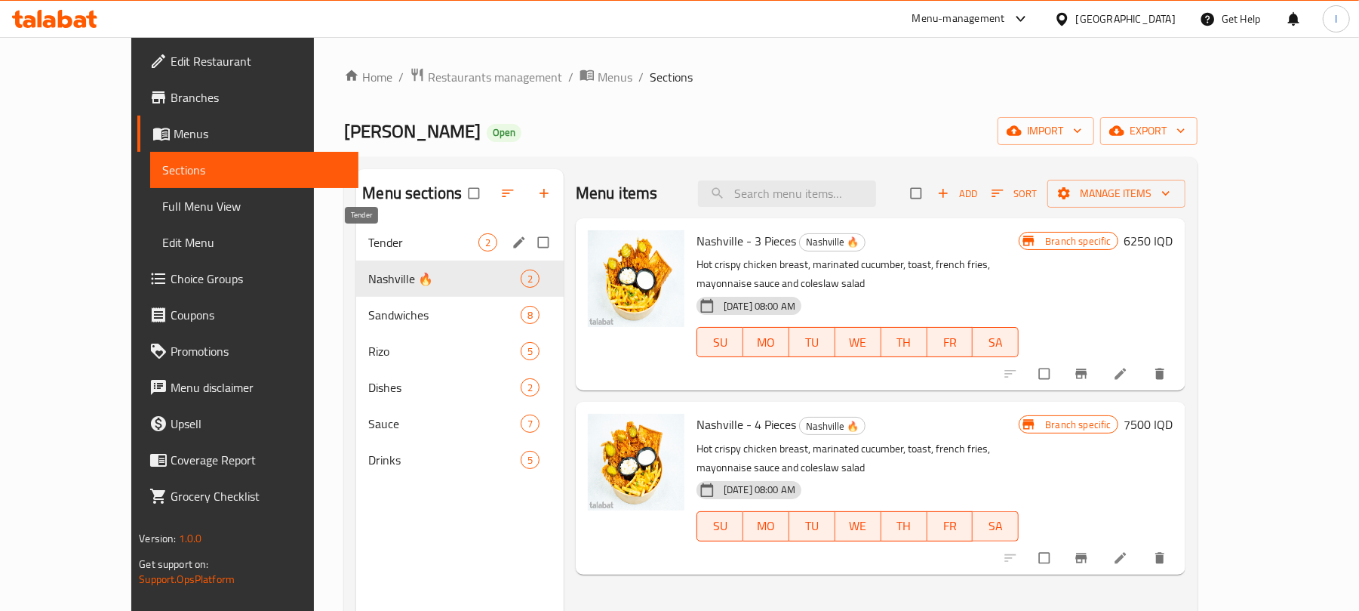
click at [378, 243] on span "Tender" at bounding box center [422, 242] width 109 height 18
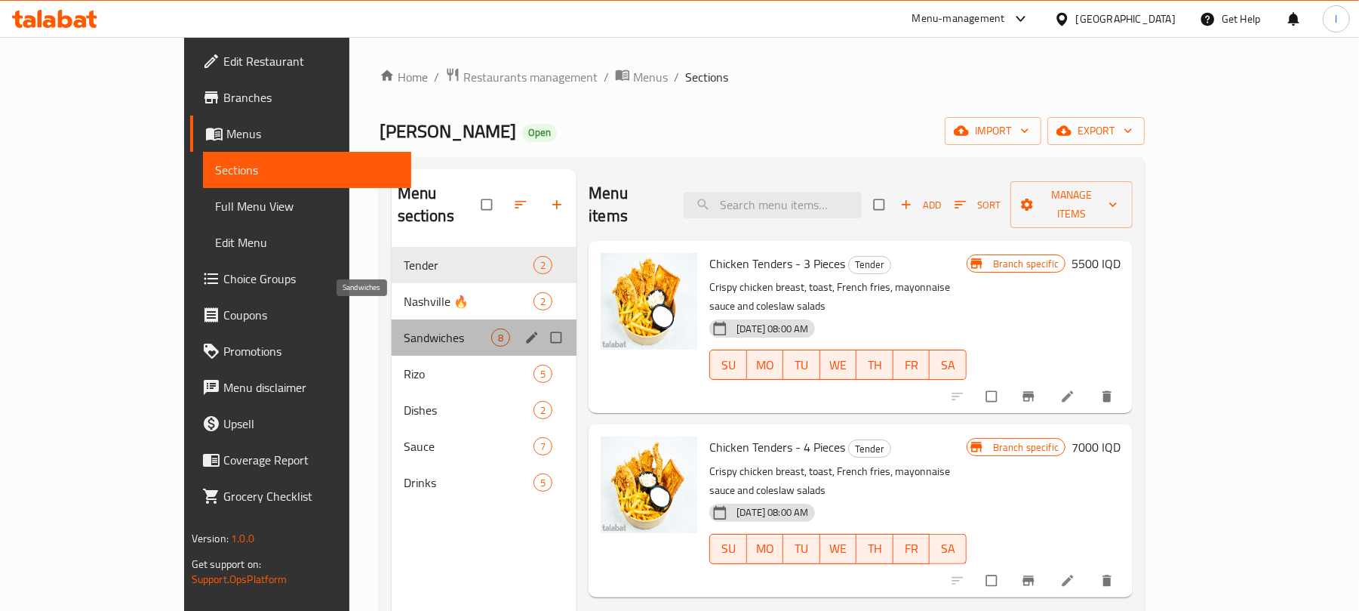
click at [404, 328] on span "Sandwiches" at bounding box center [448, 337] width 88 height 18
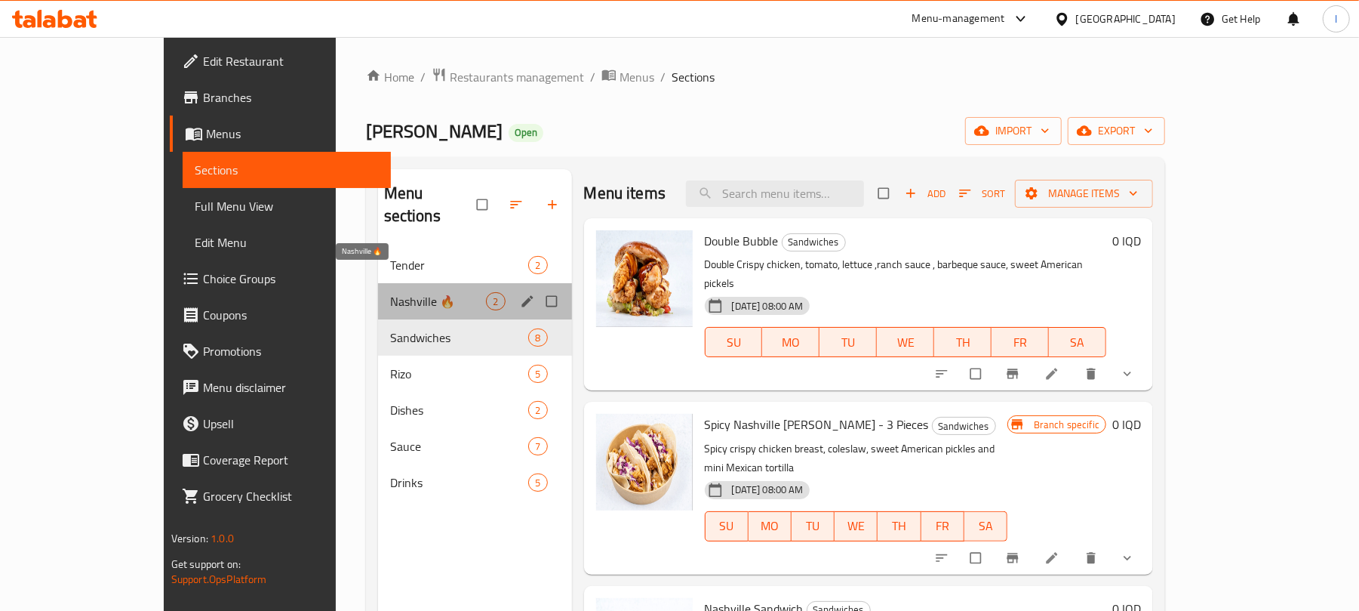
click at [390, 292] on span "Nashville 🔥" at bounding box center [438, 301] width 97 height 18
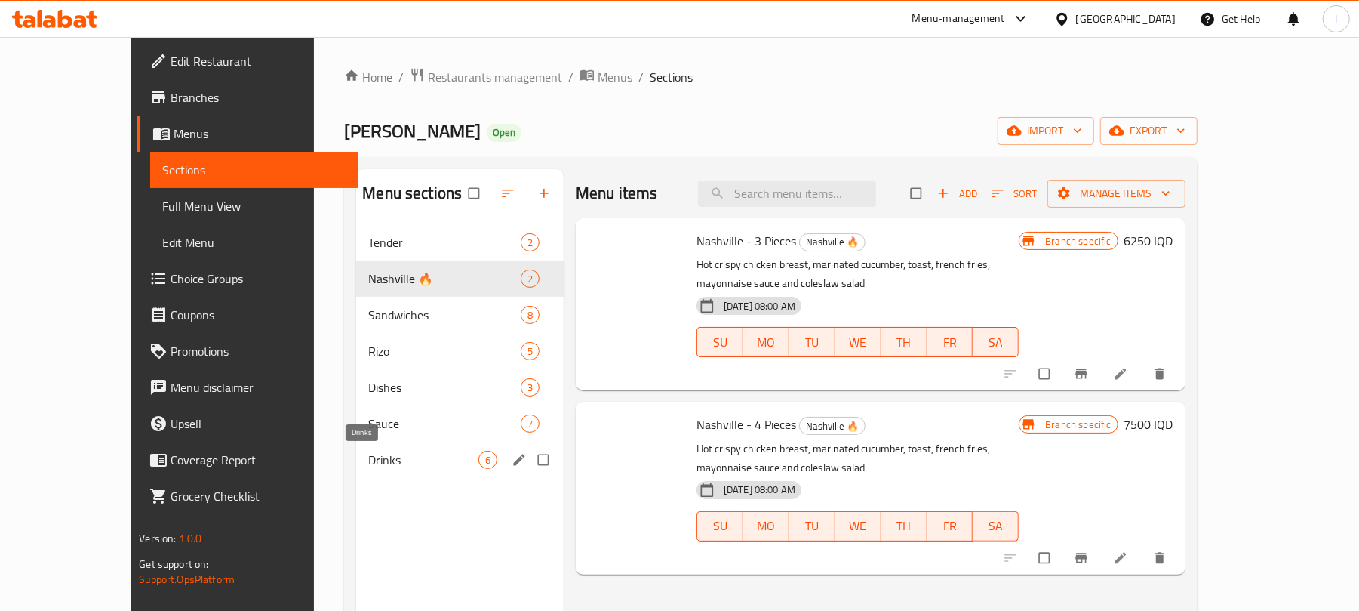
click at [408, 466] on span "Drinks" at bounding box center [422, 460] width 109 height 18
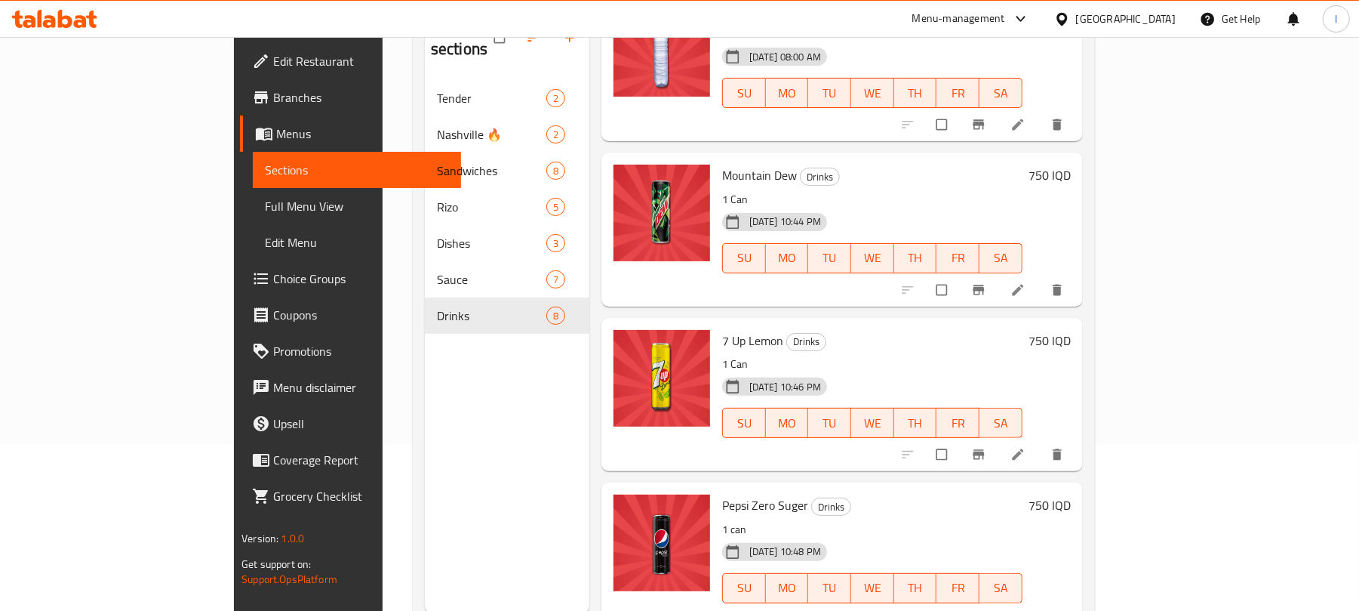
scroll to position [212, 0]
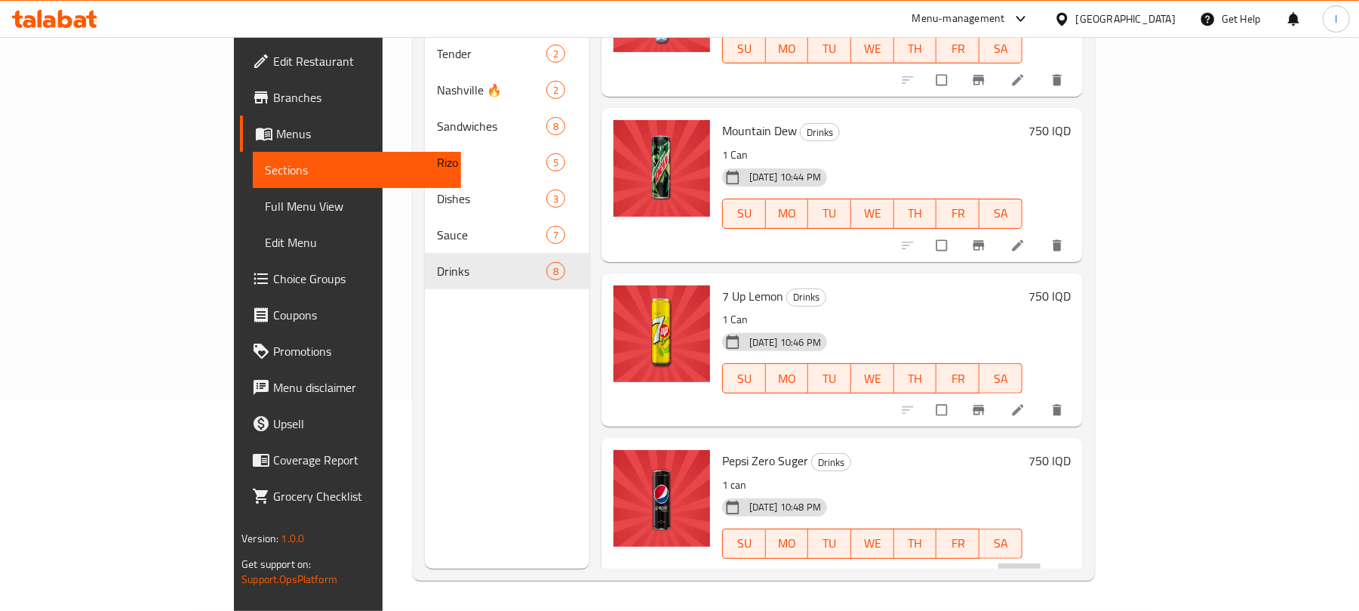
click at [1041, 563] on li at bounding box center [1019, 575] width 42 height 24
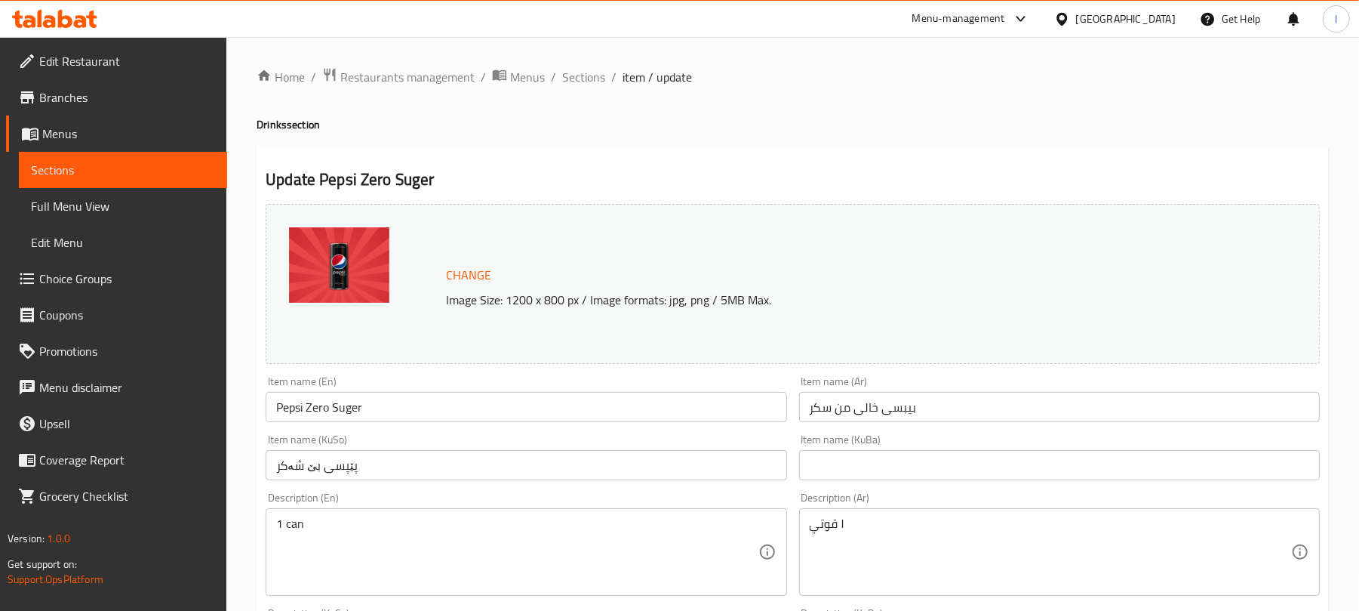
click at [387, 394] on input "Pepsi Zero Suger" at bounding box center [526, 407] width 521 height 30
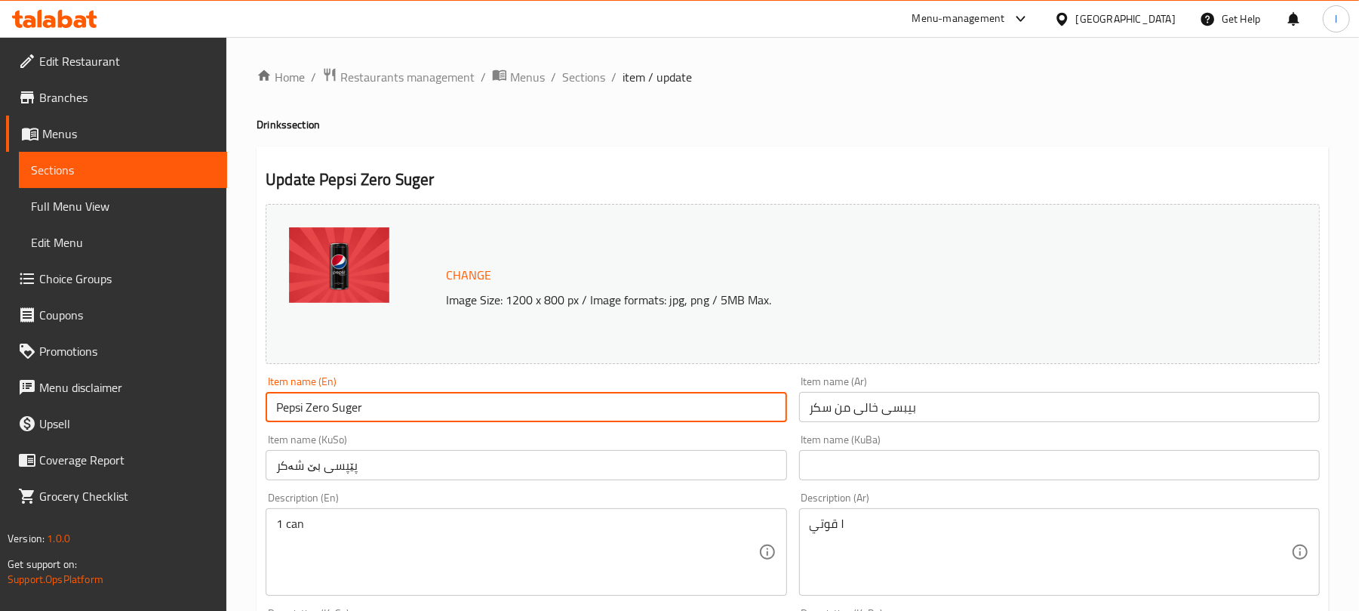
click at [387, 394] on input "Pepsi Zero Suger" at bounding box center [526, 407] width 521 height 30
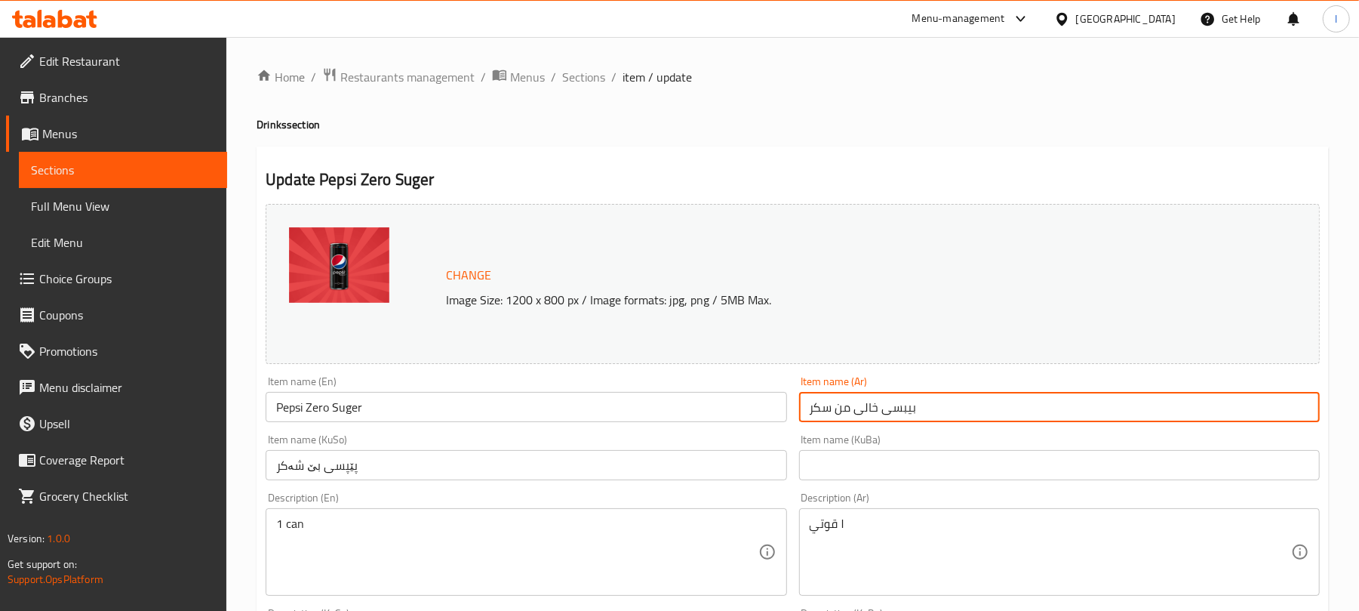
click at [834, 411] on input "بیبسی خالی من سکر" at bounding box center [1059, 407] width 521 height 30
paste input "يبسي زيرو سك"
type input "بيبسي زيرو سكر"
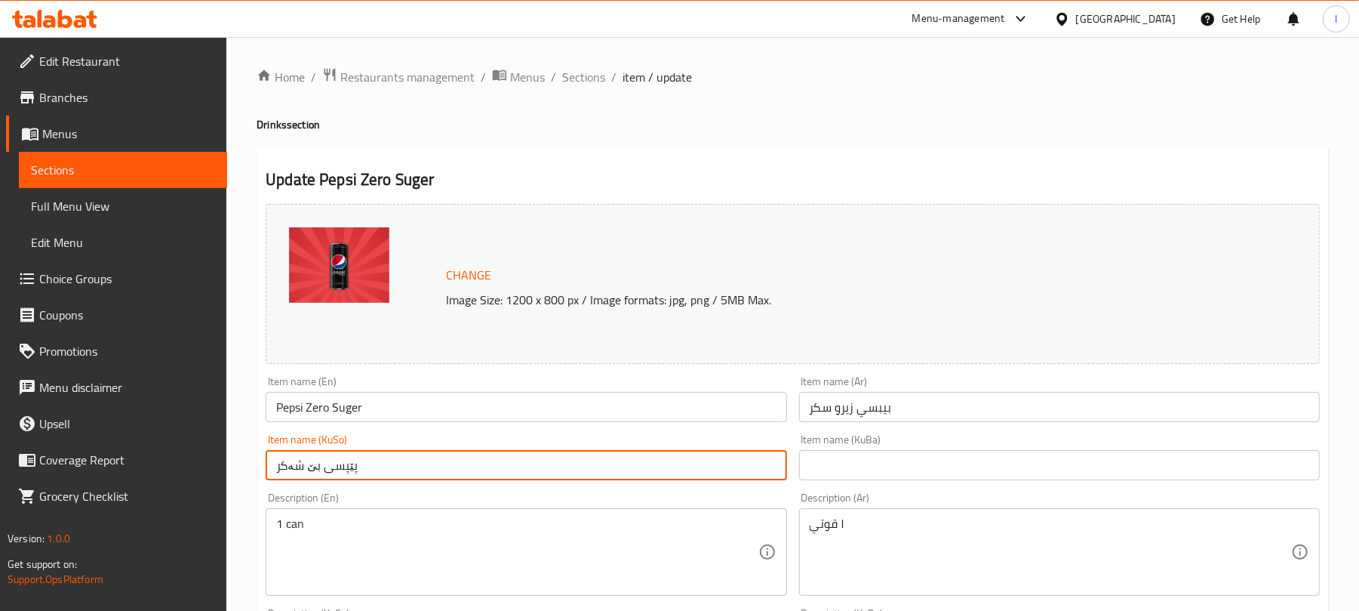
click at [387, 478] on input "پێپسی بێ شەکر" at bounding box center [526, 465] width 521 height 30
paste input "بیپسی زیرۆ"
type input "بیپسی زیرۆ شەکر"
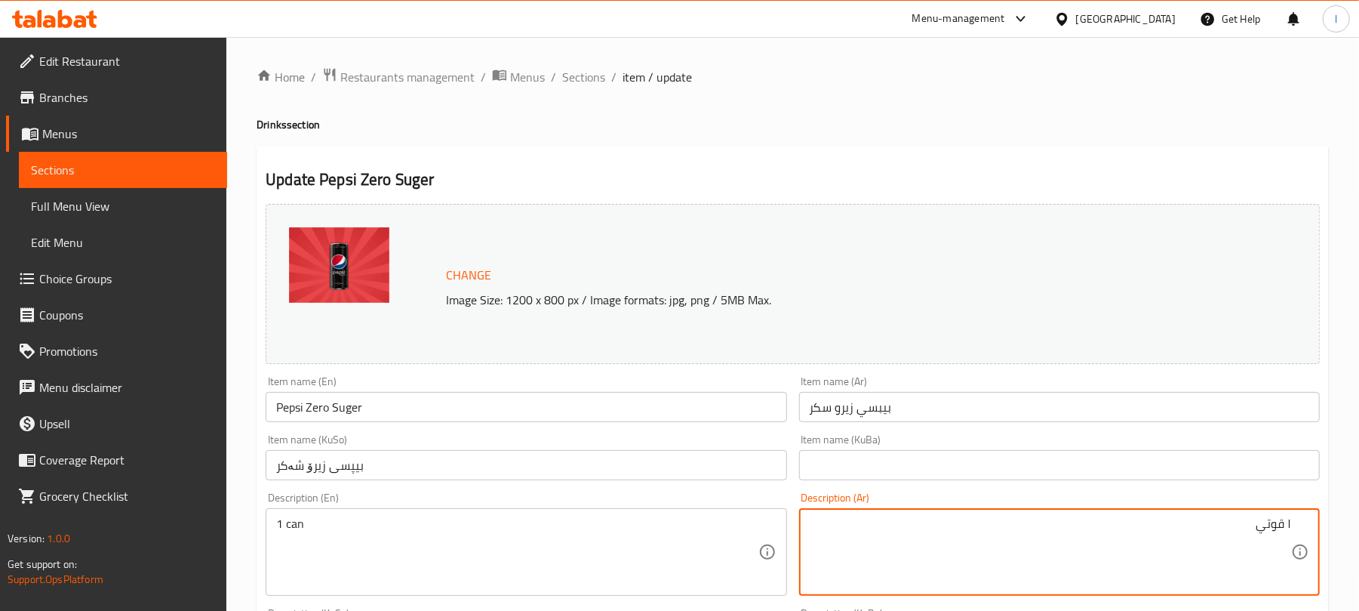
drag, startPoint x: 1242, startPoint y: 517, endPoint x: 1374, endPoint y: 510, distance: 131.5
click at [1359, 510] on html "​ Menu-management [GEOGRAPHIC_DATA] Get Help l Edit Restaurant Branches Menus S…" at bounding box center [679, 305] width 1359 height 611
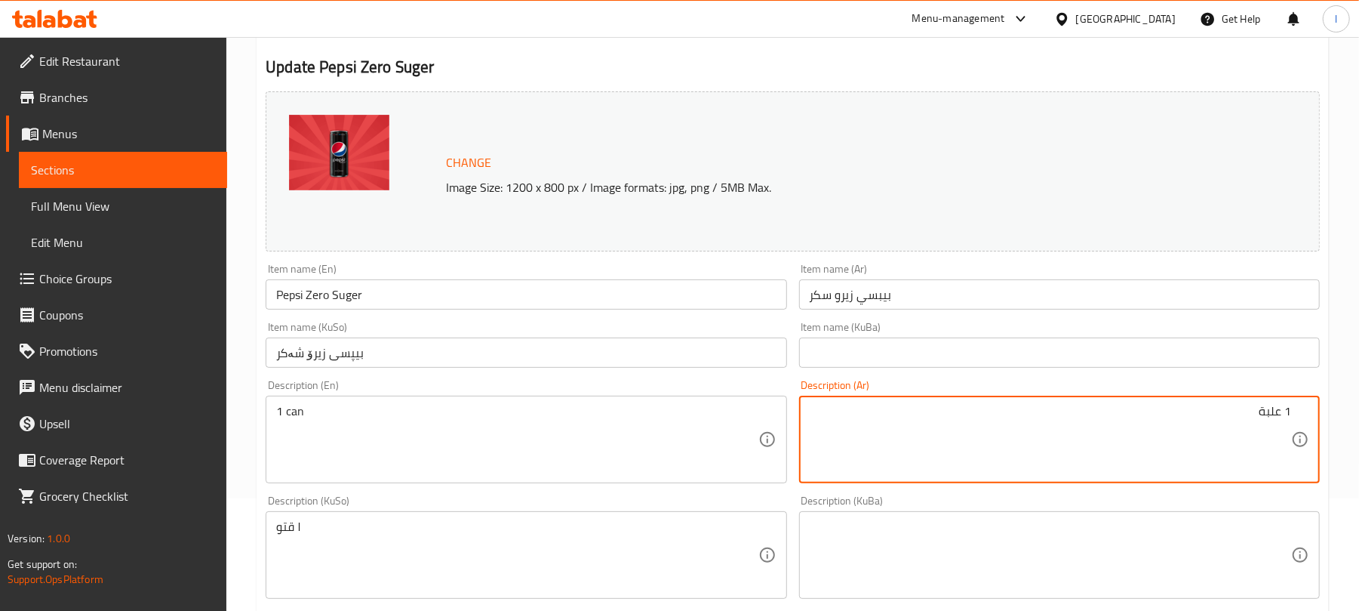
scroll to position [203, 0]
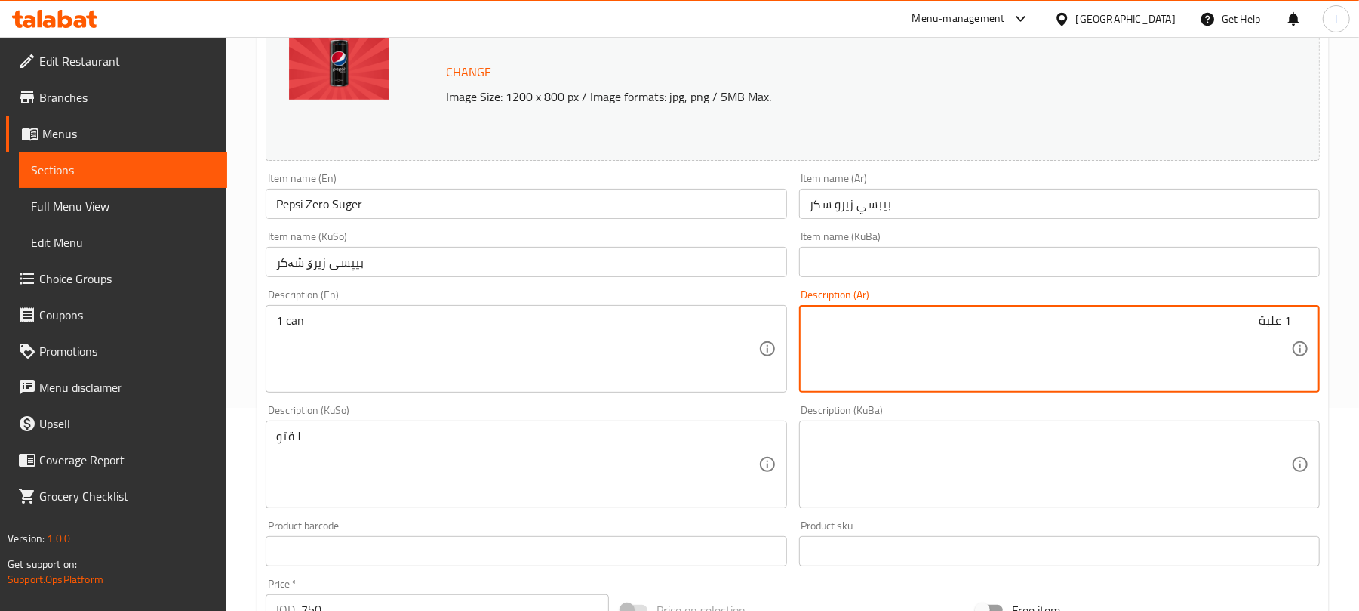
type textarea "1 علبة"
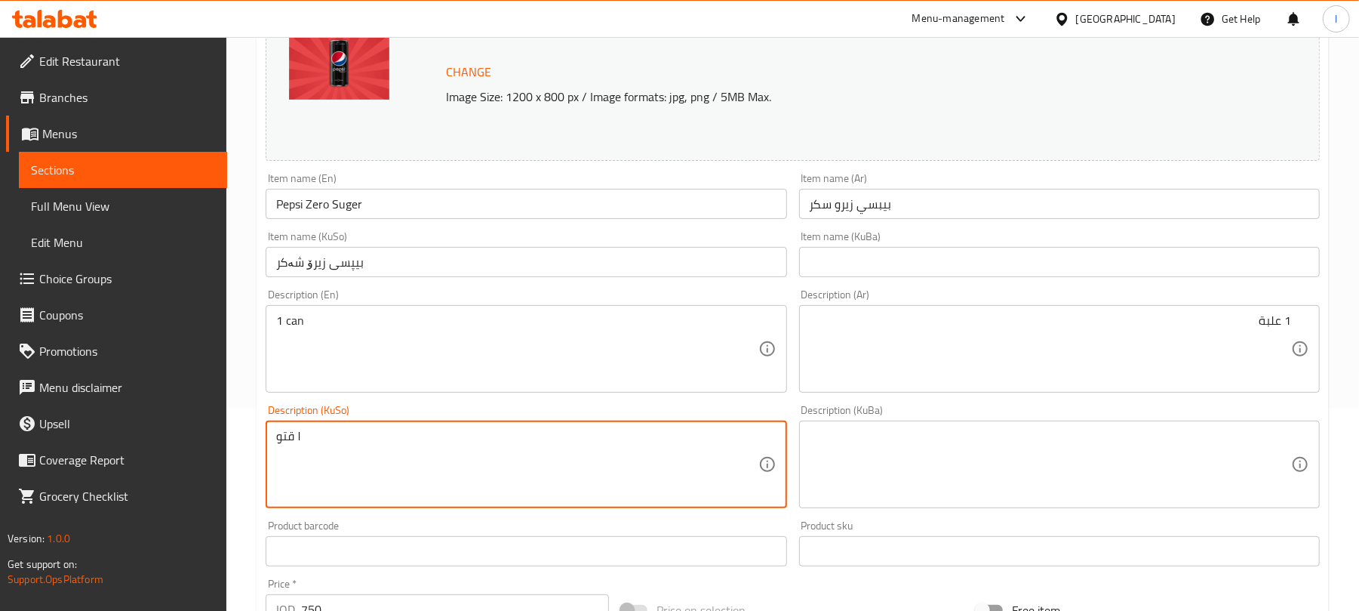
drag, startPoint x: 423, startPoint y: 444, endPoint x: 168, endPoint y: 432, distance: 255.3
click at [272, 433] on div "١ [DEMOGRAPHIC_DATA] Description (KuSo)" at bounding box center [526, 464] width 521 height 88
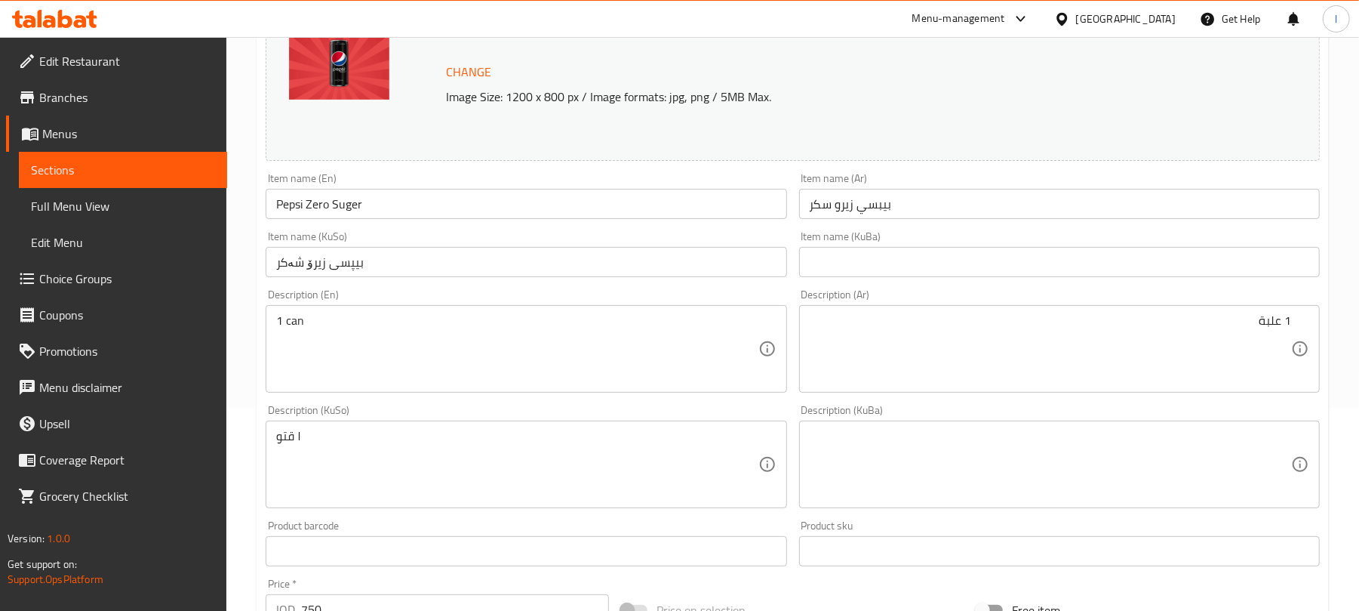
click at [272, 433] on div "١ [DEMOGRAPHIC_DATA] Description (KuSo)" at bounding box center [526, 464] width 521 height 88
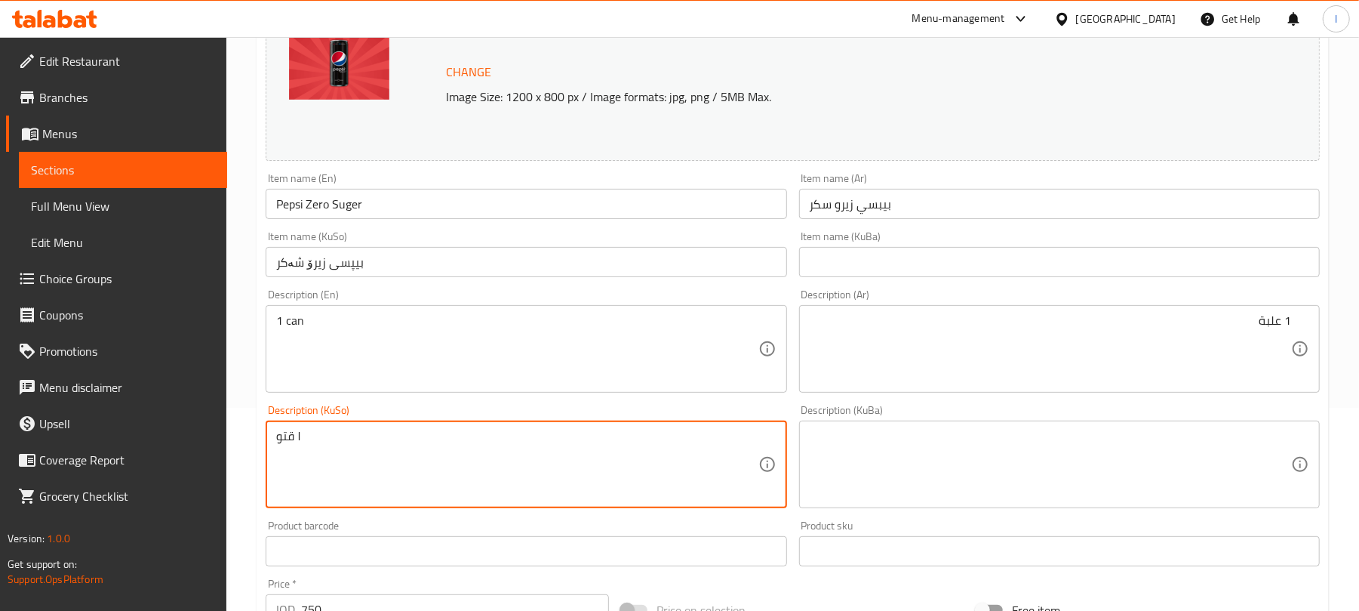
click at [281, 433] on textarea "١ قتو" at bounding box center [516, 465] width 481 height 72
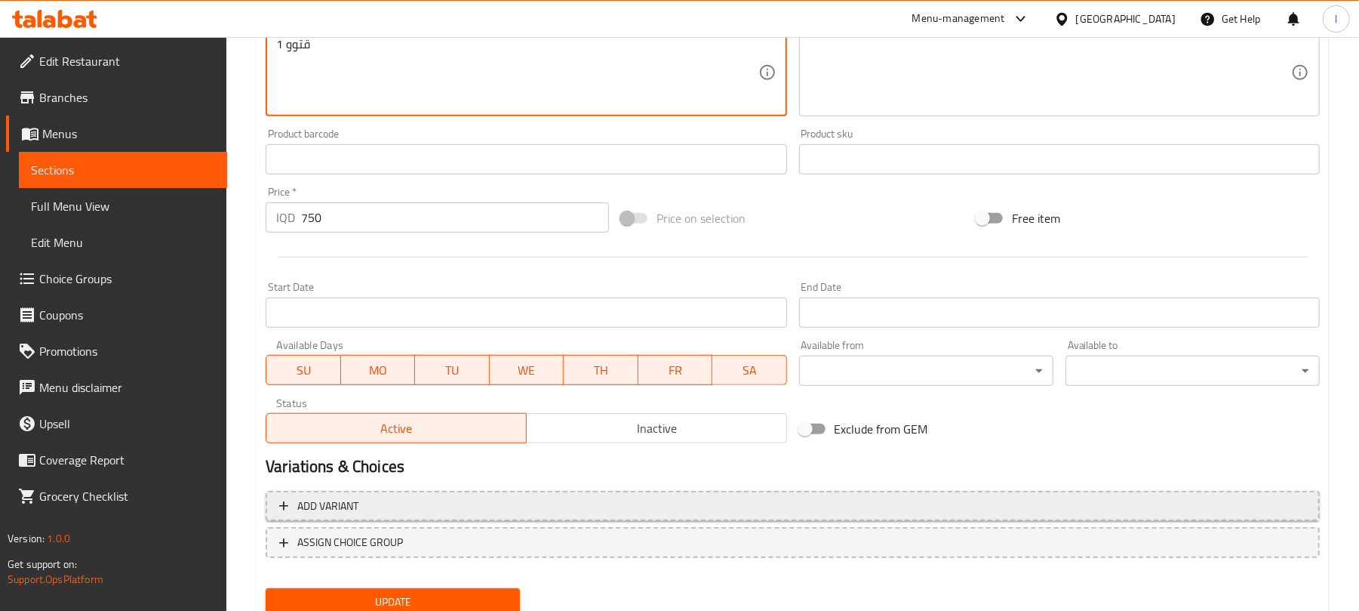
scroll to position [650, 0]
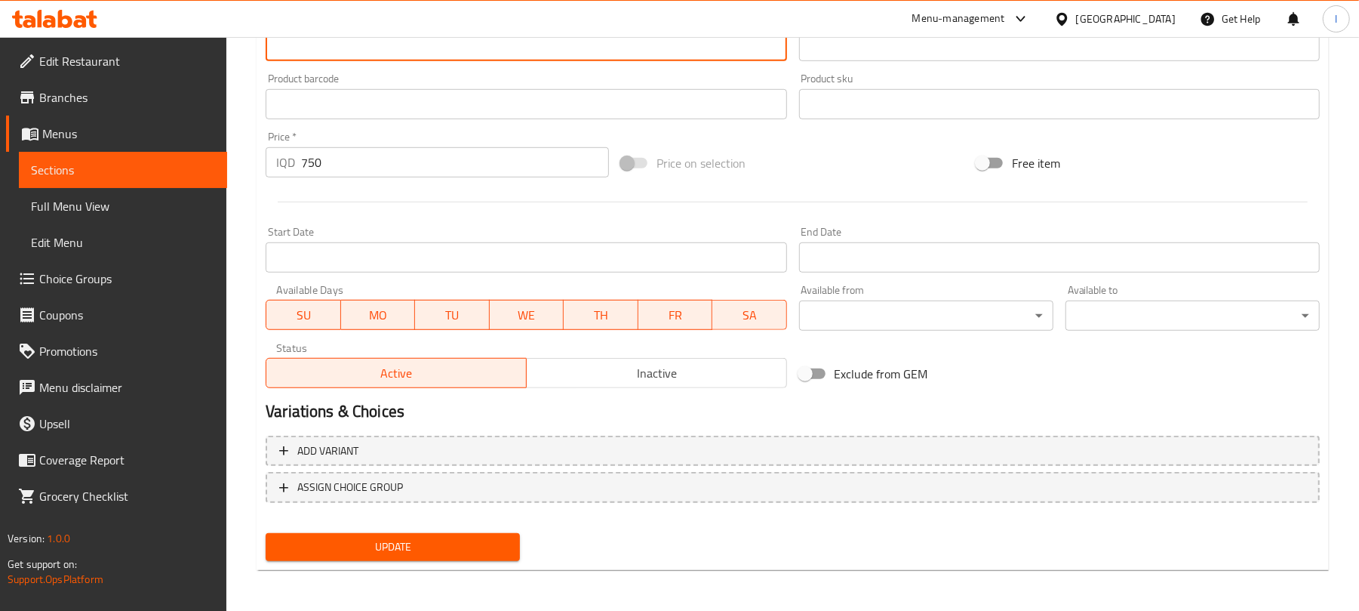
type textarea "1 قتوو"
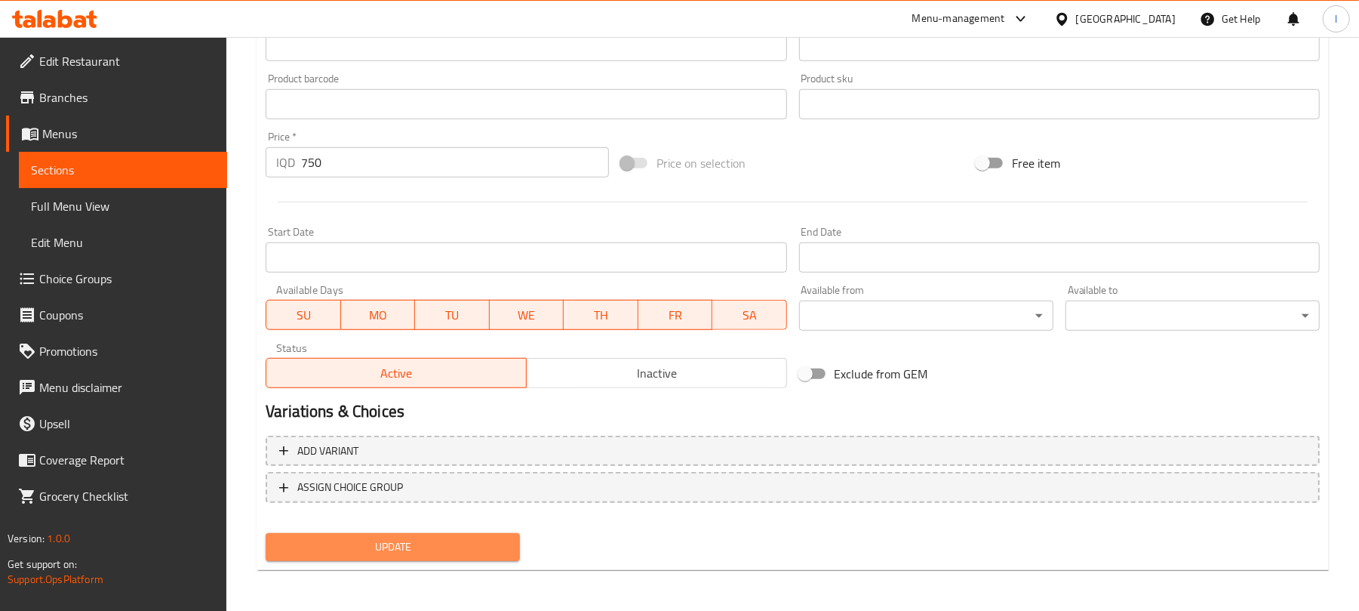
click at [344, 549] on span "Update" at bounding box center [393, 546] width 230 height 19
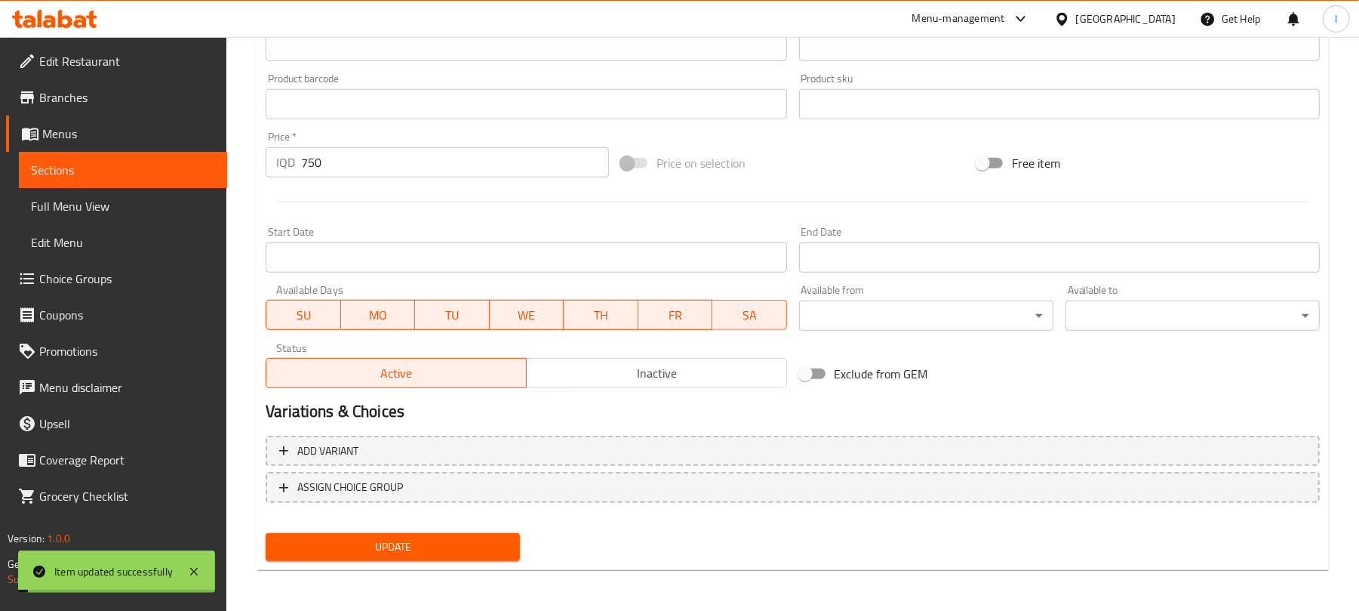
scroll to position [0, 0]
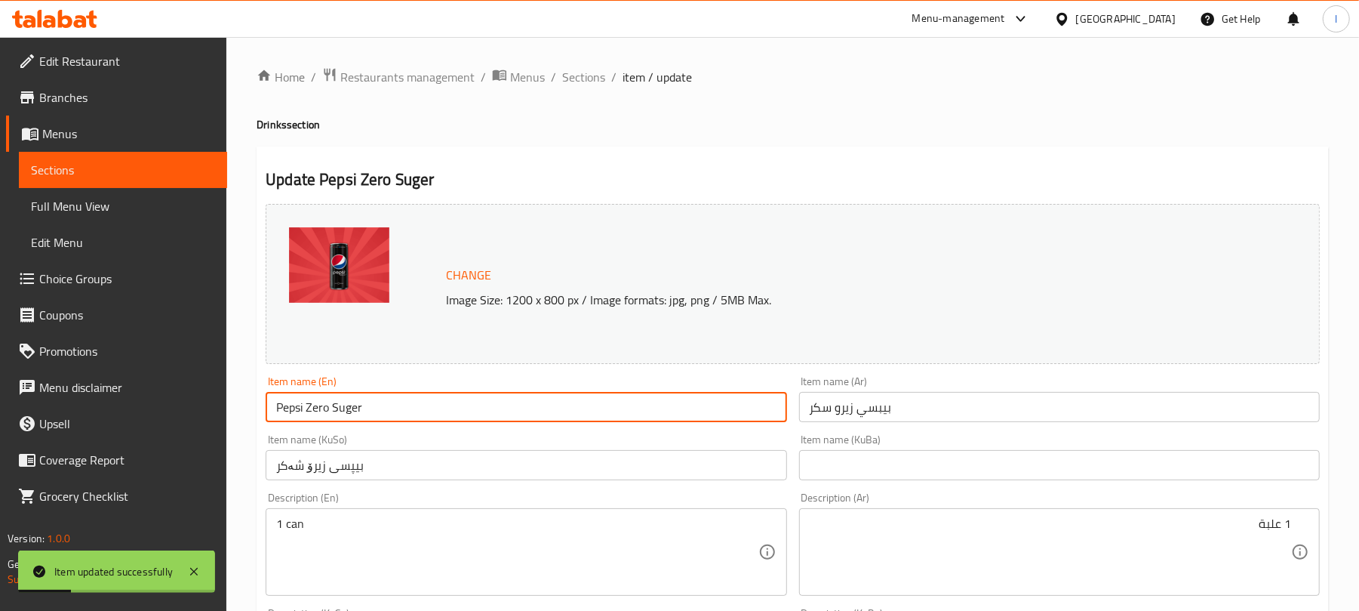
drag, startPoint x: 376, startPoint y: 414, endPoint x: 94, endPoint y: 438, distance: 282.5
paste input "a"
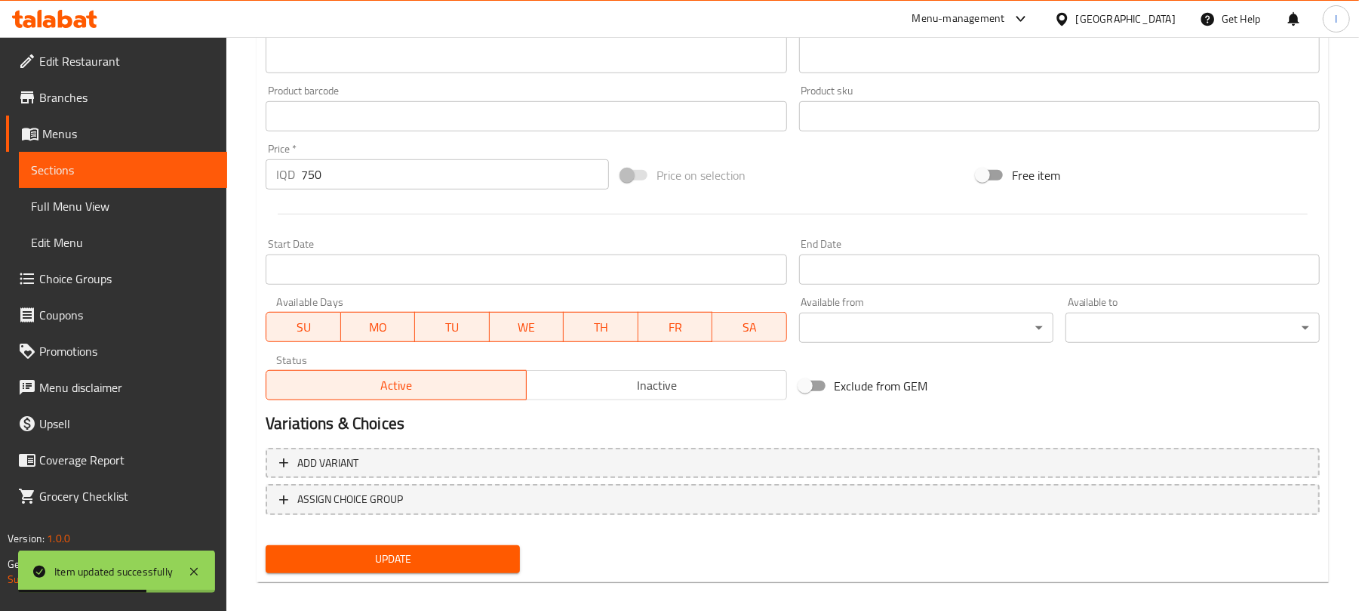
scroll to position [650, 0]
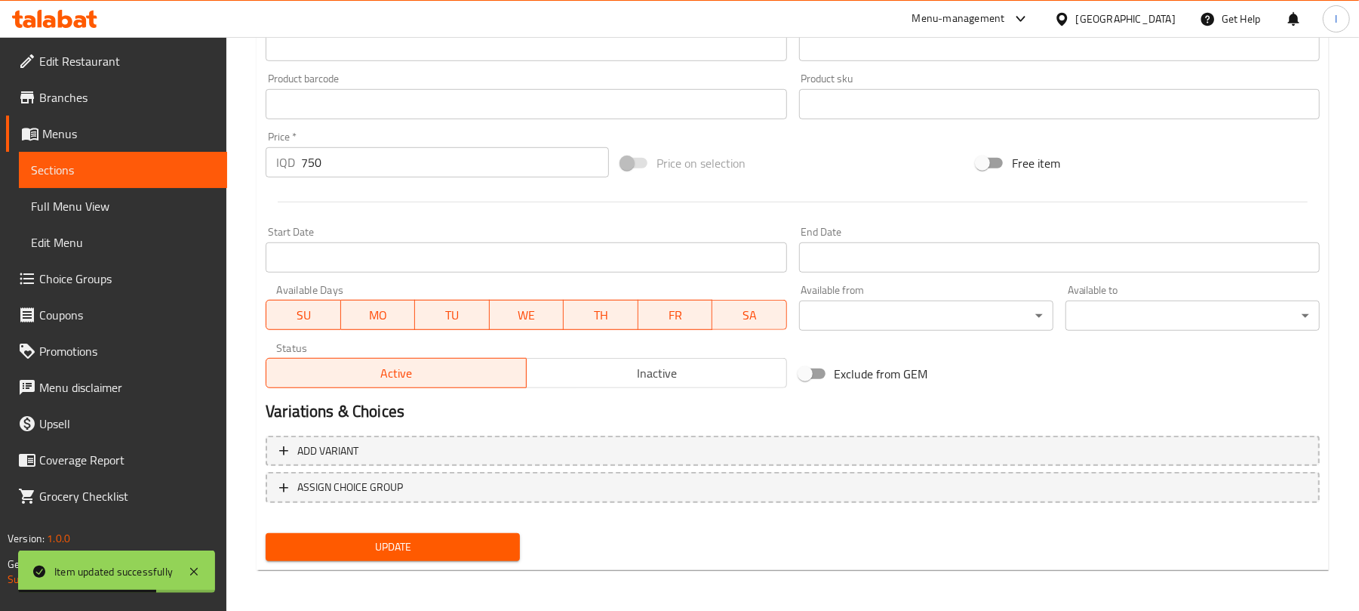
type input "Pepsi Zero Sugar"
click at [426, 542] on span "Update" at bounding box center [393, 546] width 230 height 19
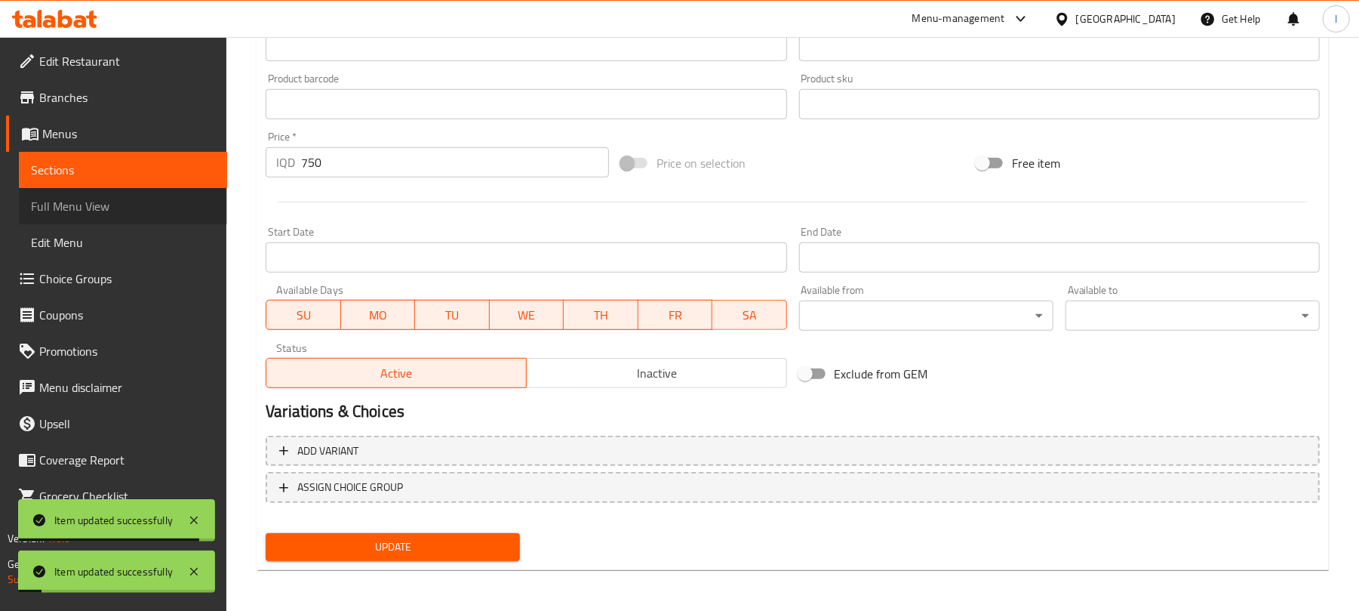
click at [43, 211] on span "Full Menu View" at bounding box center [123, 206] width 184 height 18
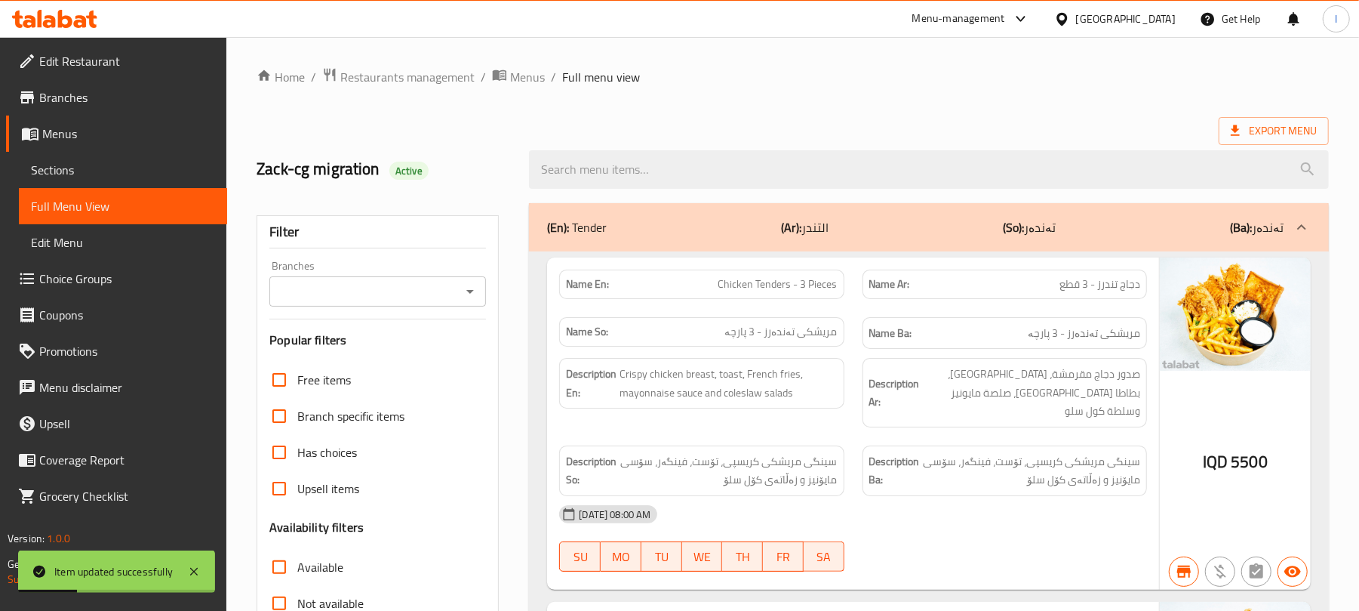
click at [468, 296] on icon "Open" at bounding box center [470, 291] width 18 height 18
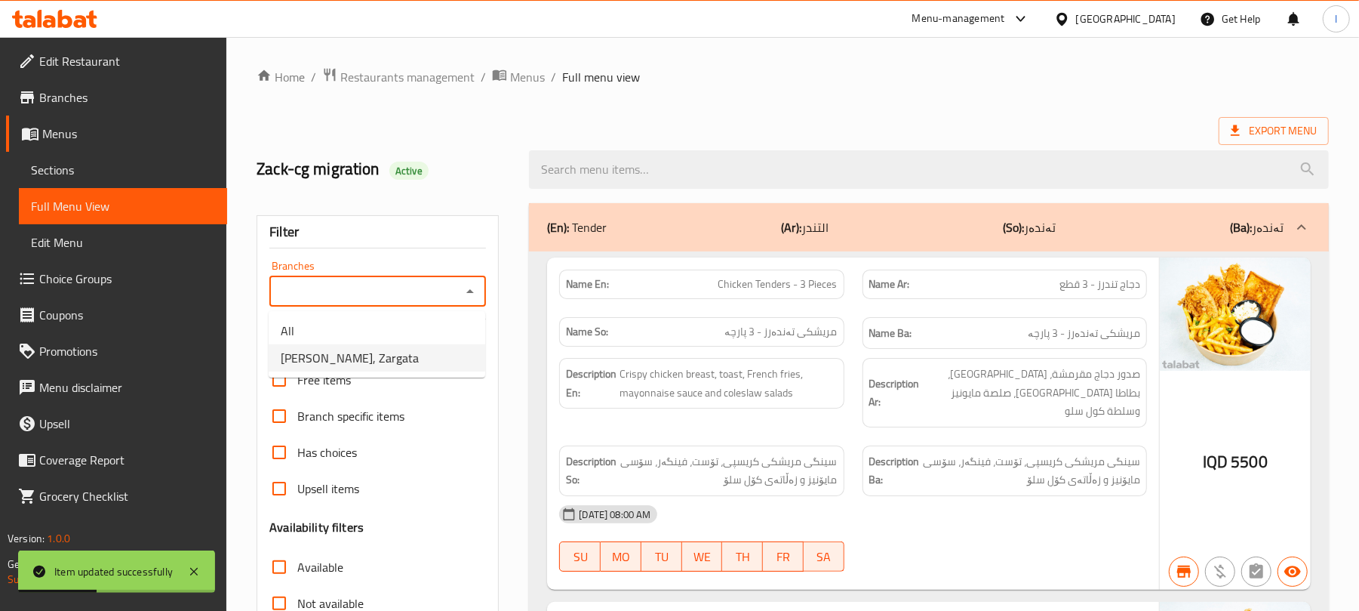
click at [389, 350] on li "[PERSON_NAME], Zargata" at bounding box center [377, 357] width 217 height 27
type input "[PERSON_NAME], Zargata"
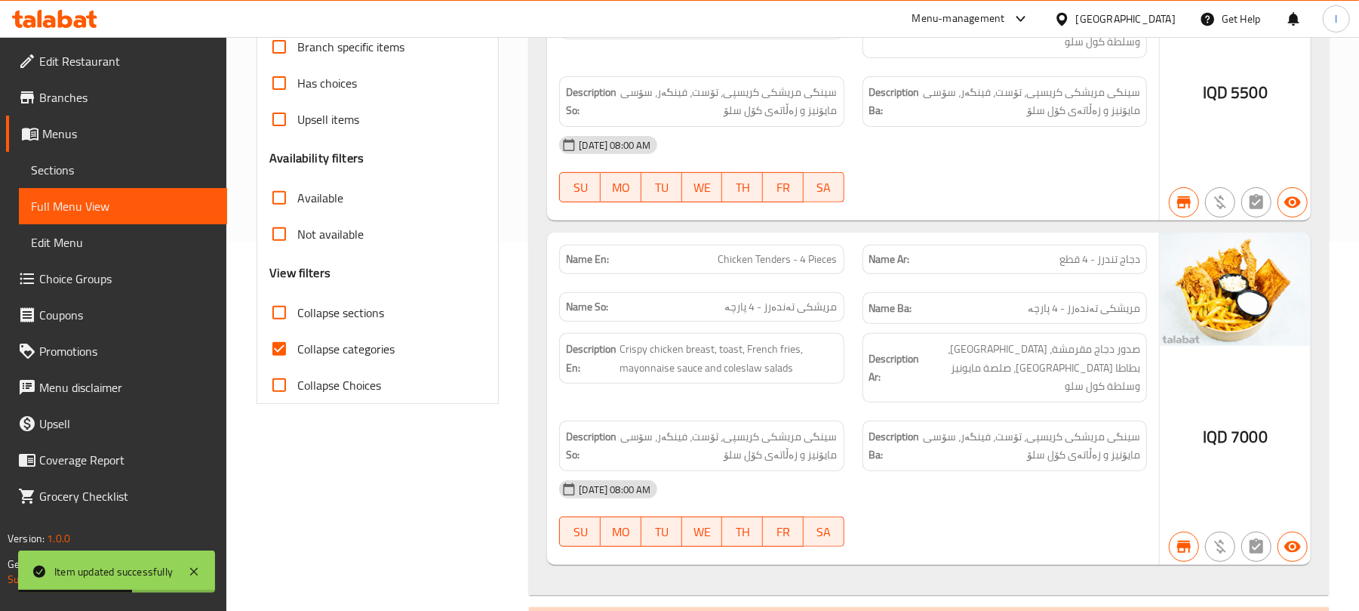
click at [266, 341] on input "Collapse categories" at bounding box center [279, 349] width 36 height 36
checkbox input "false"
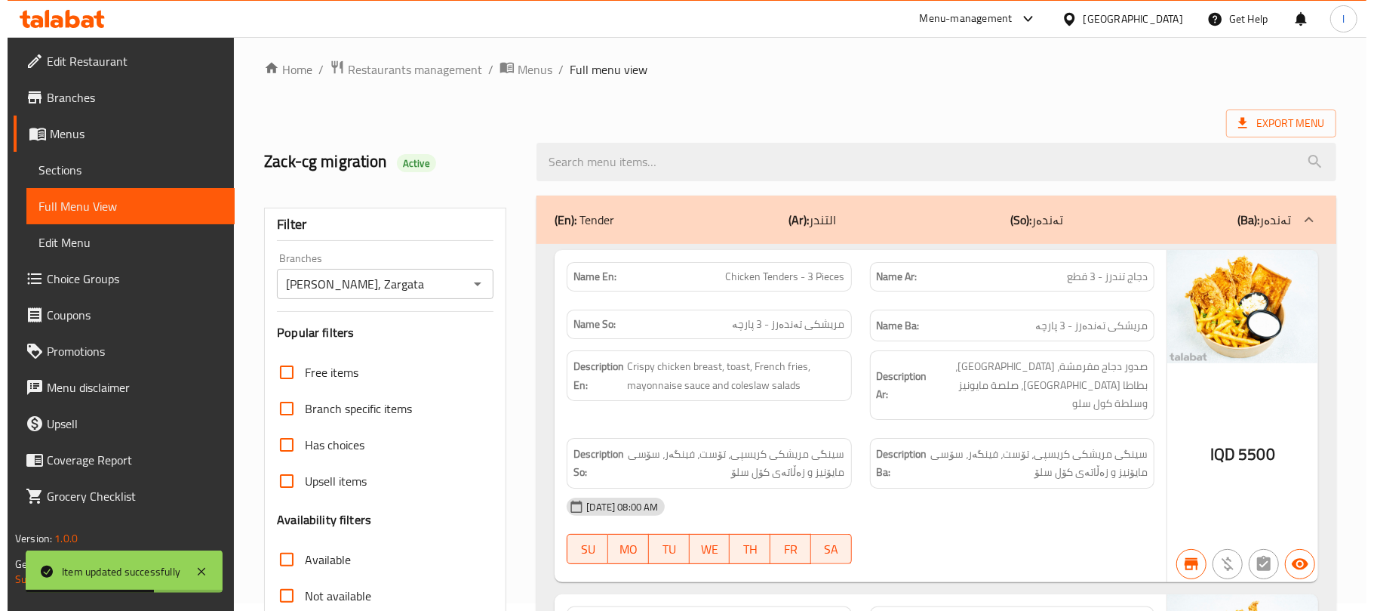
scroll to position [0, 0]
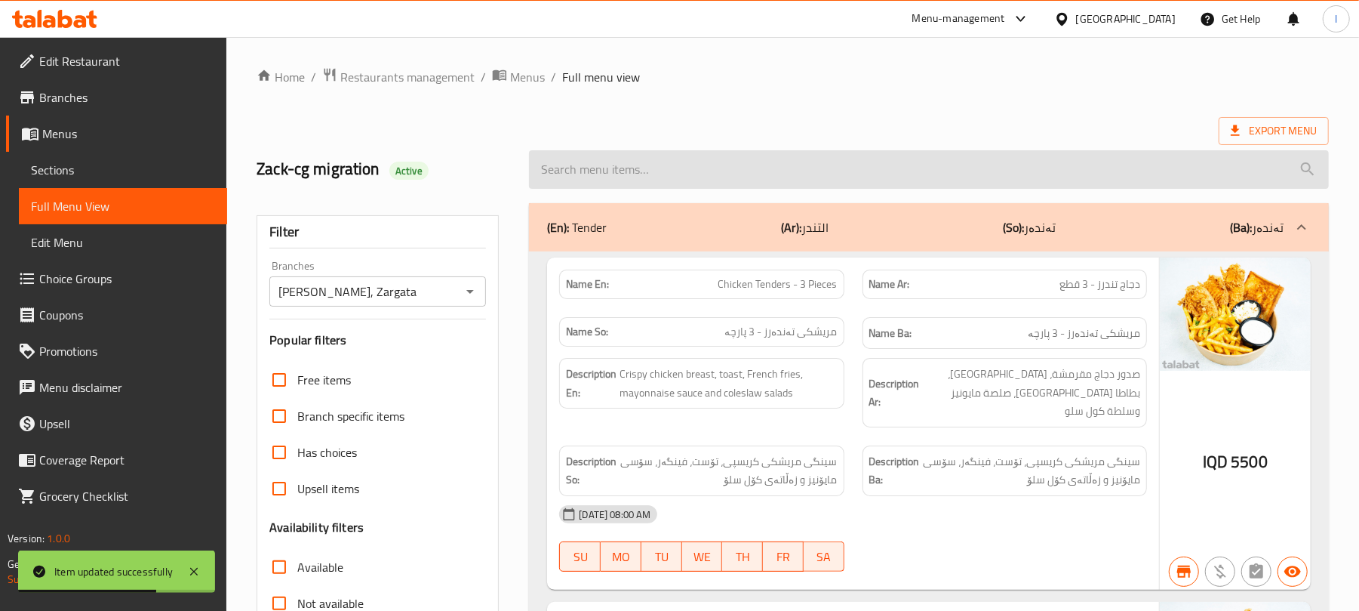
click at [572, 180] on input "search" at bounding box center [929, 169] width 800 height 38
paste input "Pepsi Zero Sugar"
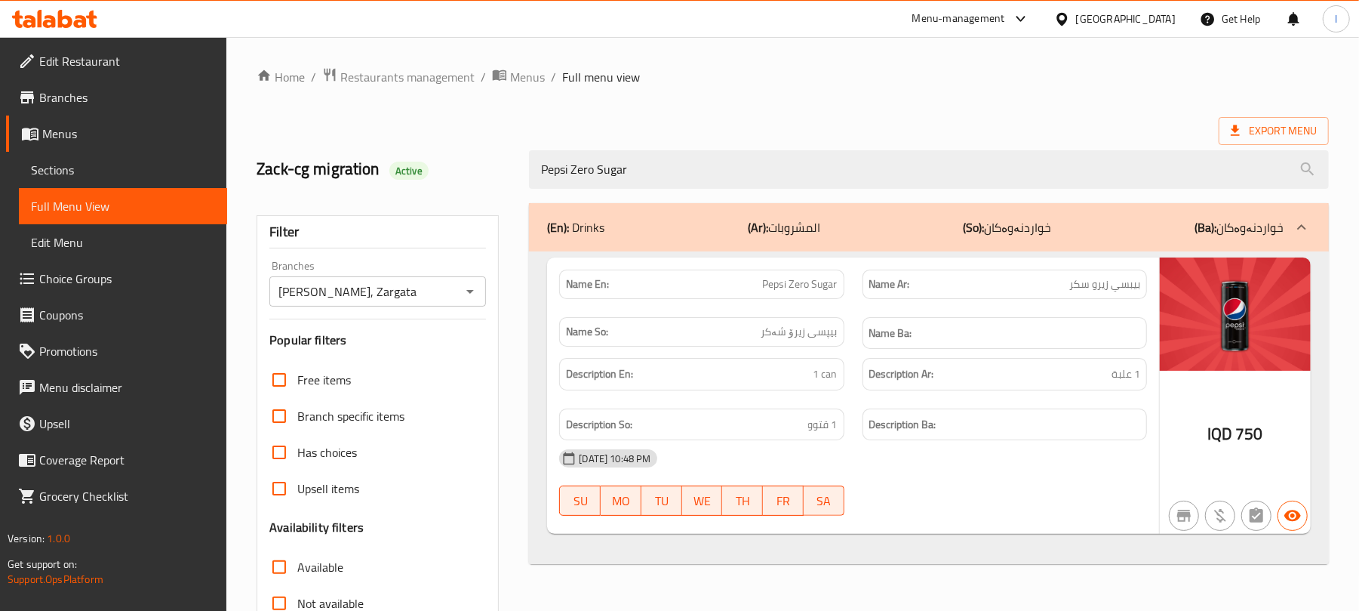
type input "Pepsi Zero Sugar"
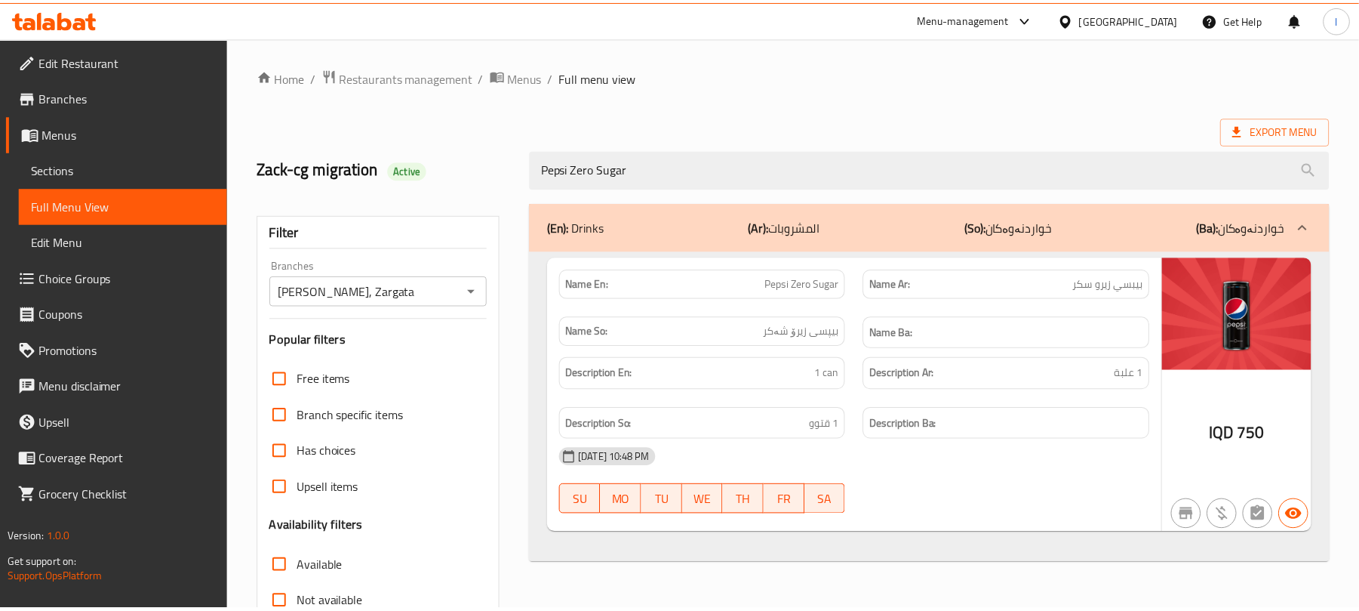
scroll to position [194, 0]
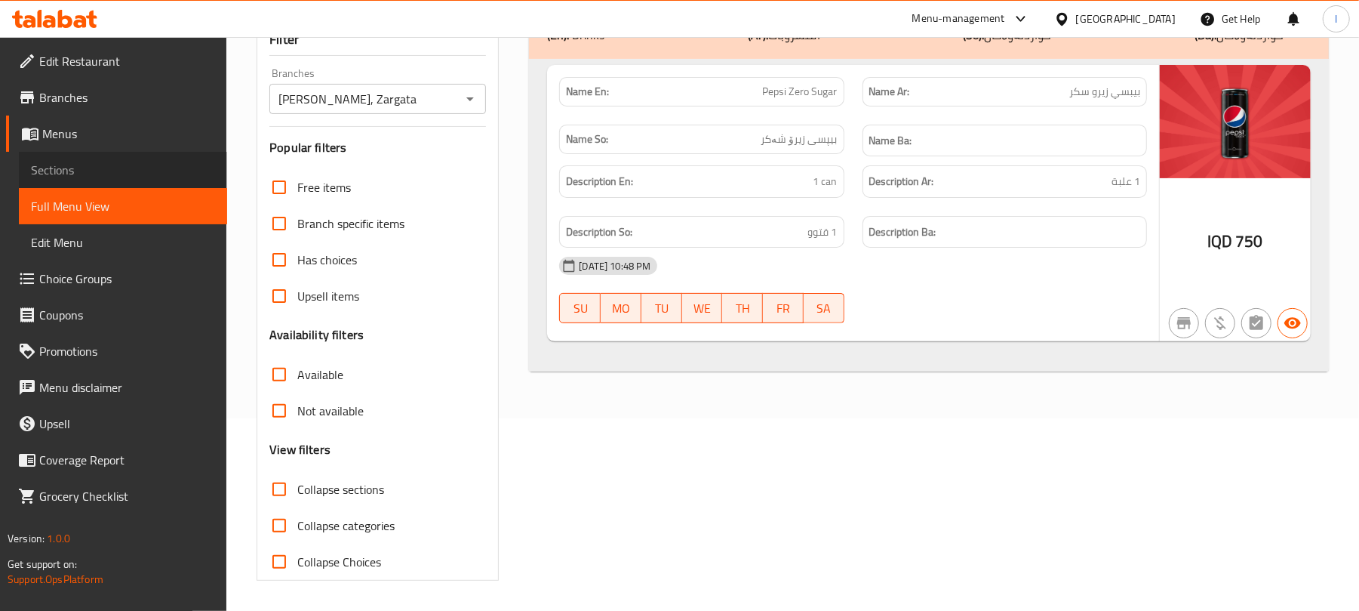
click at [56, 168] on span "Sections" at bounding box center [123, 170] width 184 height 18
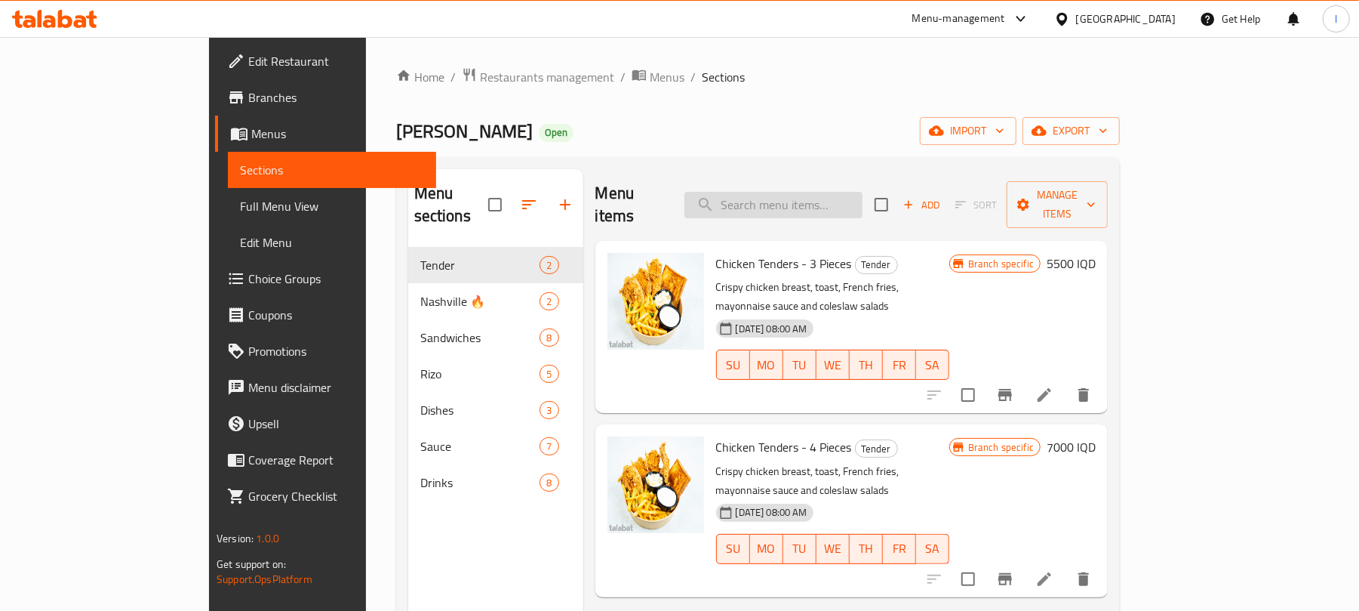
click at [814, 192] on input "search" at bounding box center [774, 205] width 178 height 26
paste input "Waffle Cut Fries"
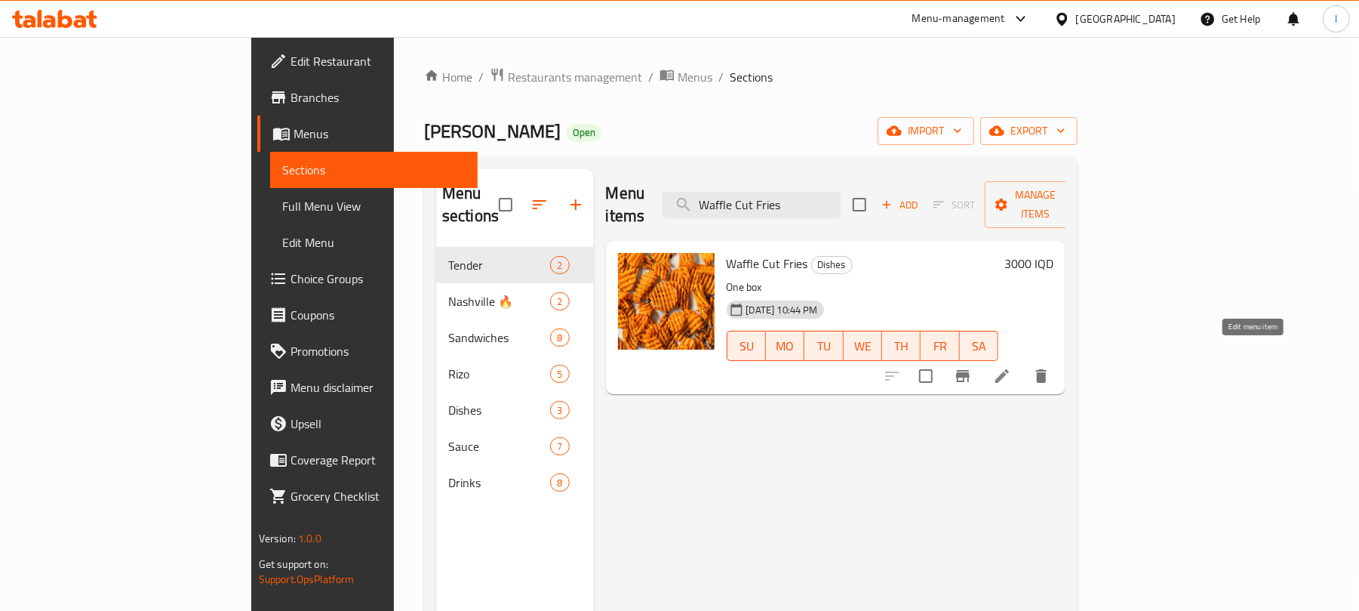
type input "Waffle Cut Fries"
click at [1009, 369] on icon at bounding box center [1002, 376] width 14 height 14
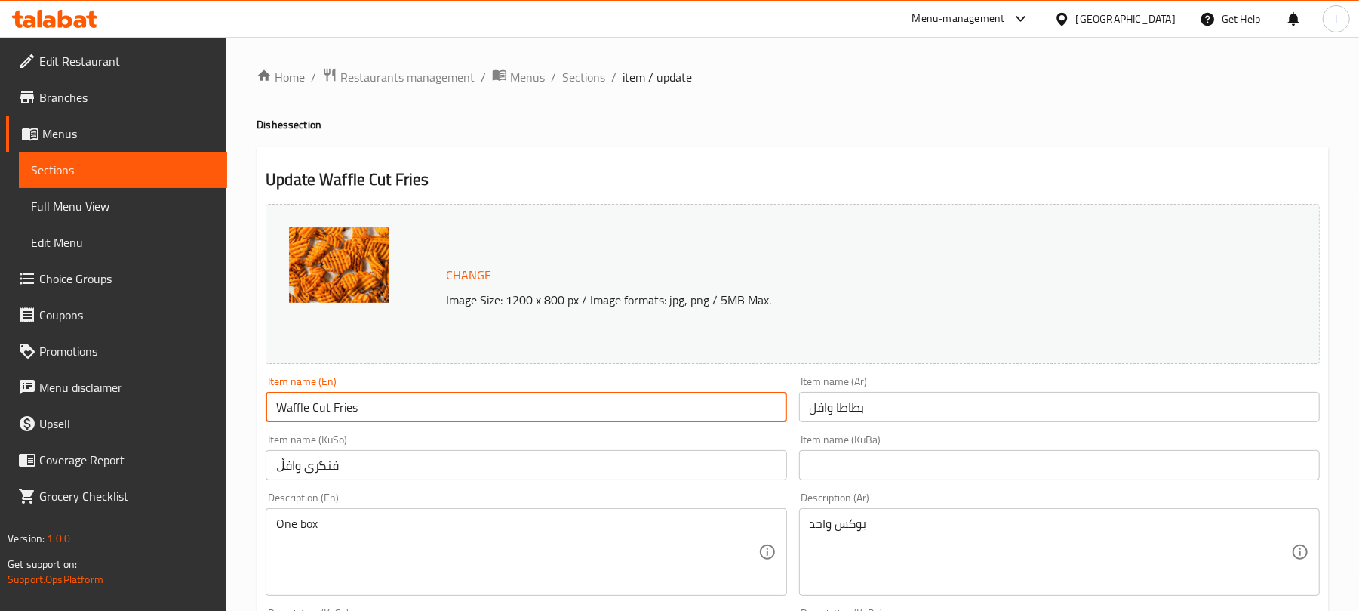
click at [346, 406] on input "Waffle Cut Fries" at bounding box center [526, 407] width 521 height 30
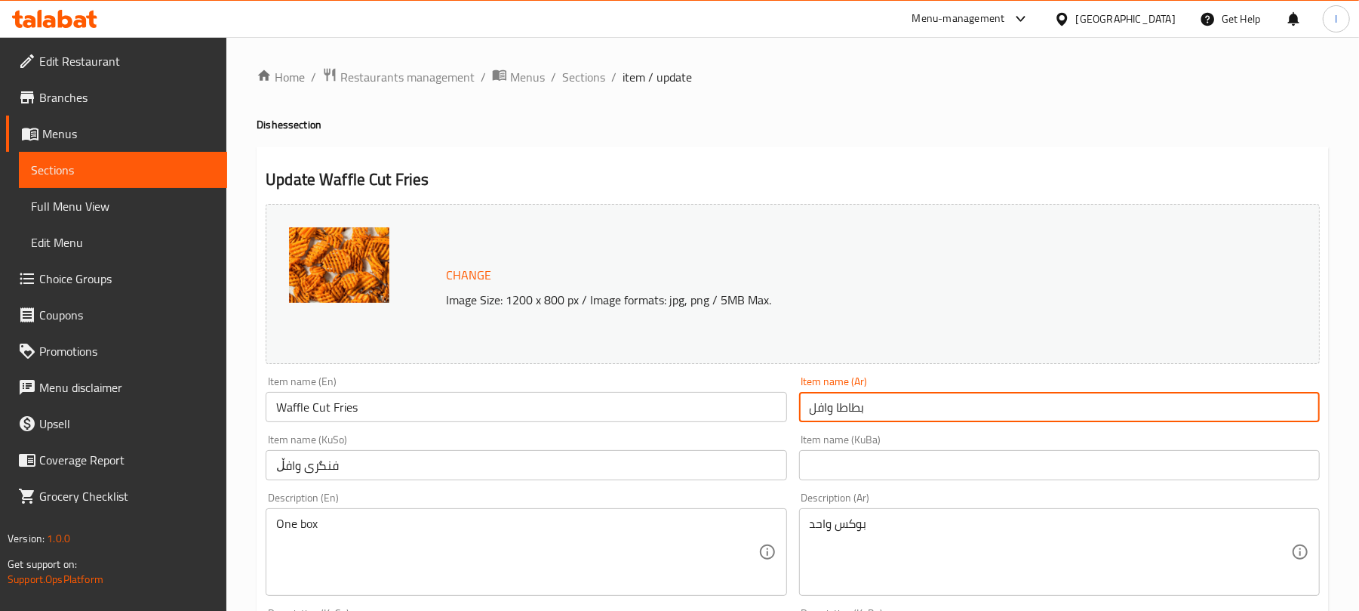
drag, startPoint x: 901, startPoint y: 408, endPoint x: 631, endPoint y: 399, distance: 270.3
click at [634, 400] on div "Change Image Size: 1200 x 800 px / Image formats: jpg, png / 5MB Max. Item name…" at bounding box center [793, 621] width 1066 height 846
paste input "مقطعة بشكل ال"
drag, startPoint x: 1224, startPoint y: 409, endPoint x: 1189, endPoint y: 409, distance: 34.7
click at [1189, 409] on input "بطاطس مقطعة بشكل الوافل" at bounding box center [1059, 407] width 521 height 30
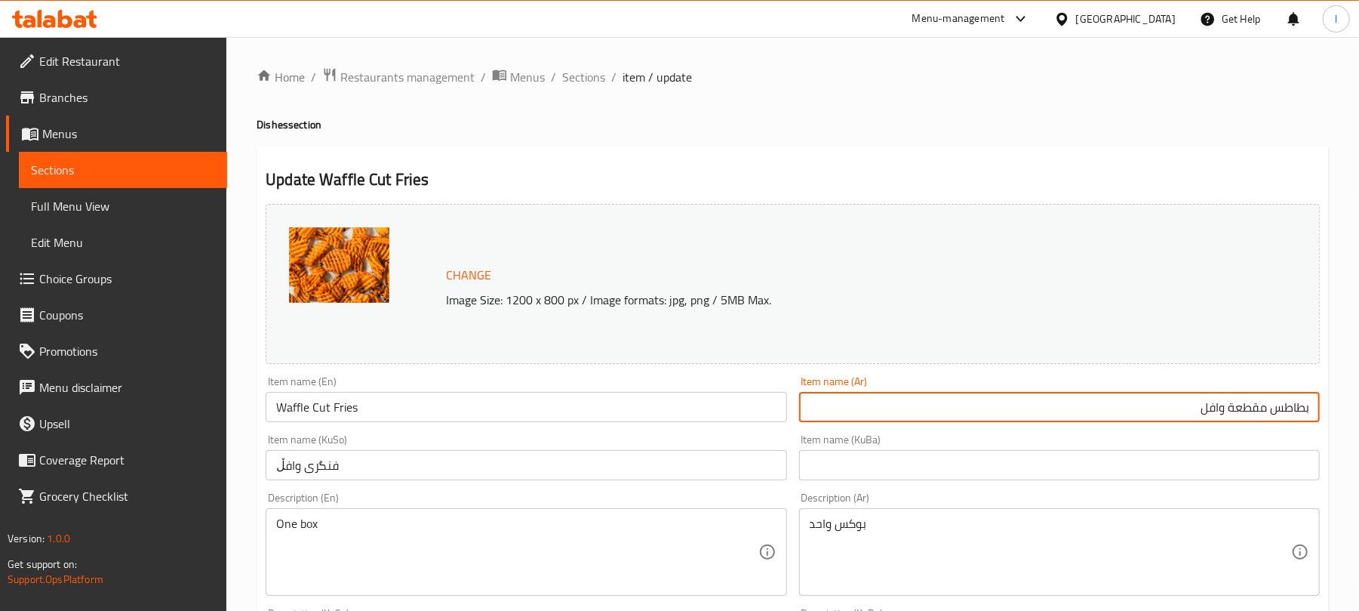
type input "بطاطس مقطعة وافل"
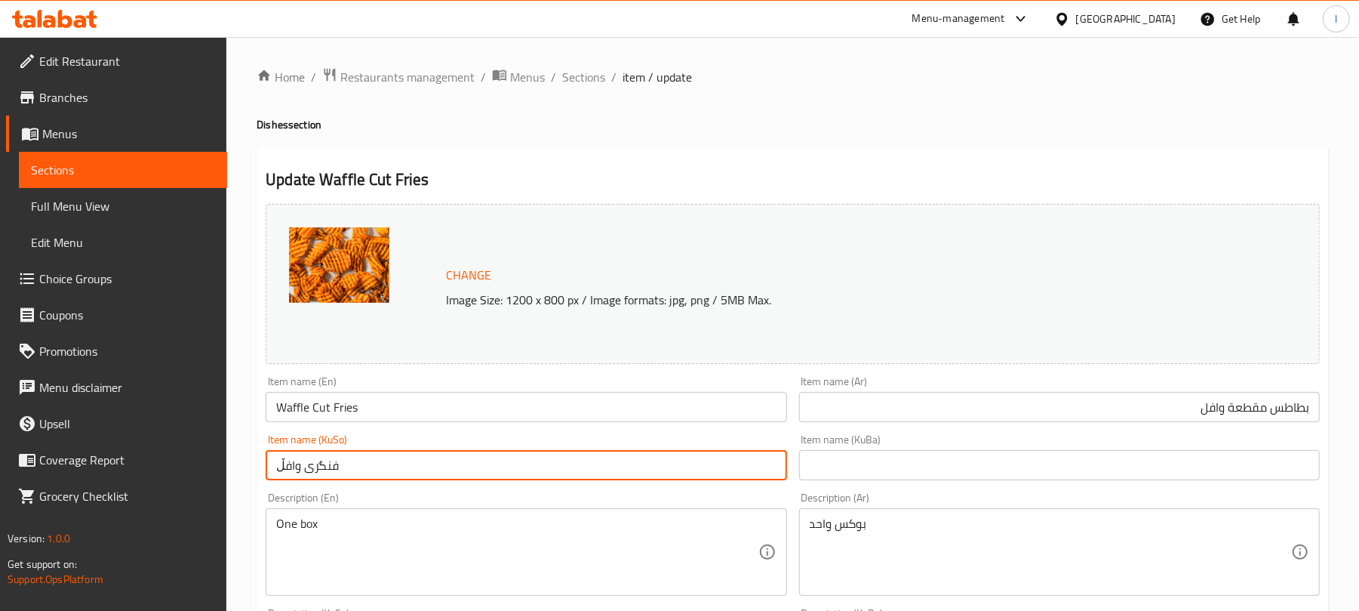
drag, startPoint x: 445, startPoint y: 471, endPoint x: 208, endPoint y: 444, distance: 238.5
type input "پەتاتەی پارچەی وافڵ"
click at [1217, 400] on input "بطاطس مقطعة وافل" at bounding box center [1059, 407] width 521 height 30
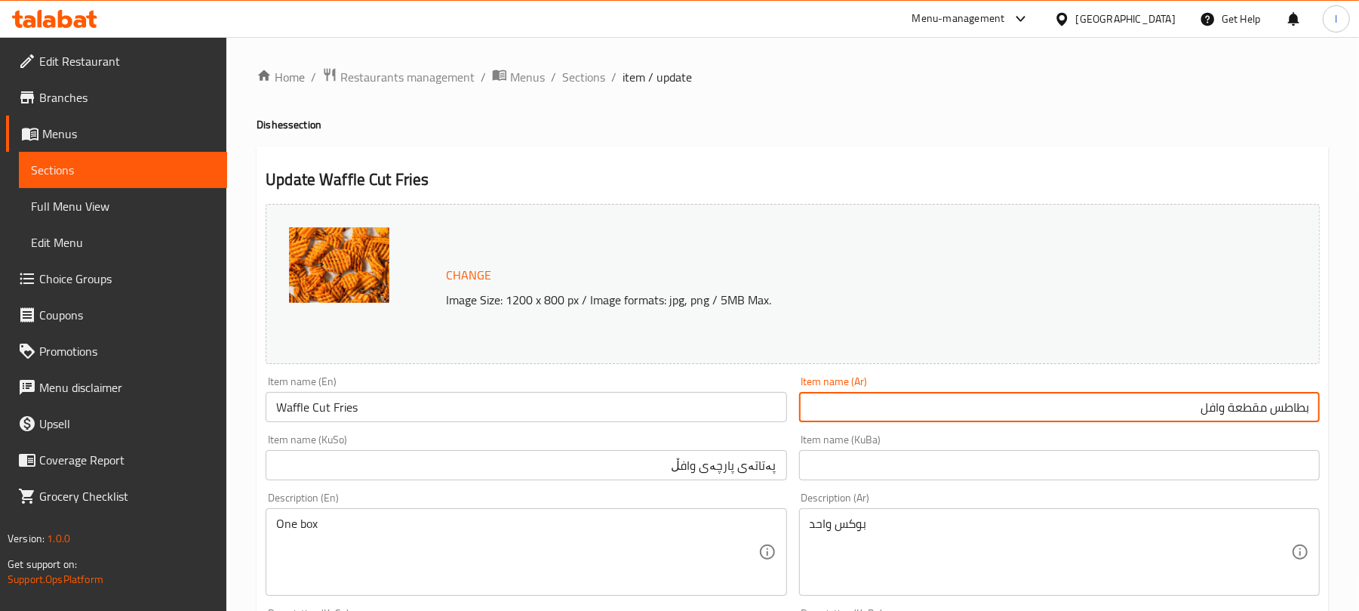
click at [1217, 400] on input "بطاطس مقطعة وافل" at bounding box center [1059, 407] width 521 height 30
paste input "بشكل ال"
drag, startPoint x: 1274, startPoint y: 406, endPoint x: 1371, endPoint y: 397, distance: 97.8
click at [1359, 397] on html "​ Menu-management [GEOGRAPHIC_DATA] Get Help l Edit Restaurant Branches Menus S…" at bounding box center [679, 305] width 1359 height 611
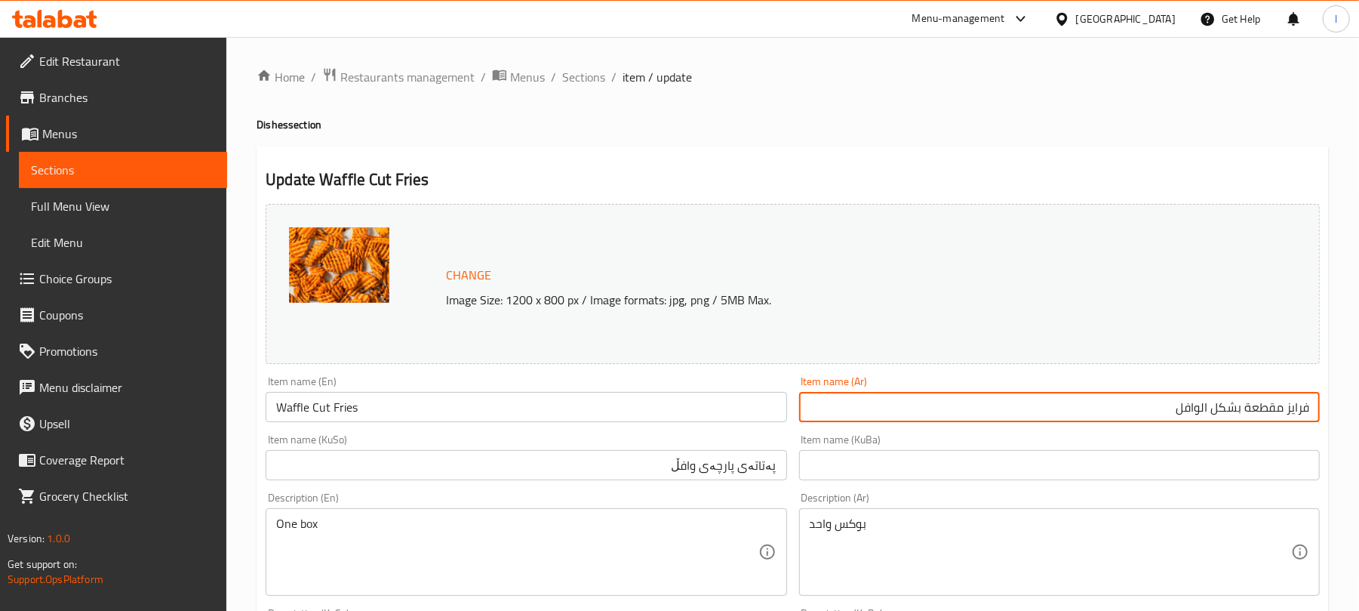
click at [1199, 411] on input "فرايز مقطعة بشكل الوافل" at bounding box center [1059, 407] width 521 height 30
type input "[PERSON_NAME] بشكل وافل"
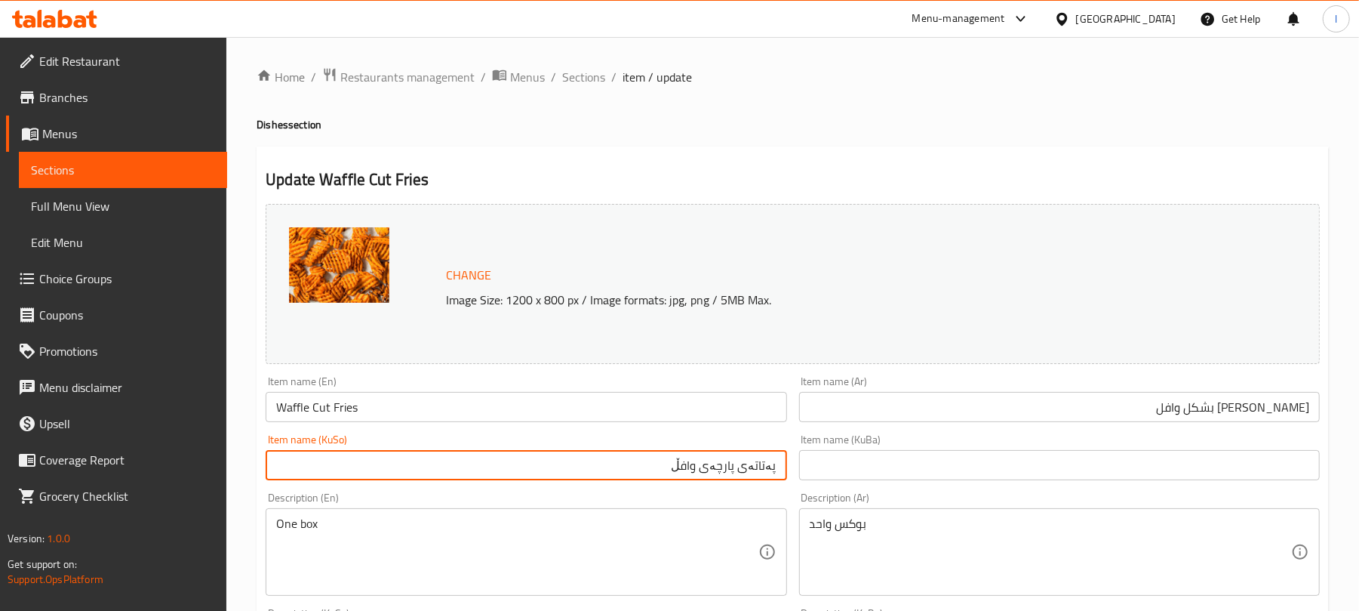
drag, startPoint x: 746, startPoint y: 472, endPoint x: 819, endPoint y: 462, distance: 73.2
click at [819, 462] on div "Change Image Size: 1200 x 800 px / Image formats: jpg, png / 5MB Max. Item name…" at bounding box center [793, 621] width 1066 height 846
click at [710, 469] on input "فرایزی پارچەی وافڵ" at bounding box center [526, 465] width 521 height 30
drag, startPoint x: 717, startPoint y: 465, endPoint x: 672, endPoint y: 468, distance: 45.4
click at [672, 468] on input "فرایزی پارچە لە شێوەی وافڵ" at bounding box center [526, 465] width 521 height 30
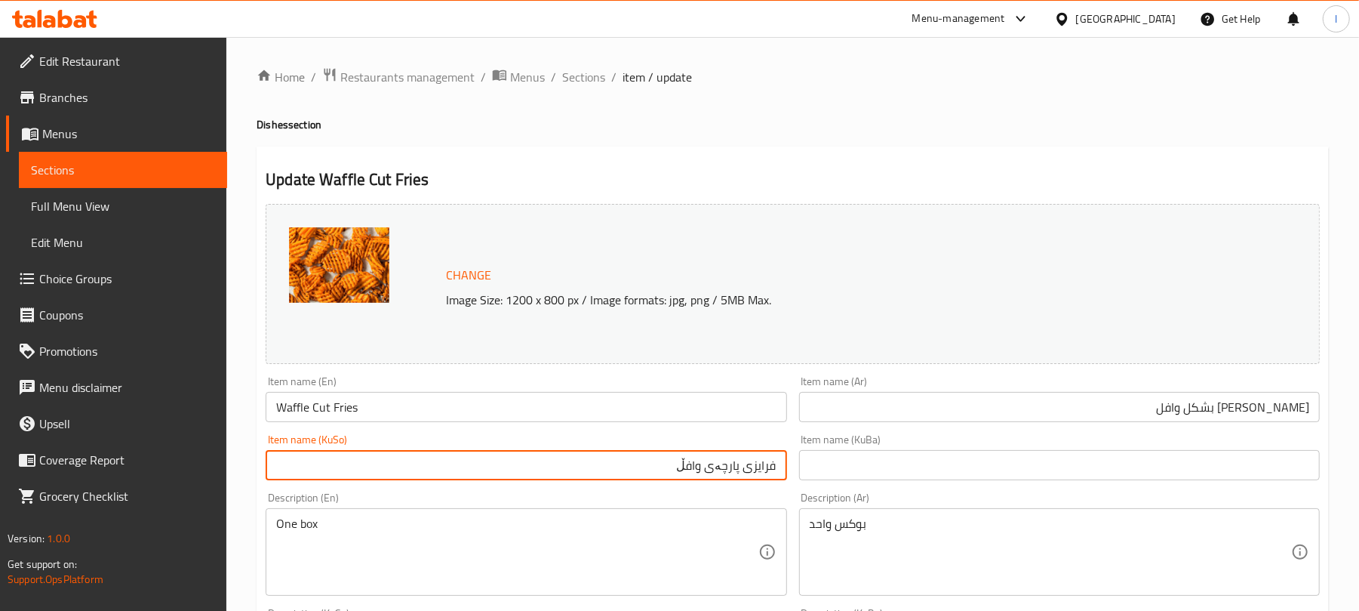
type input "فرایزی پارچەی وافڵ"
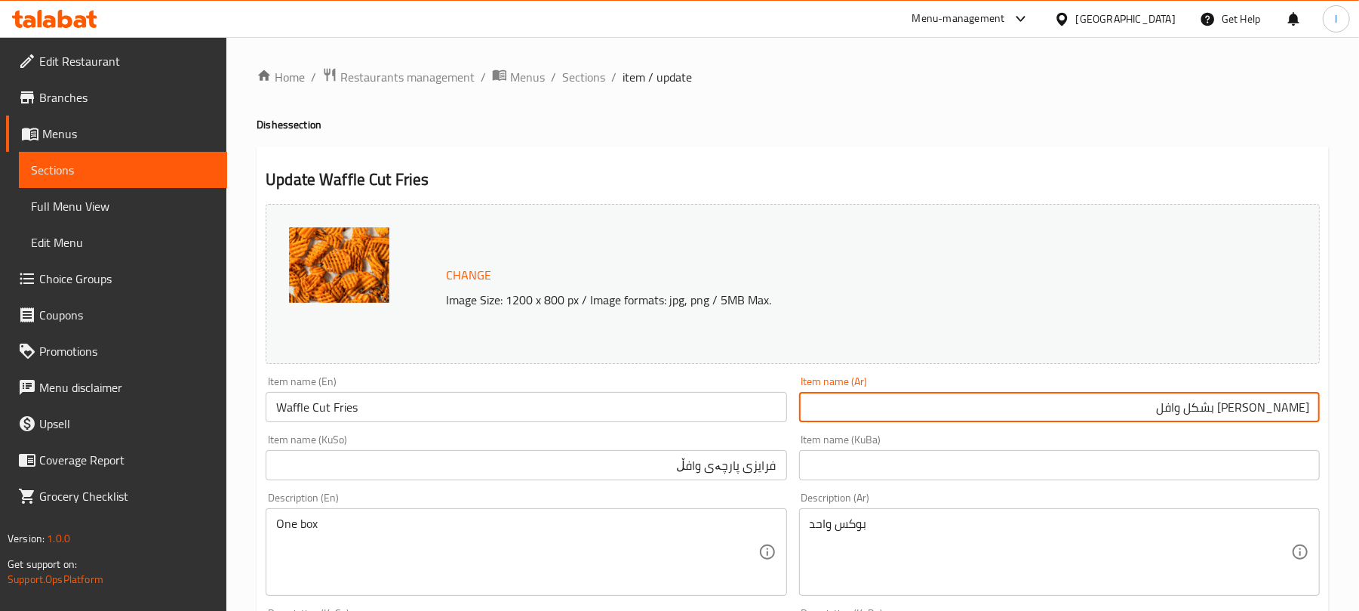
drag, startPoint x: 1241, startPoint y: 405, endPoint x: 1214, endPoint y: 408, distance: 27.3
click at [1214, 408] on input "[PERSON_NAME] بشكل وافل" at bounding box center [1059, 407] width 521 height 30
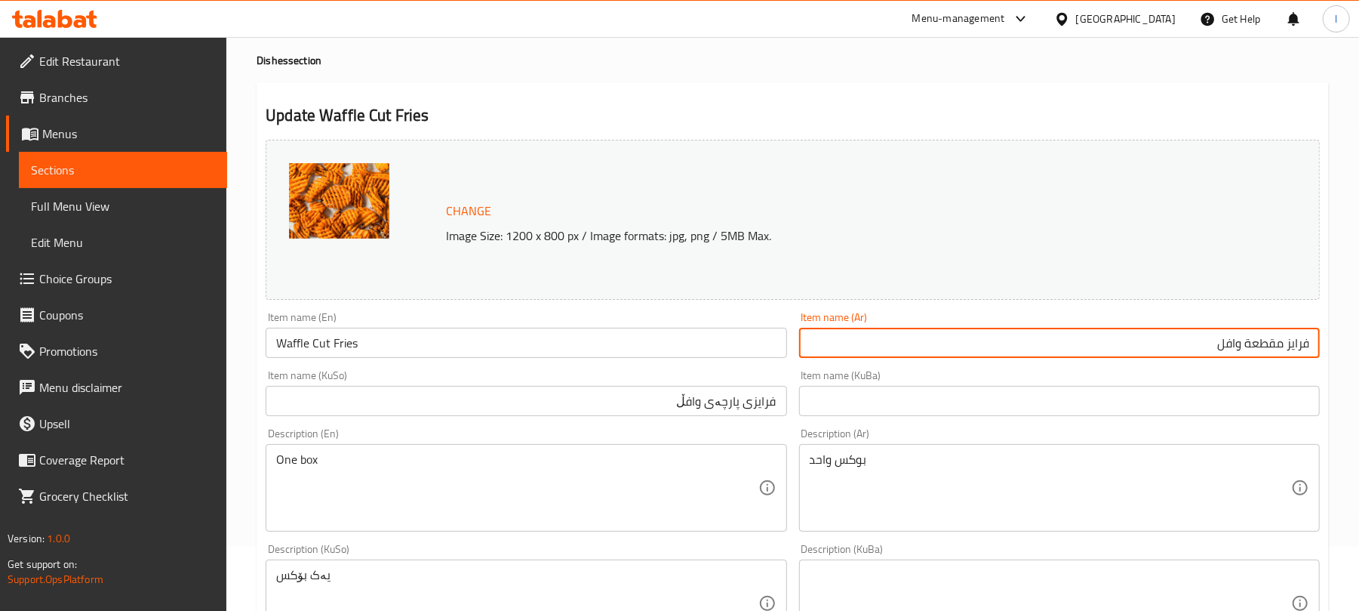
scroll to position [142, 0]
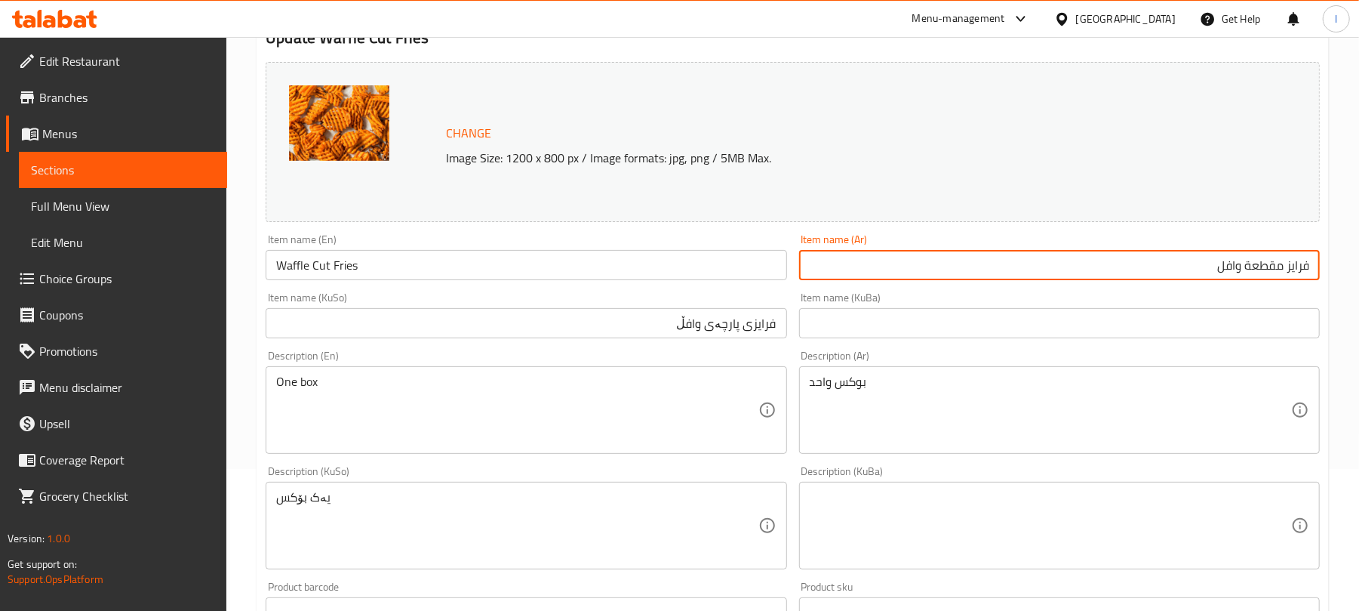
type input "فرايز مقطعة وافل"
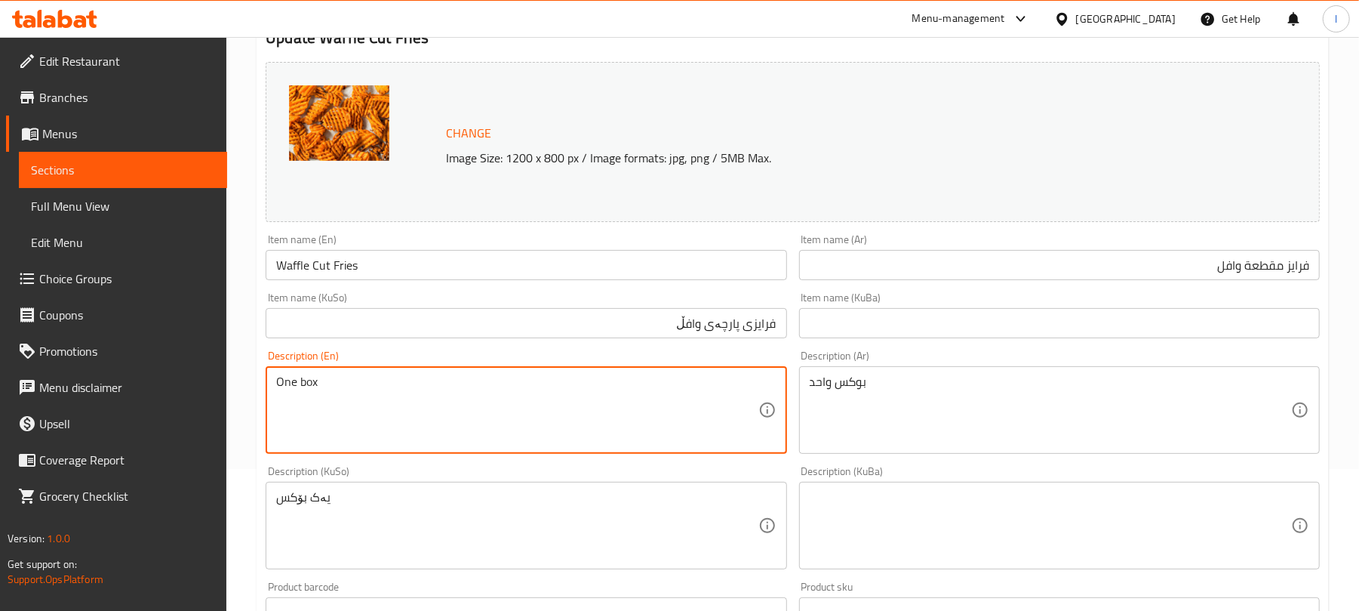
drag, startPoint x: 296, startPoint y: 383, endPoint x: 202, endPoint y: 396, distance: 94.5
click at [294, 377] on textarea "1 box" at bounding box center [516, 410] width 481 height 72
type textarea "1 Box"
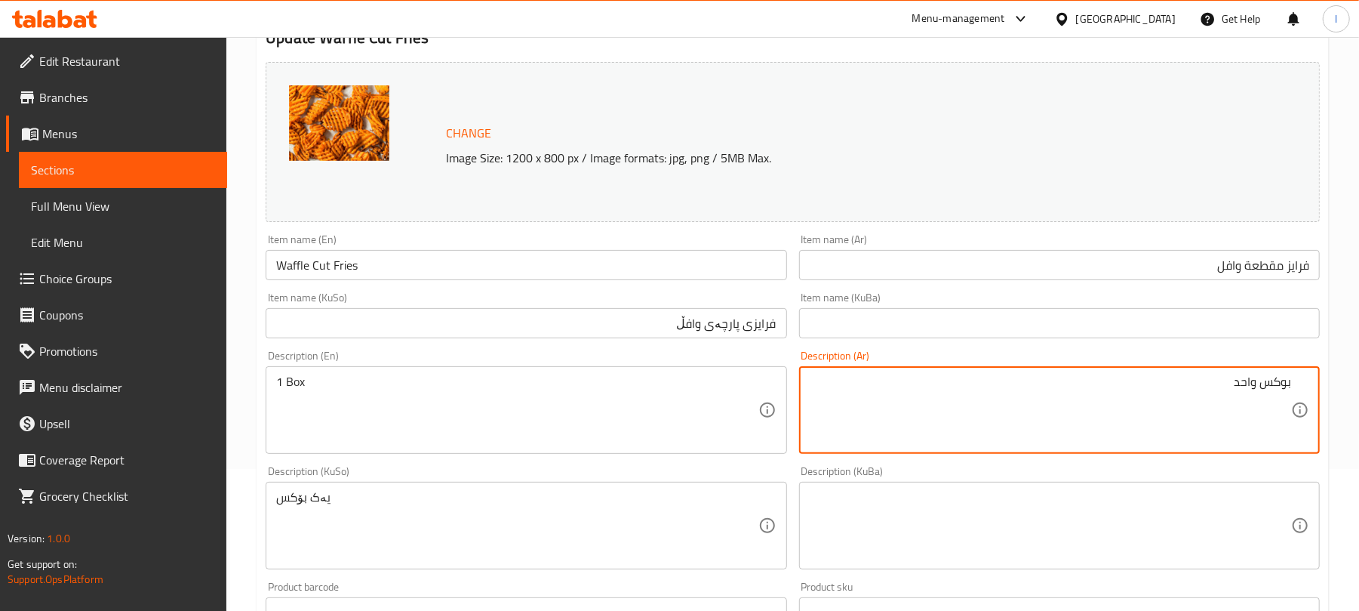
drag, startPoint x: 1257, startPoint y: 382, endPoint x: 1027, endPoint y: 361, distance: 230.4
click at [1027, 361] on div "Description (Ar) بوکس واحد Description (Ar)" at bounding box center [1059, 401] width 521 height 103
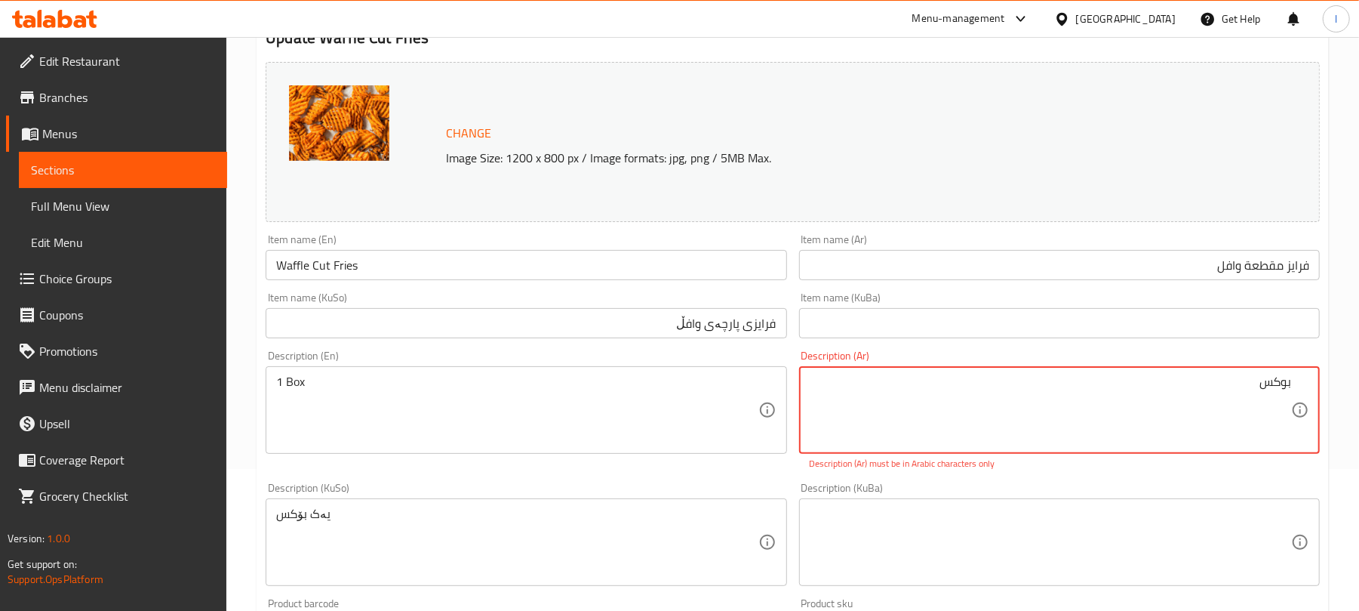
drag, startPoint x: 1256, startPoint y: 383, endPoint x: 1374, endPoint y: 383, distance: 117.7
click at [1359, 383] on html "​ Menu-management [GEOGRAPHIC_DATA] Get Help l Edit Restaurant Branches Menus S…" at bounding box center [679, 163] width 1359 height 611
paste textarea "لبة"
click at [1295, 379] on div "علبة Description (Ar)" at bounding box center [1059, 410] width 521 height 88
click at [1281, 384] on textarea "علبة" at bounding box center [1050, 410] width 481 height 72
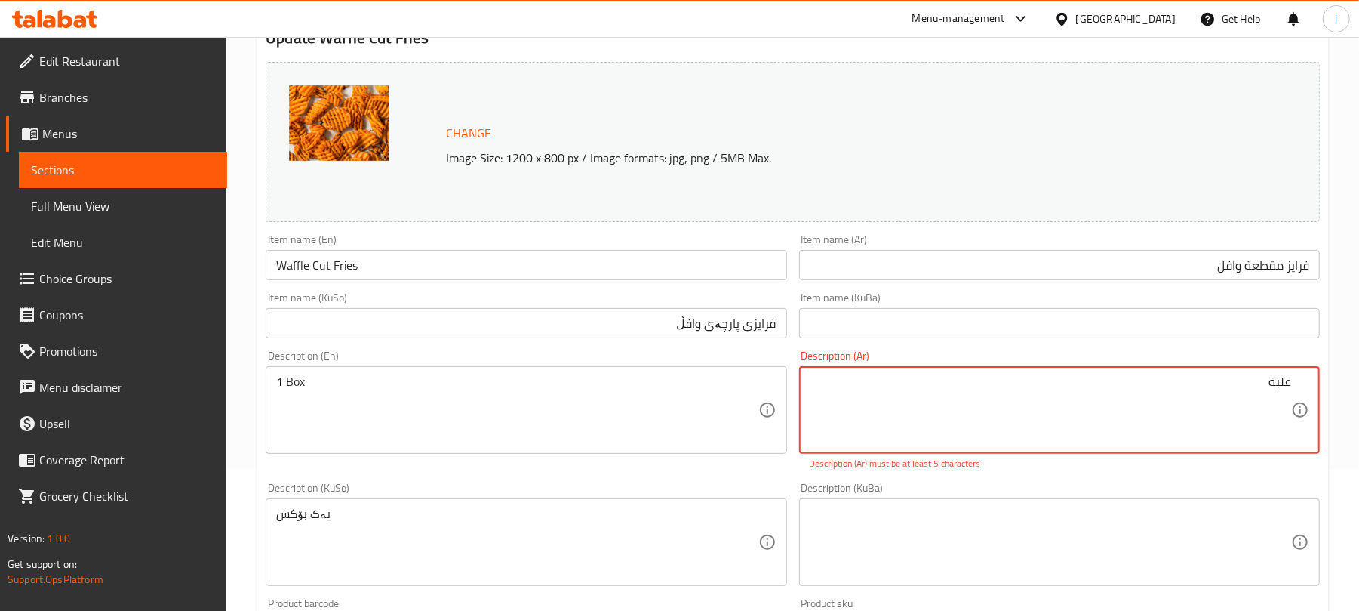
click at [1289, 382] on textarea "علبة" at bounding box center [1050, 410] width 481 height 72
type textarea "1 علبة"
click at [1061, 569] on div "Description (KuBa)" at bounding box center [1059, 542] width 521 height 88
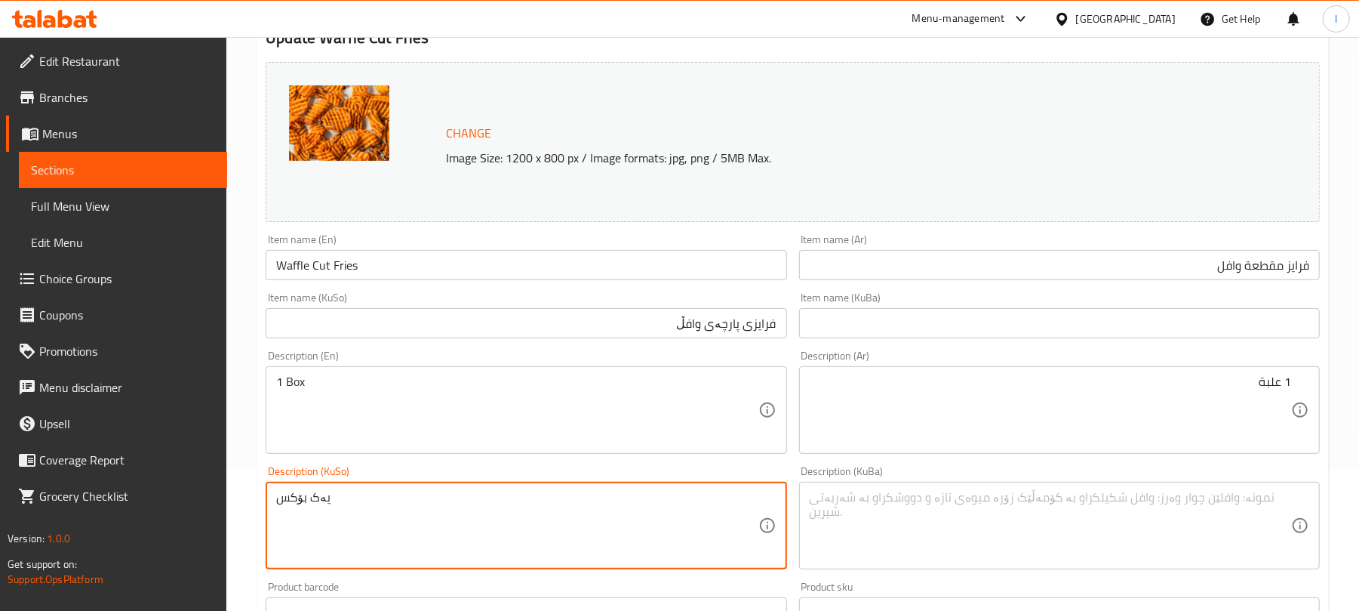
drag, startPoint x: 390, startPoint y: 507, endPoint x: 101, endPoint y: 502, distance: 289.1
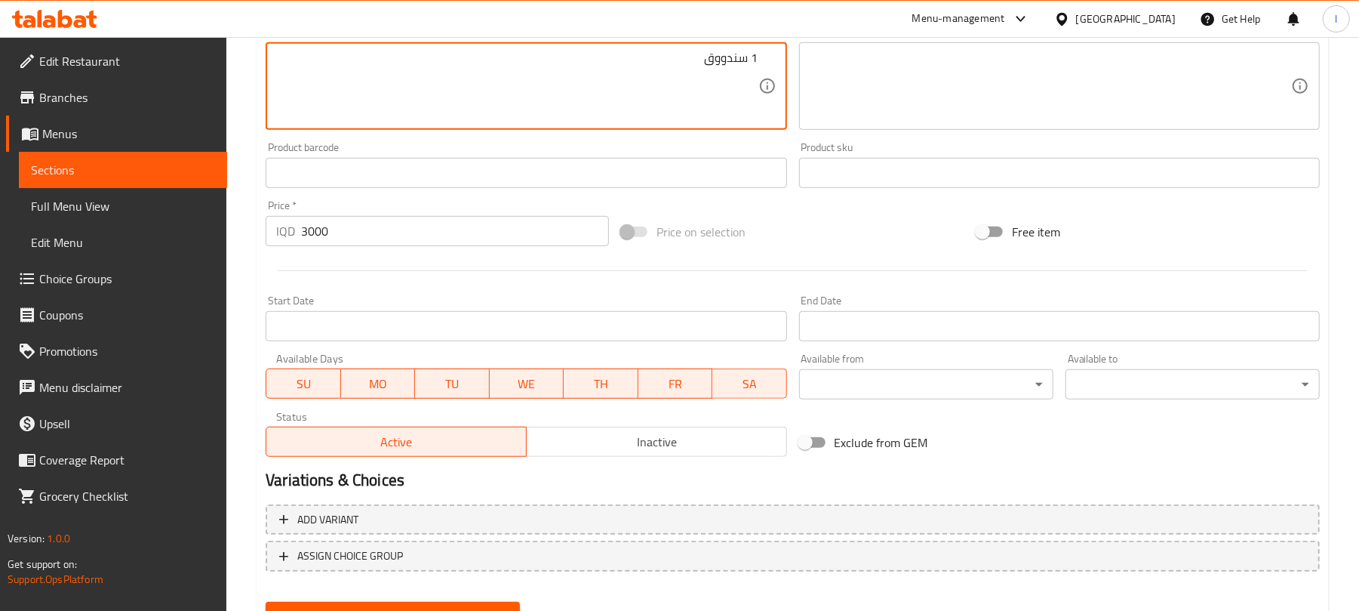
scroll to position [650, 0]
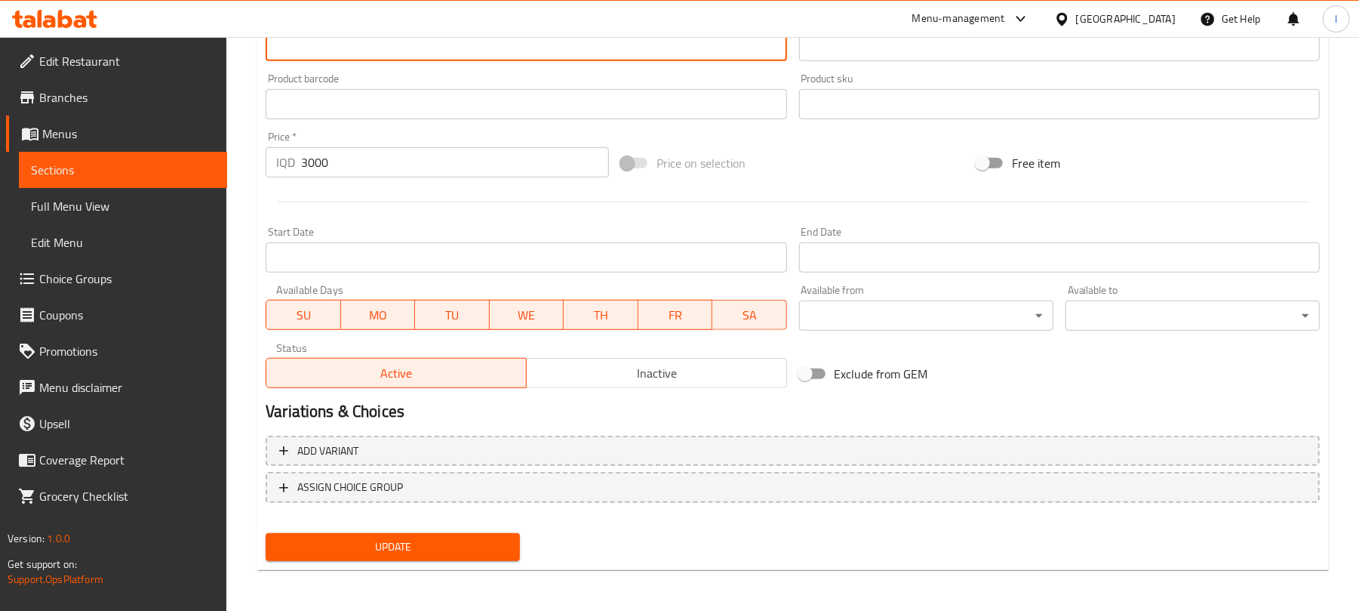
type textarea "1 سندووق"
click at [375, 550] on span "Update" at bounding box center [393, 546] width 230 height 19
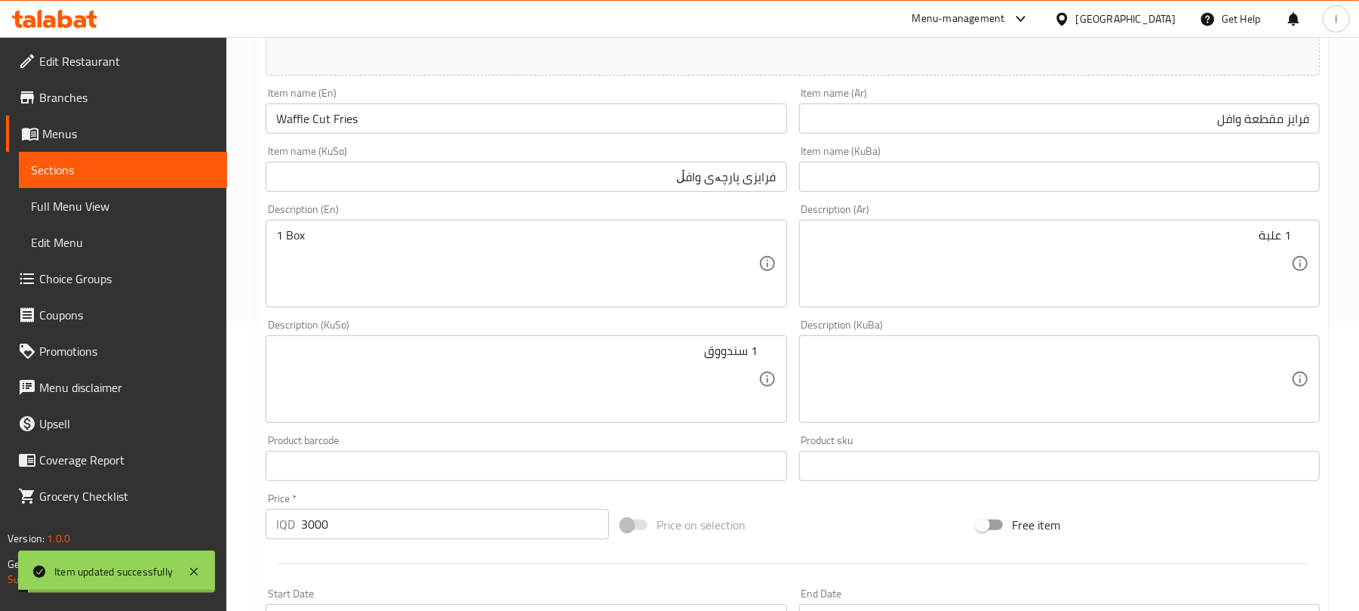
scroll to position [281, 0]
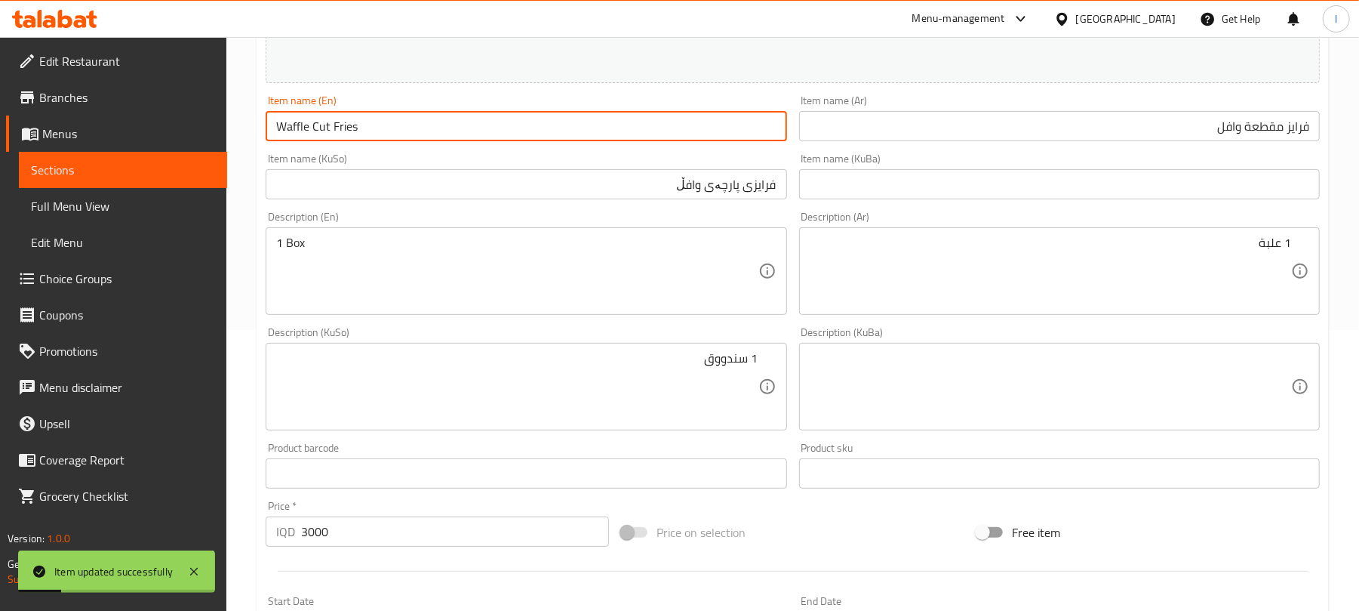
drag, startPoint x: 376, startPoint y: 128, endPoint x: 60, endPoint y: 109, distance: 316.0
click at [60, 109] on div "Edit Restaurant Branches Menus Sections Full Menu View Edit Menu Choice Groups …" at bounding box center [679, 368] width 1359 height 1225
click at [100, 211] on span "Full Menu View" at bounding box center [123, 206] width 184 height 18
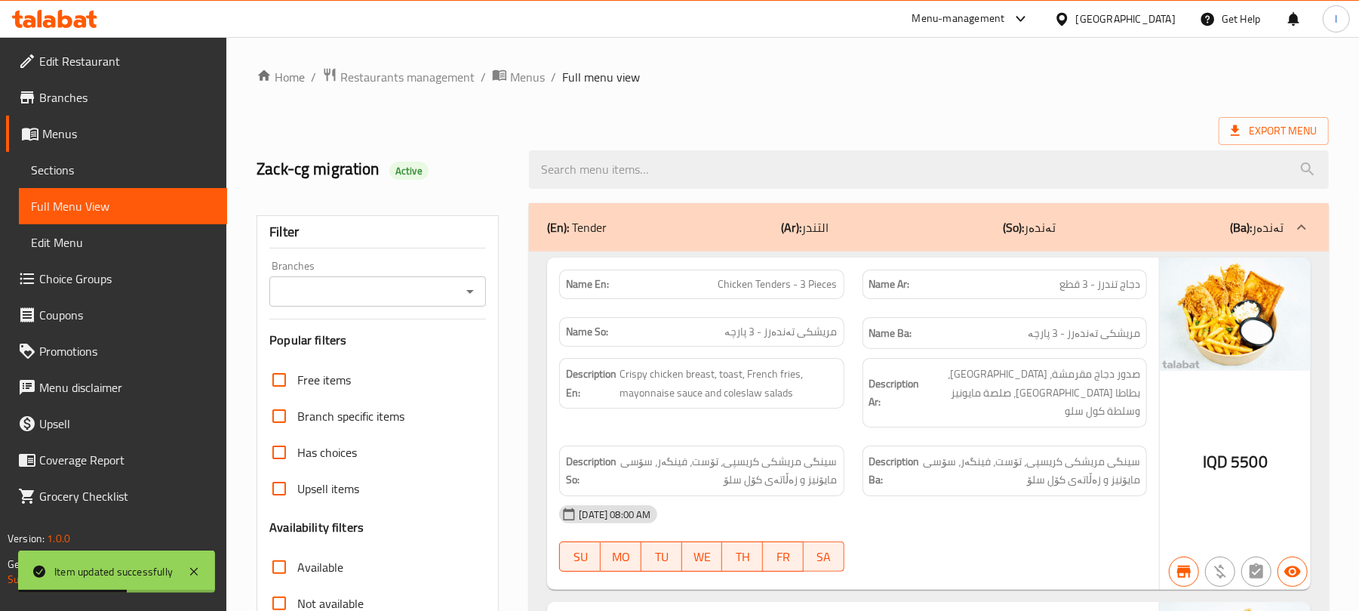
click at [468, 285] on icon "Open" at bounding box center [470, 291] width 18 height 18
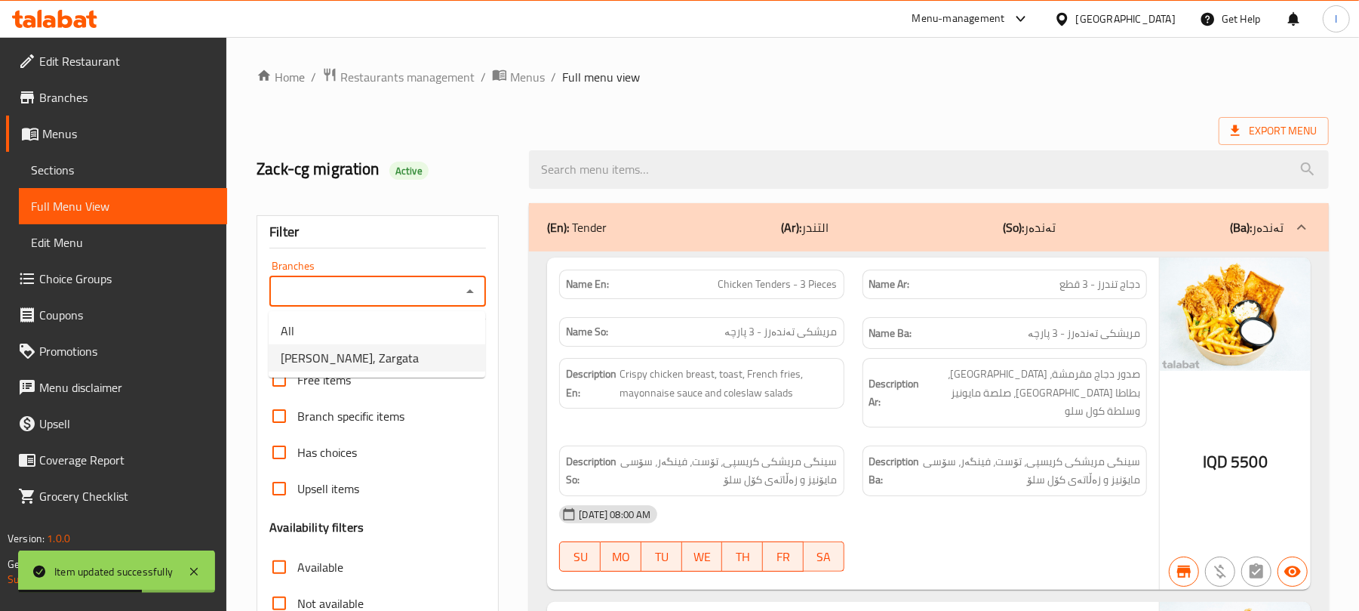
click at [398, 368] on li "[PERSON_NAME], Zargata" at bounding box center [377, 357] width 217 height 27
type input "[PERSON_NAME], Zargata"
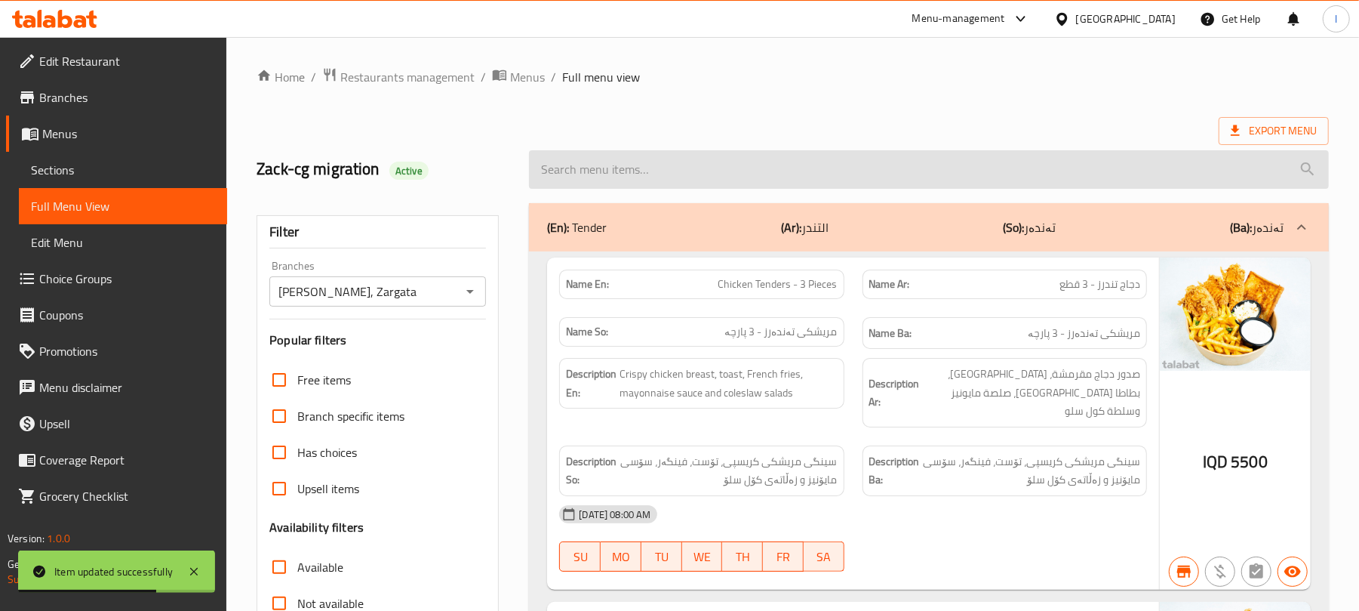
click at [605, 172] on input "search" at bounding box center [929, 169] width 800 height 38
paste input "Waffle Cut Fries"
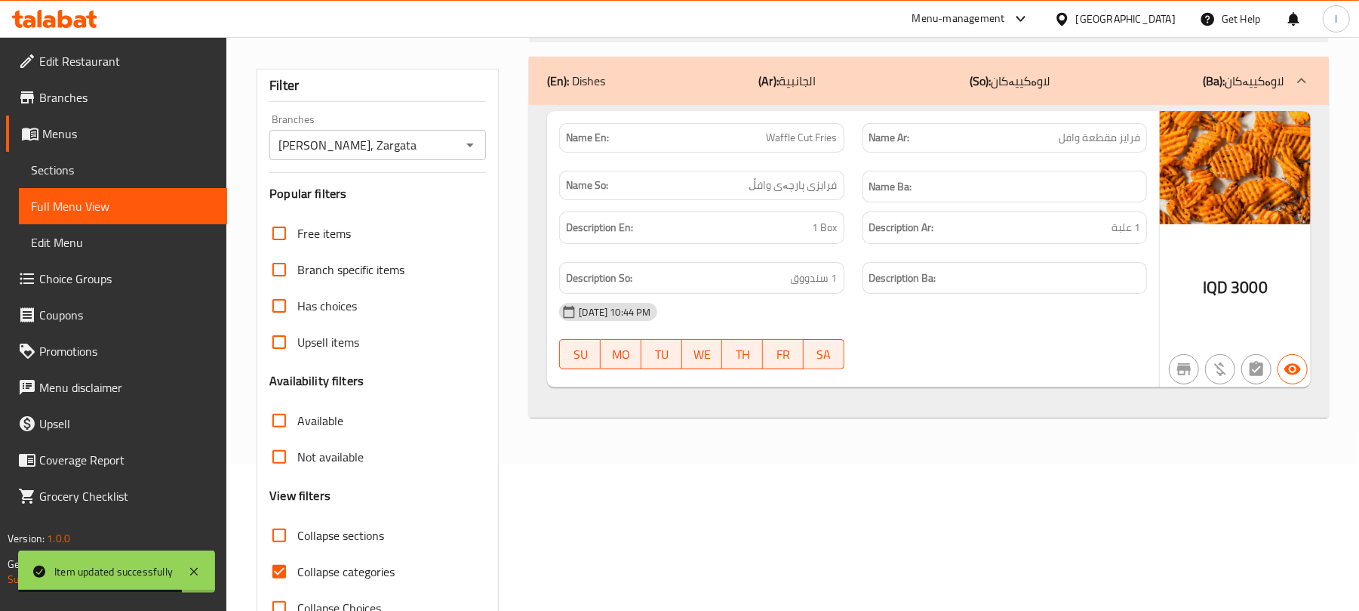
scroll to position [194, 0]
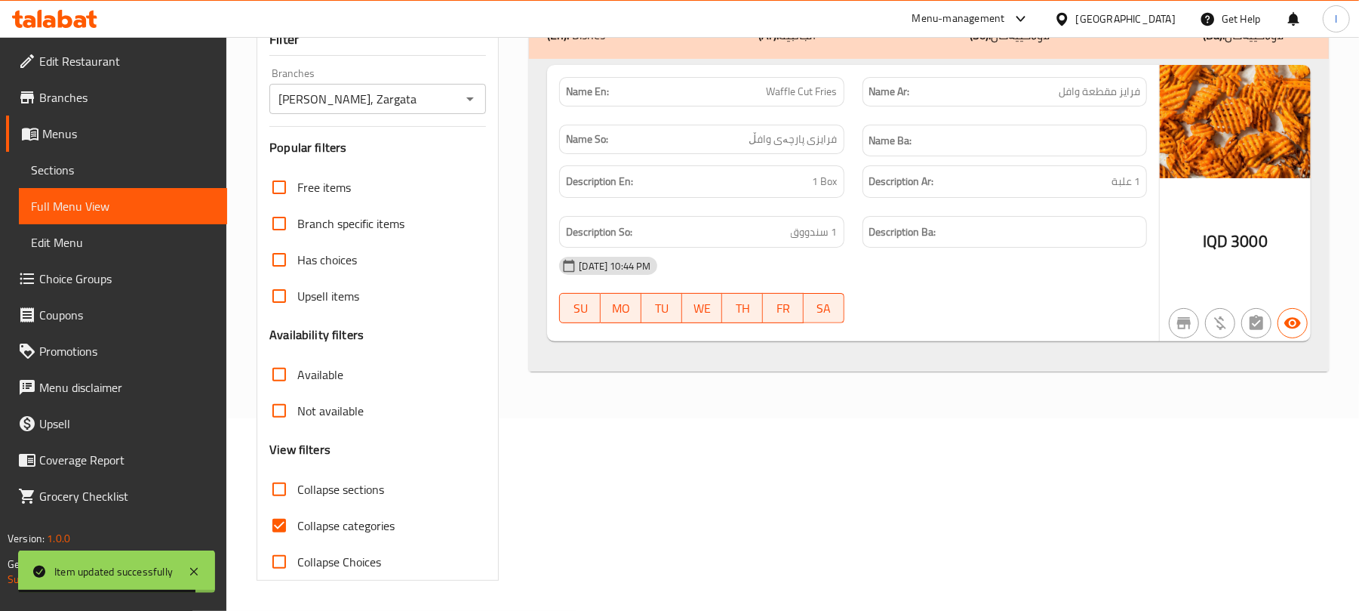
type input "Waffle Cut Fries"
click at [282, 518] on input "Collapse categories" at bounding box center [279, 525] width 36 height 36
checkbox input "false"
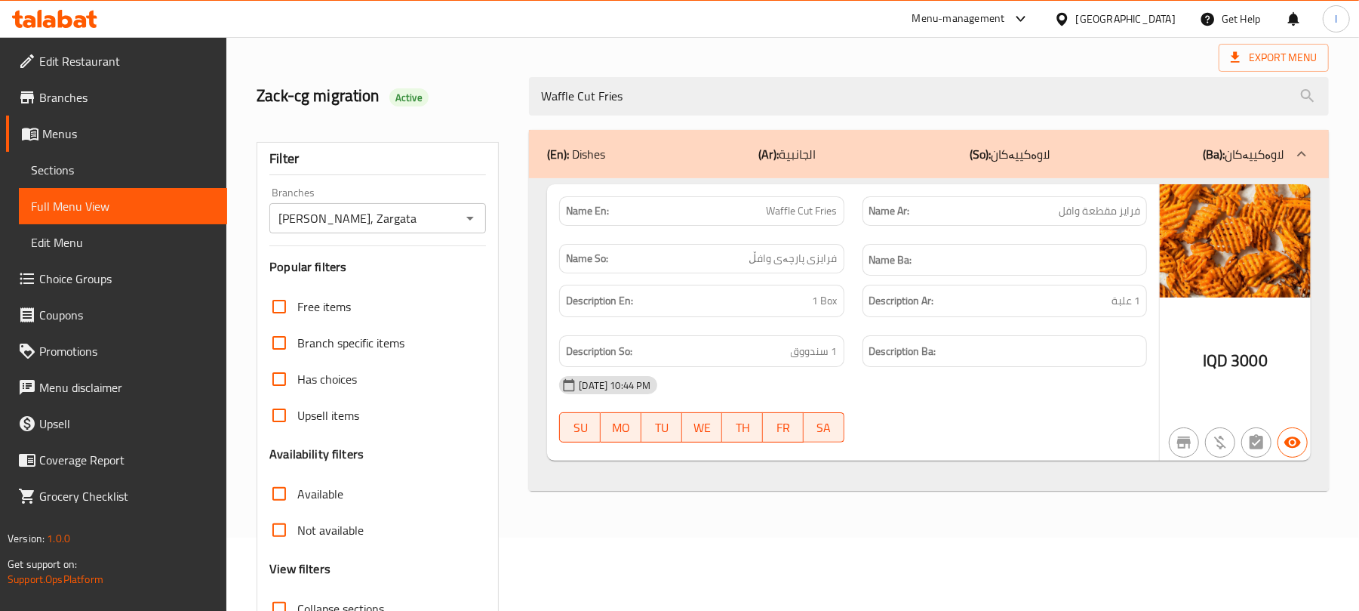
scroll to position [0, 0]
